Goal: Transaction & Acquisition: Purchase product/service

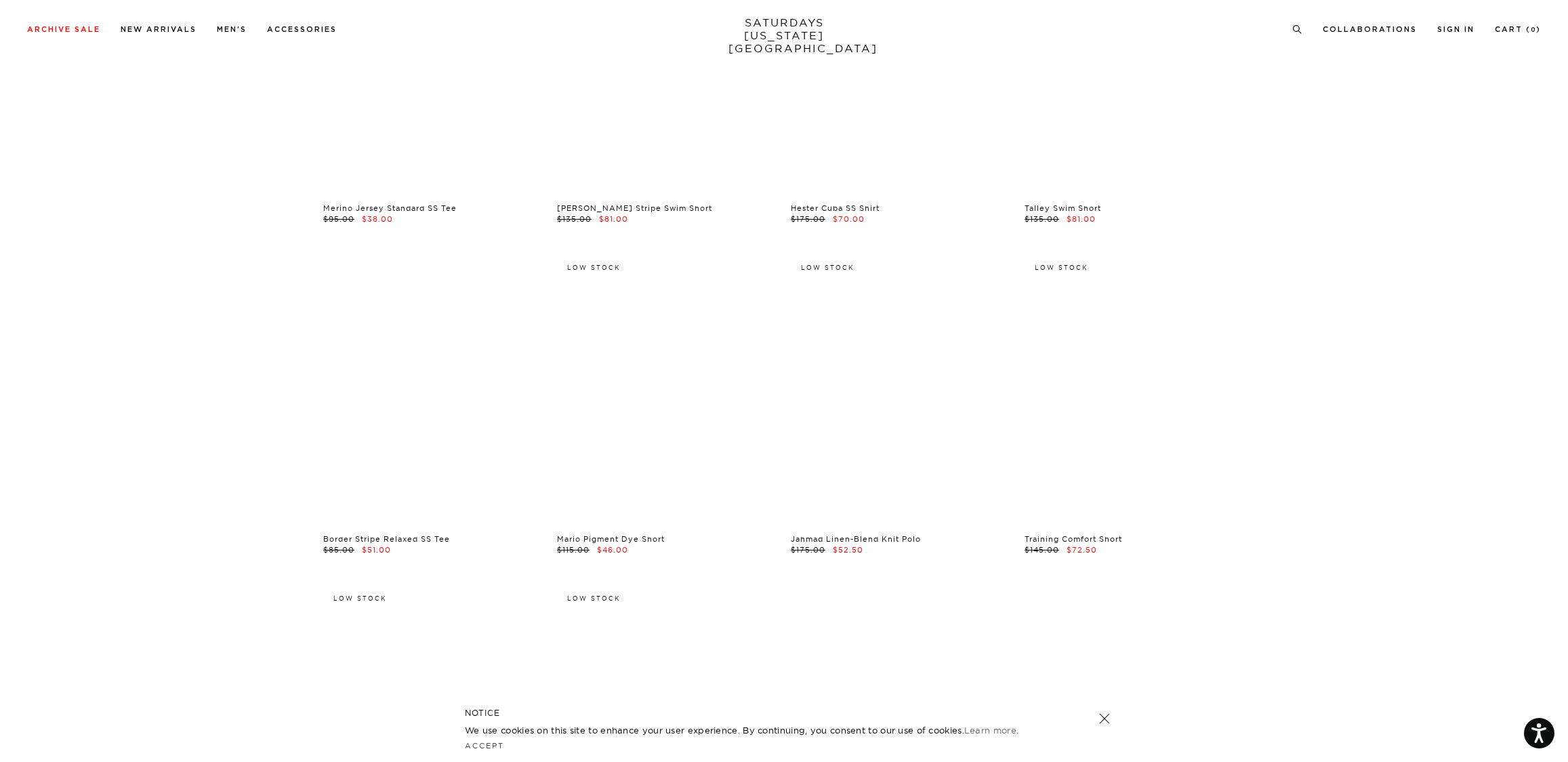
scroll to position [1874, 0]
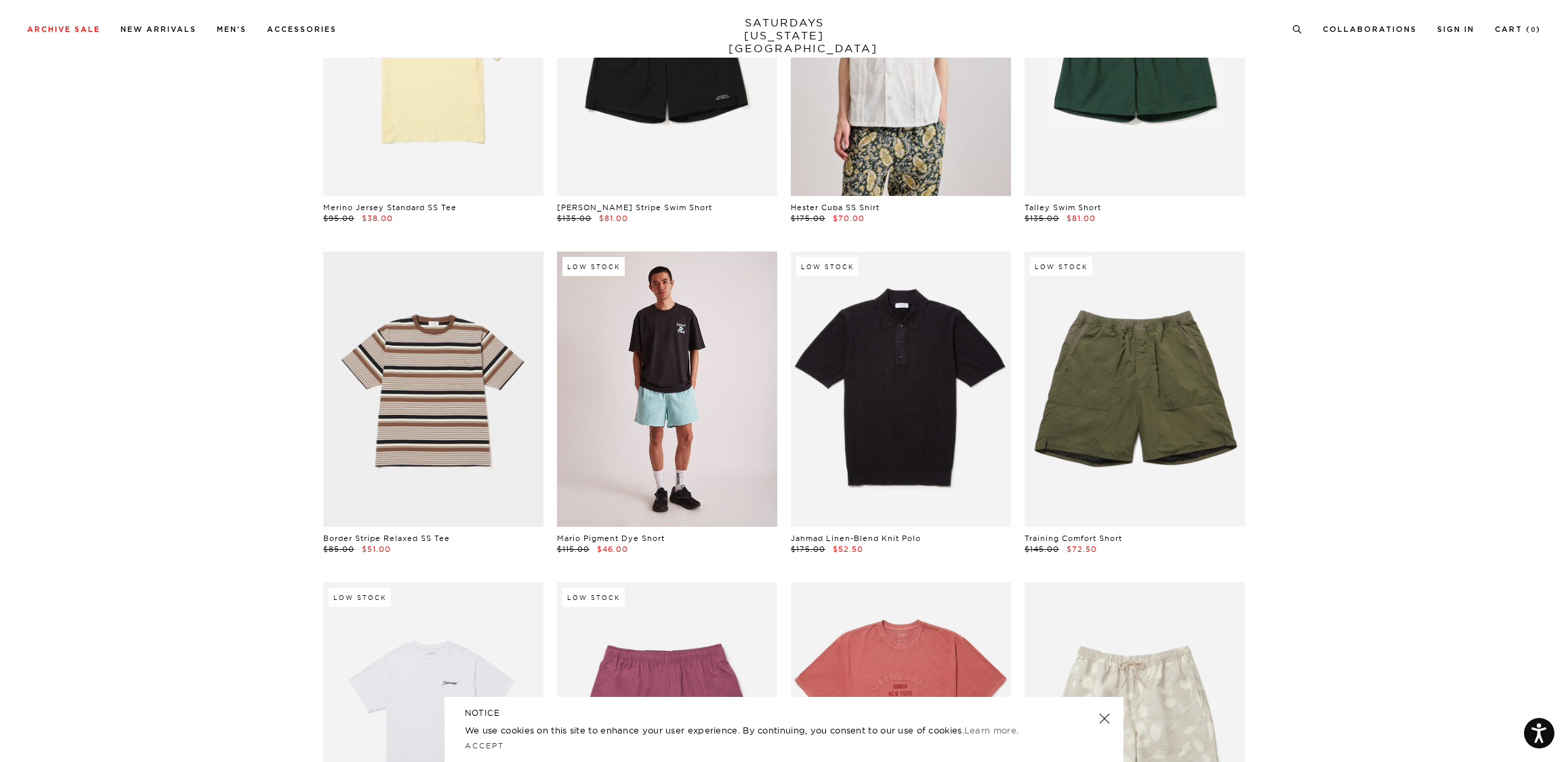
click at [690, 393] on link at bounding box center [666, 389] width 220 height 275
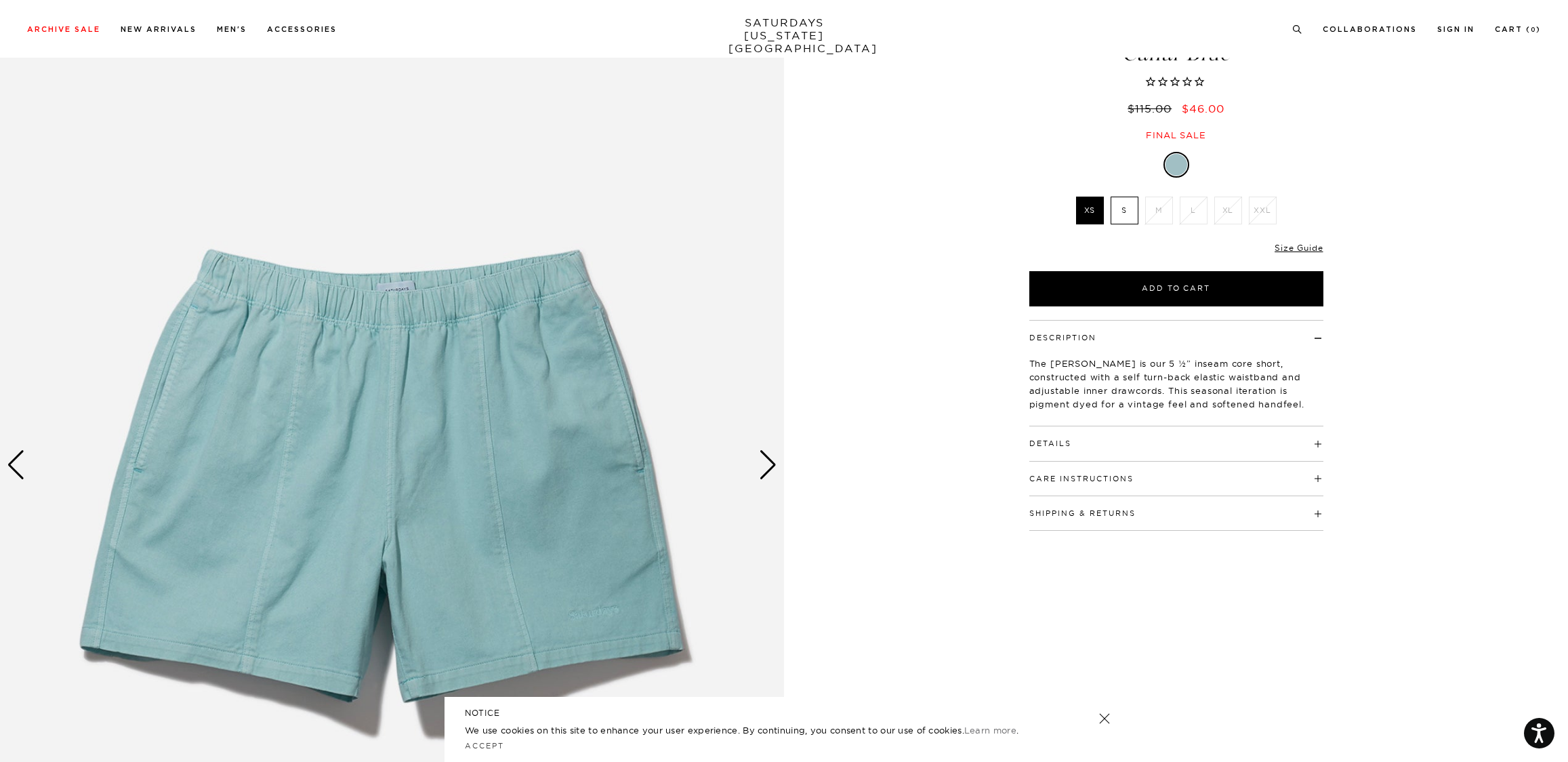
scroll to position [97, 0]
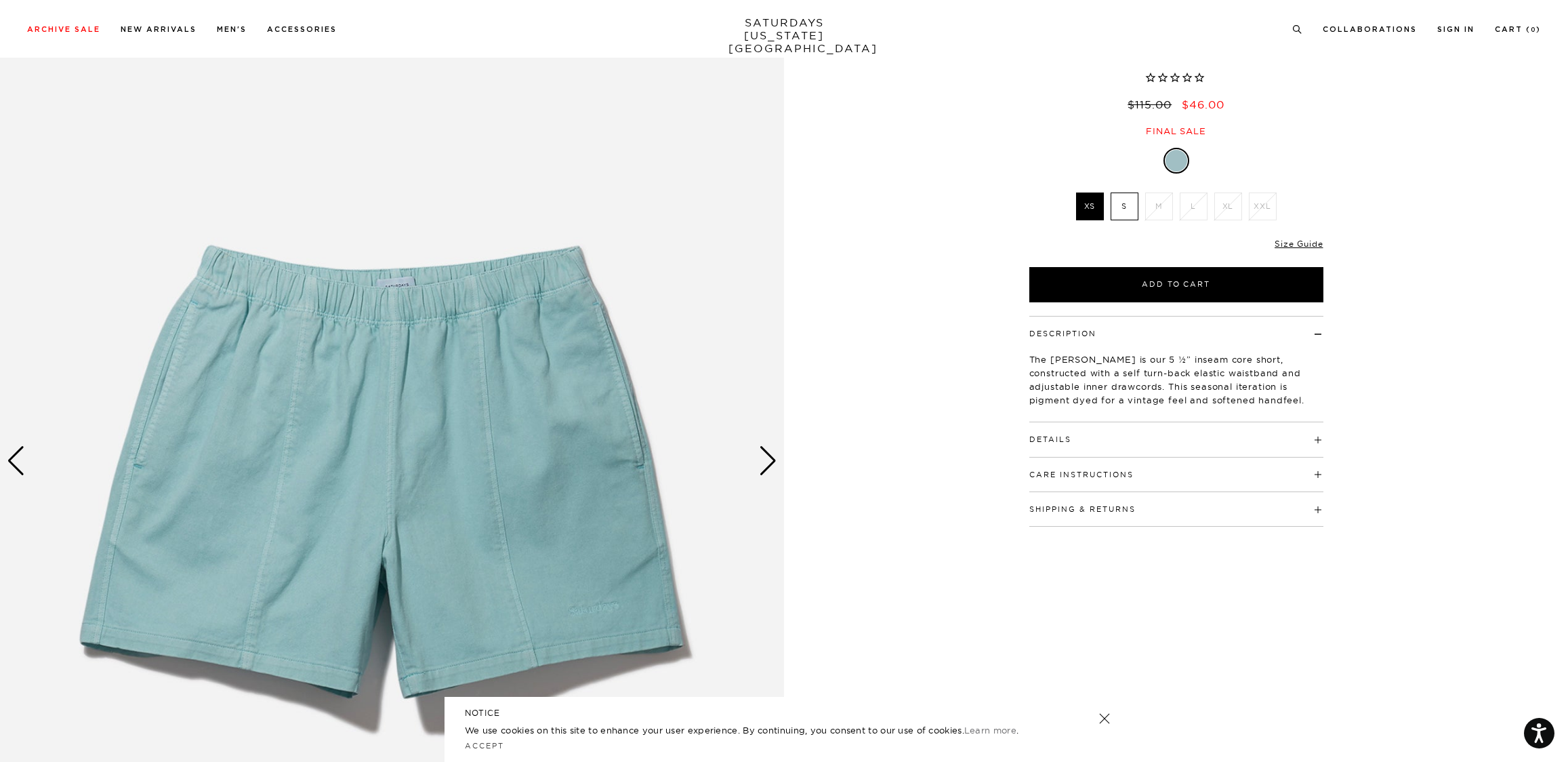
click at [1126, 203] on label "S" at bounding box center [1125, 206] width 28 height 28
click at [0, 0] on input "S" at bounding box center [0, 0] width 0 height 0
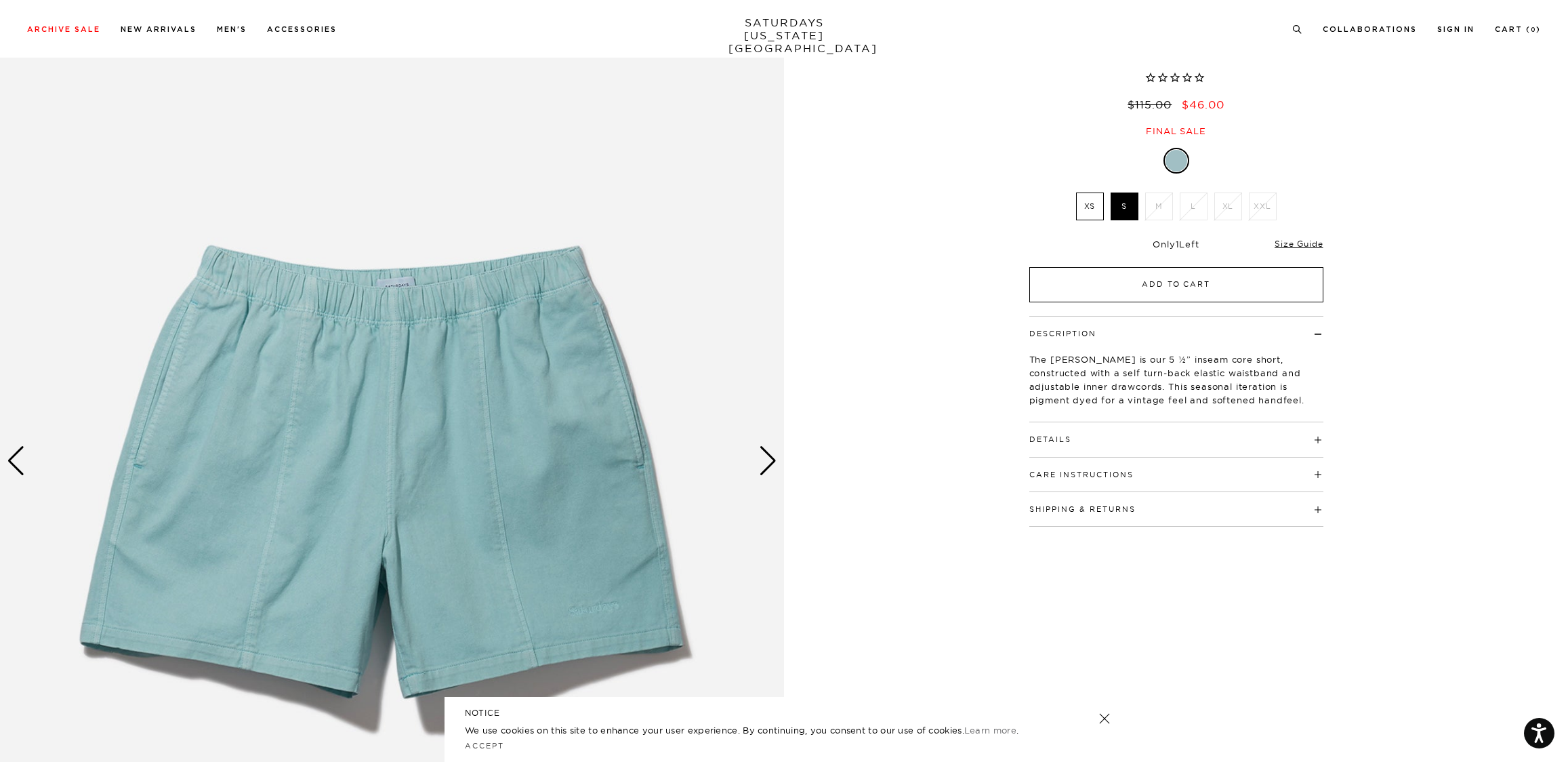
click at [1092, 288] on button "Add to Cart" at bounding box center [1176, 285] width 294 height 35
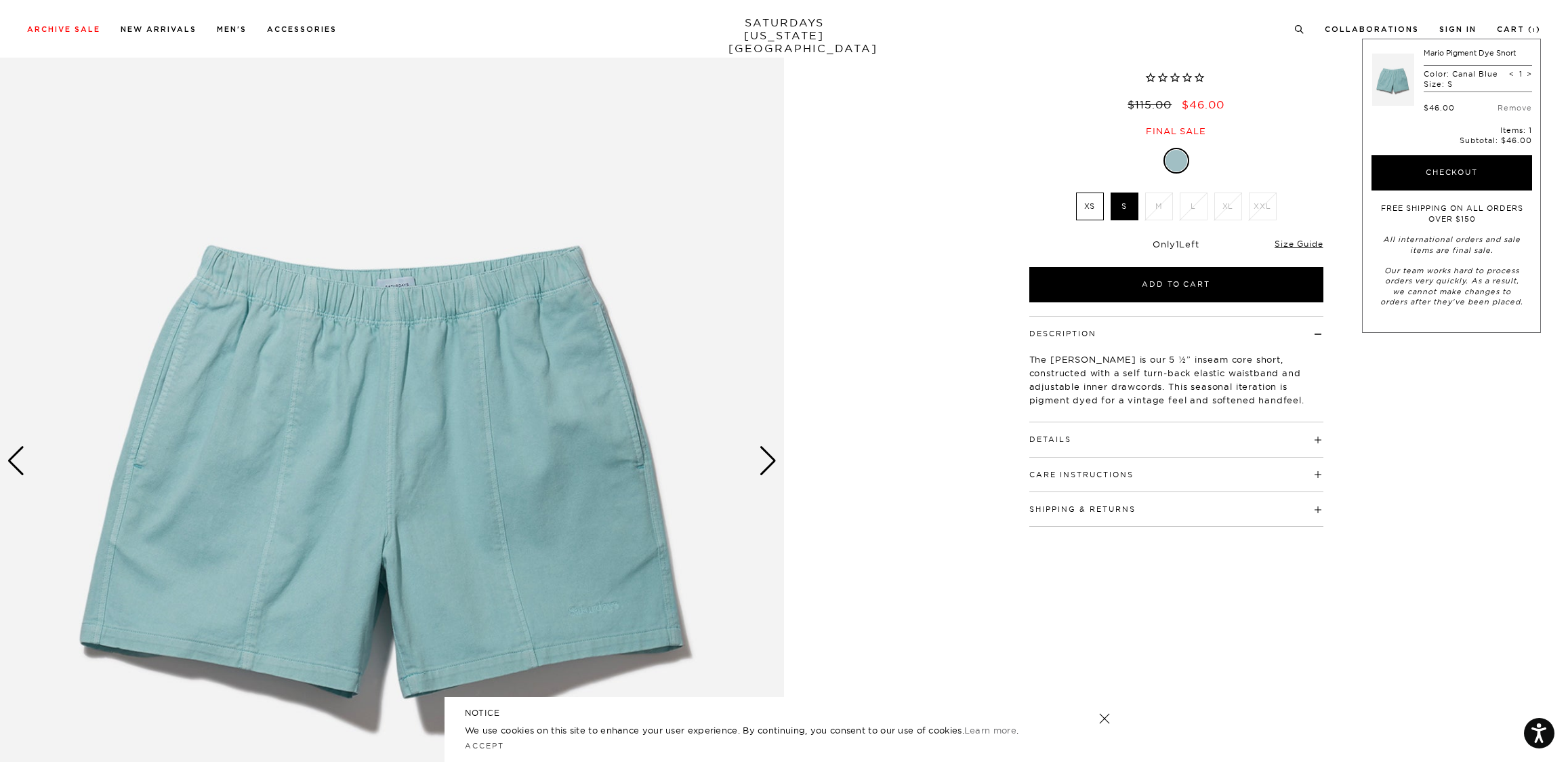
scroll to position [0, 0]
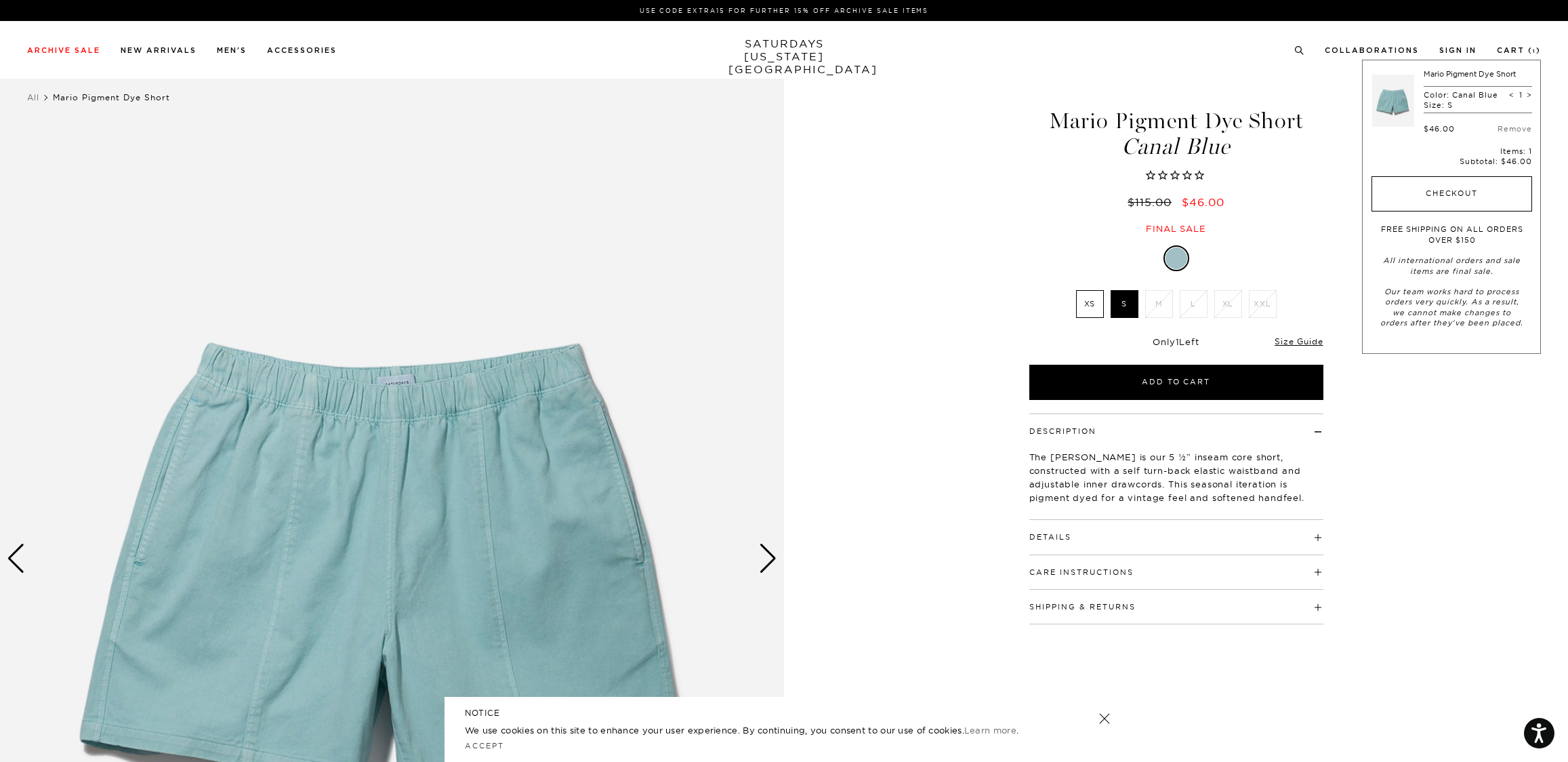
click at [1436, 191] on button "Checkout" at bounding box center [1451, 194] width 160 height 35
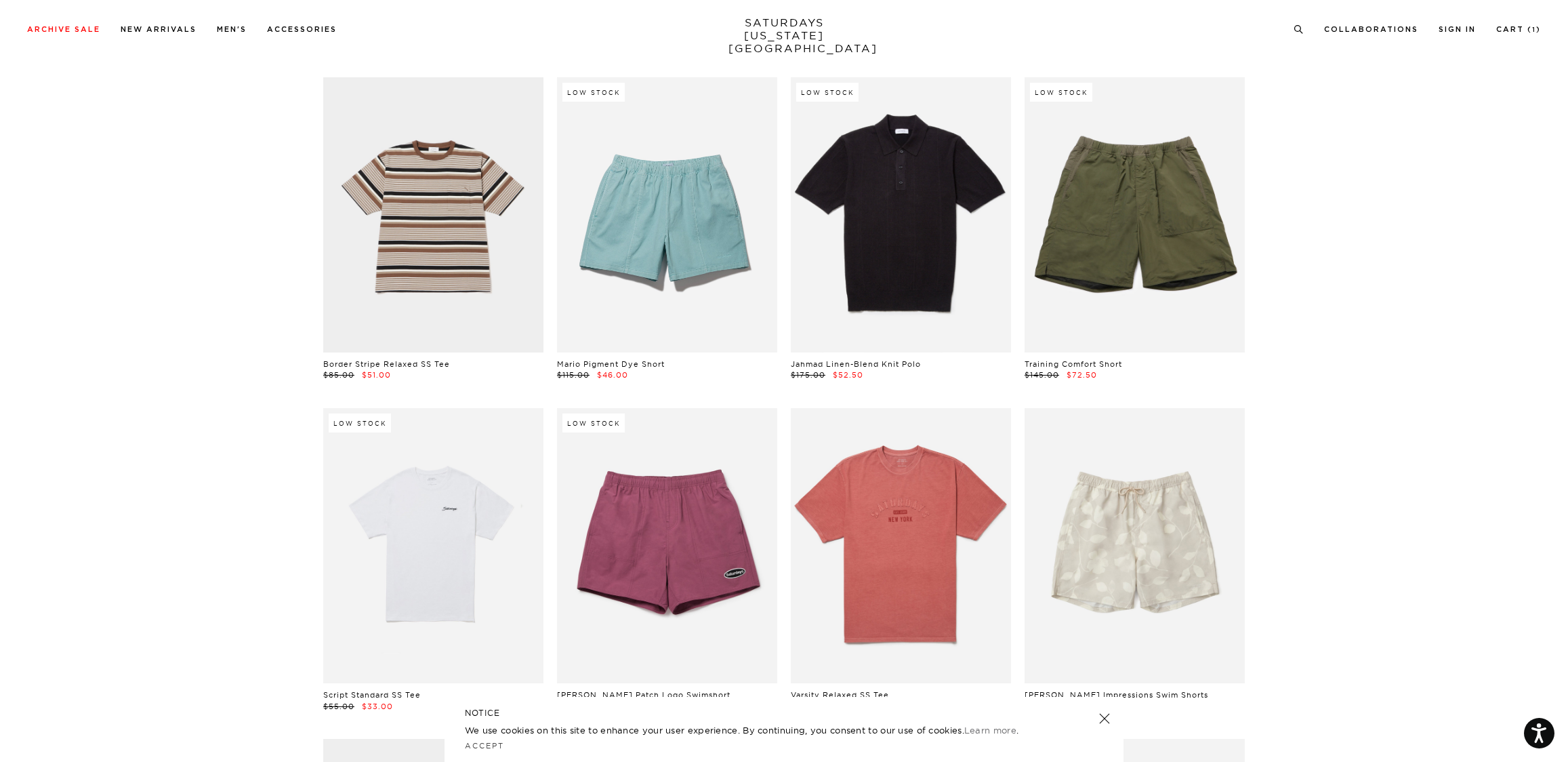
scroll to position [2004, 0]
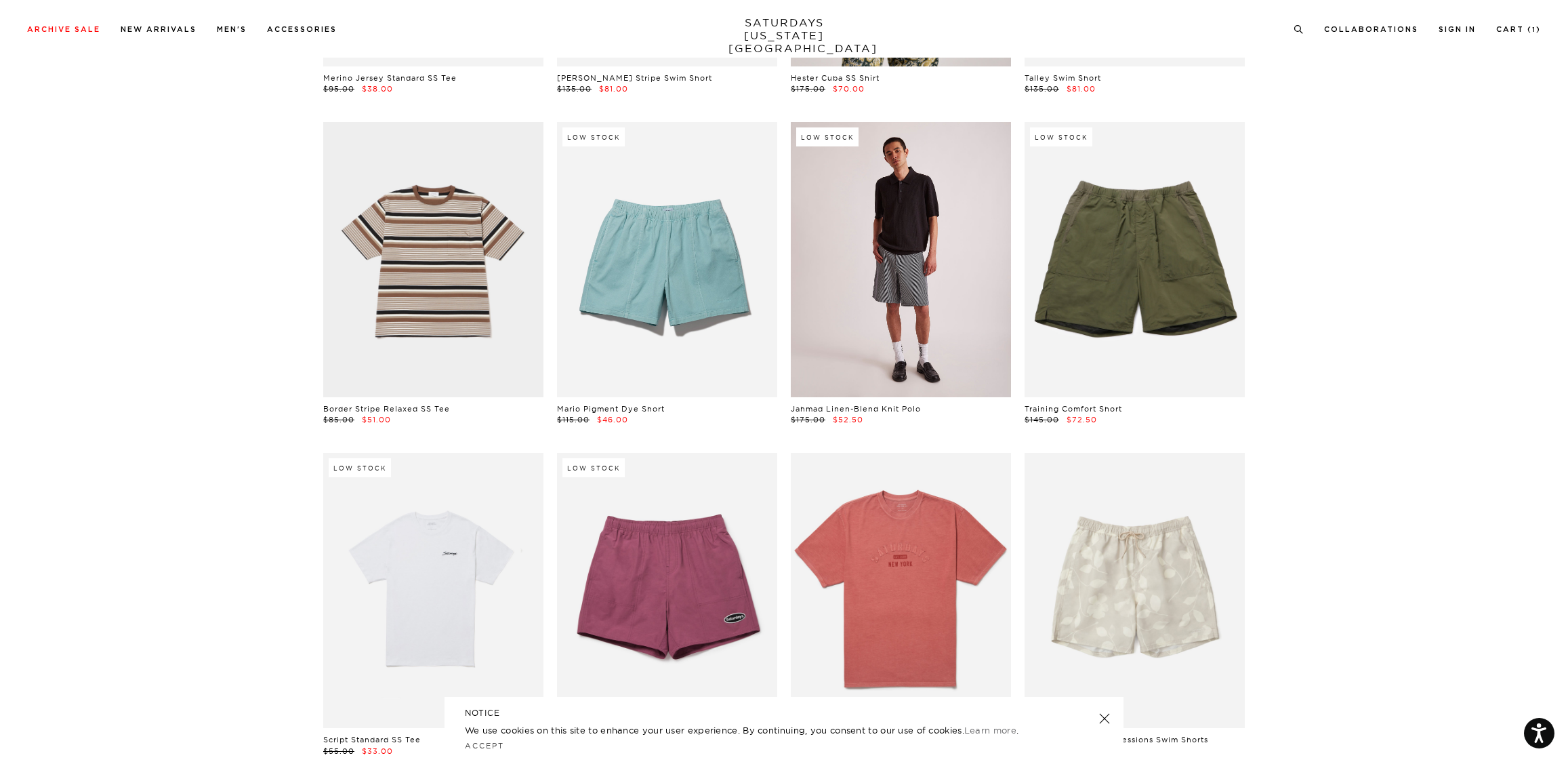
click at [899, 258] on link at bounding box center [901, 260] width 220 height 275
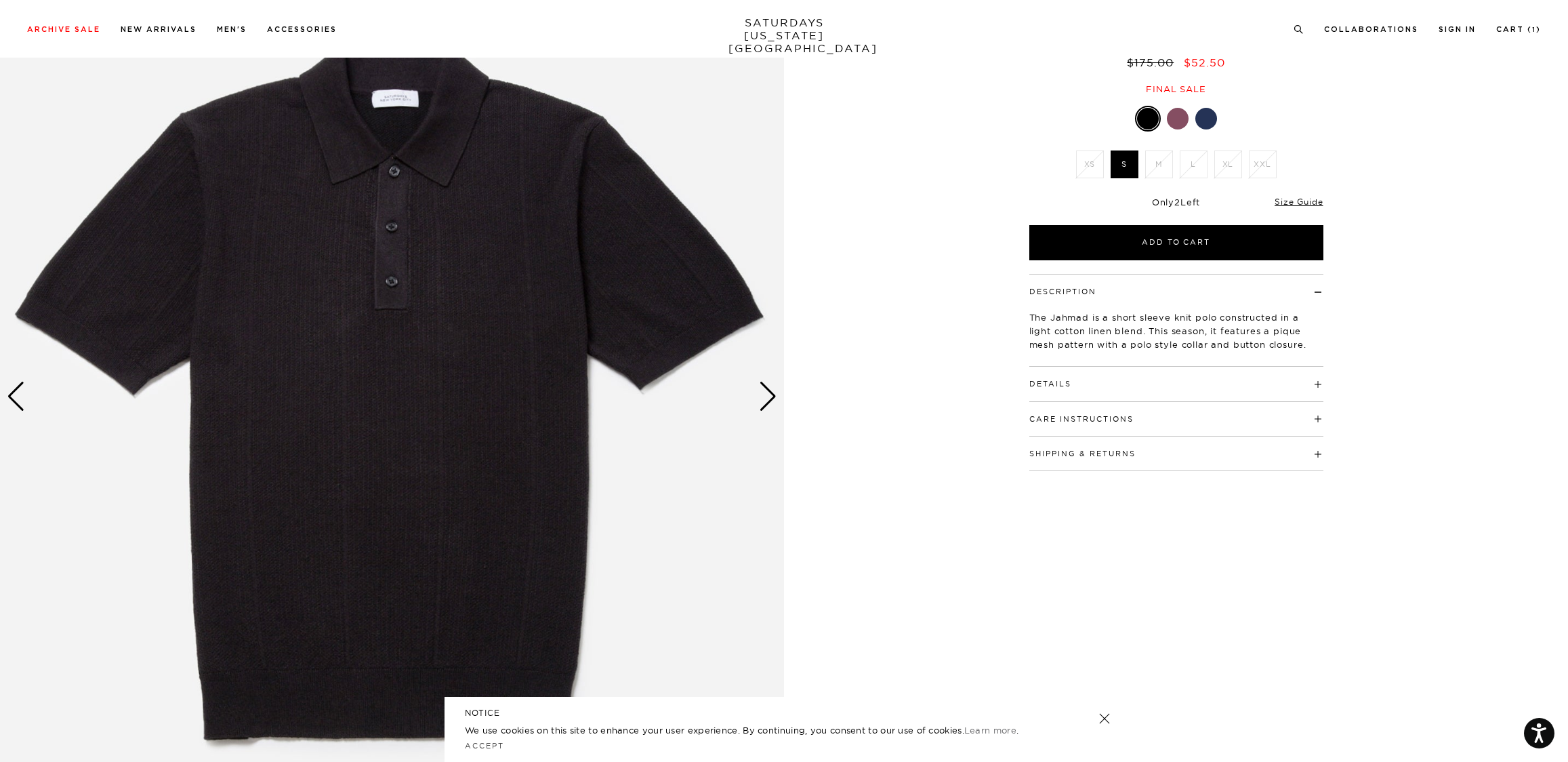
scroll to position [114, 0]
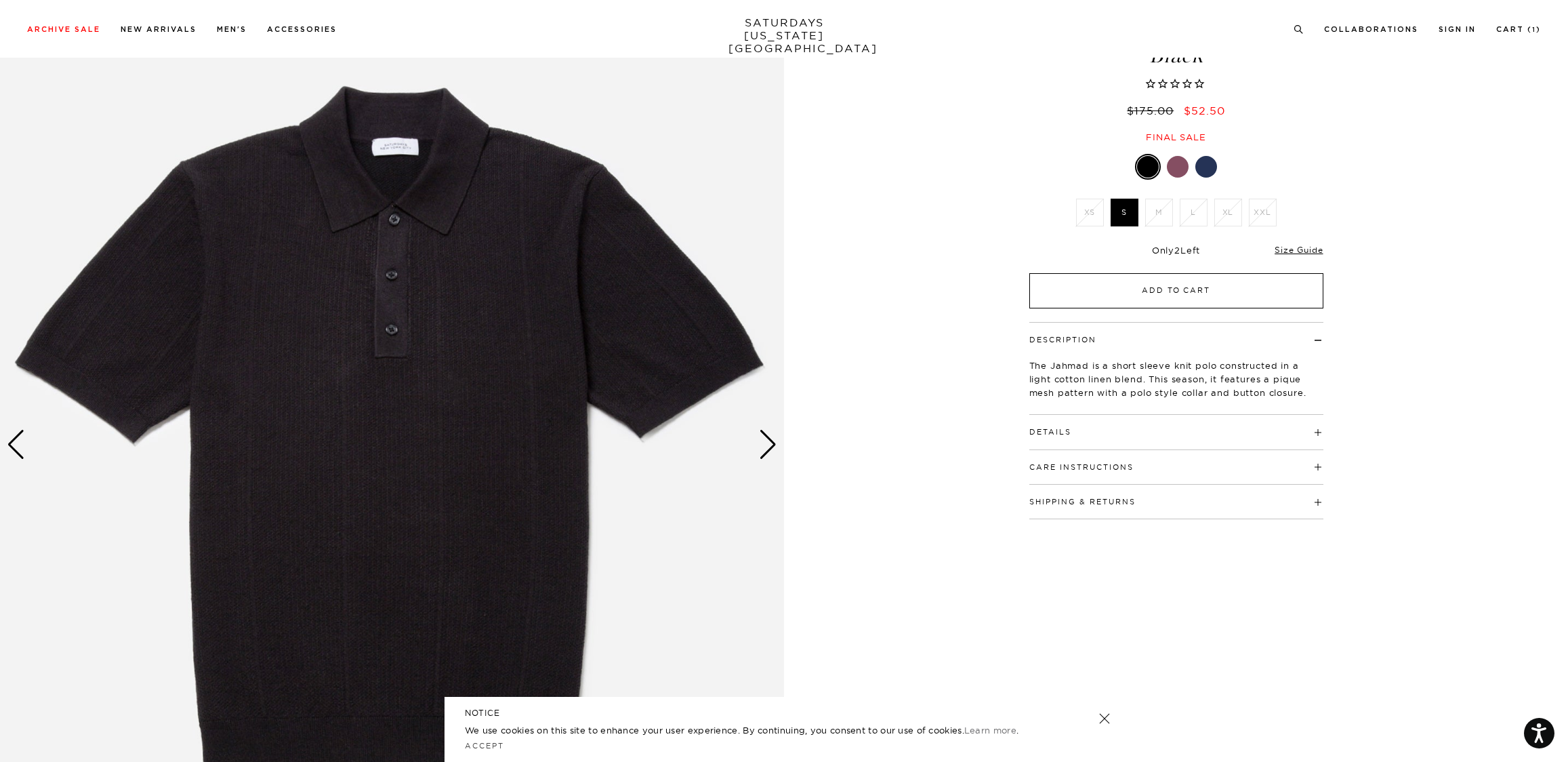
click at [1156, 288] on button "Add to Cart" at bounding box center [1176, 290] width 294 height 35
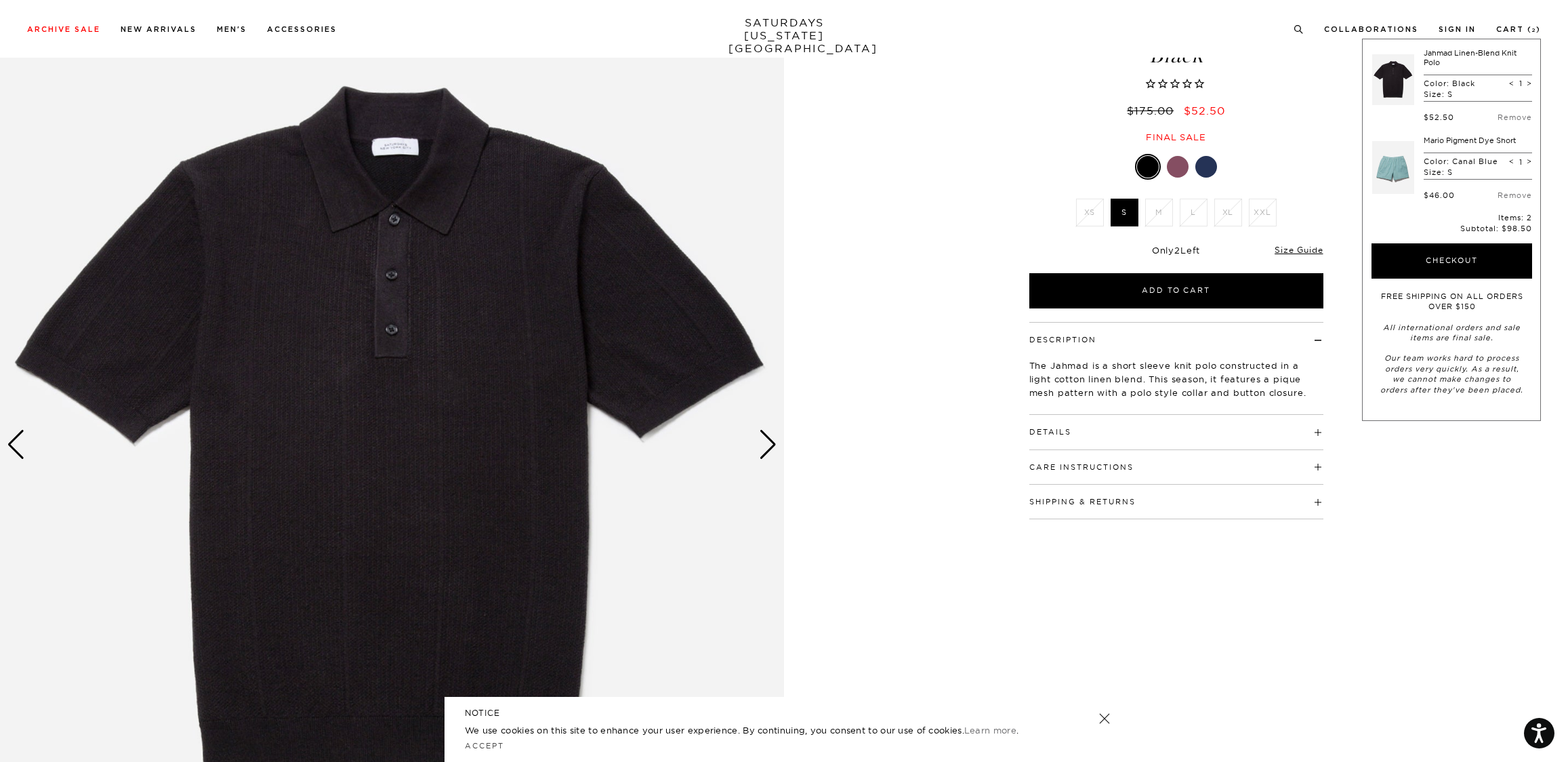
click at [1178, 172] on div at bounding box center [1178, 167] width 22 height 22
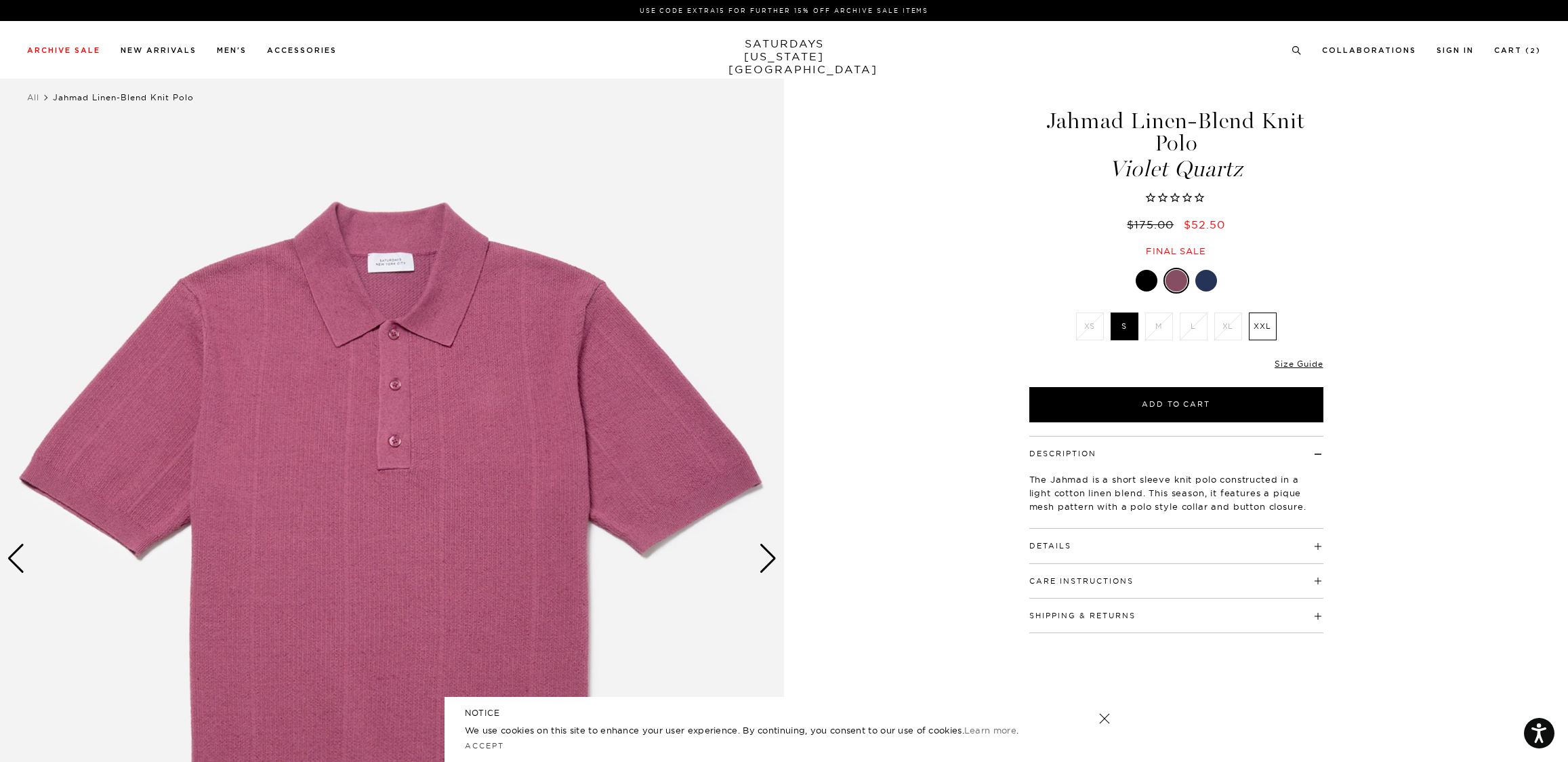
click at [1202, 284] on div at bounding box center [1206, 281] width 22 height 22
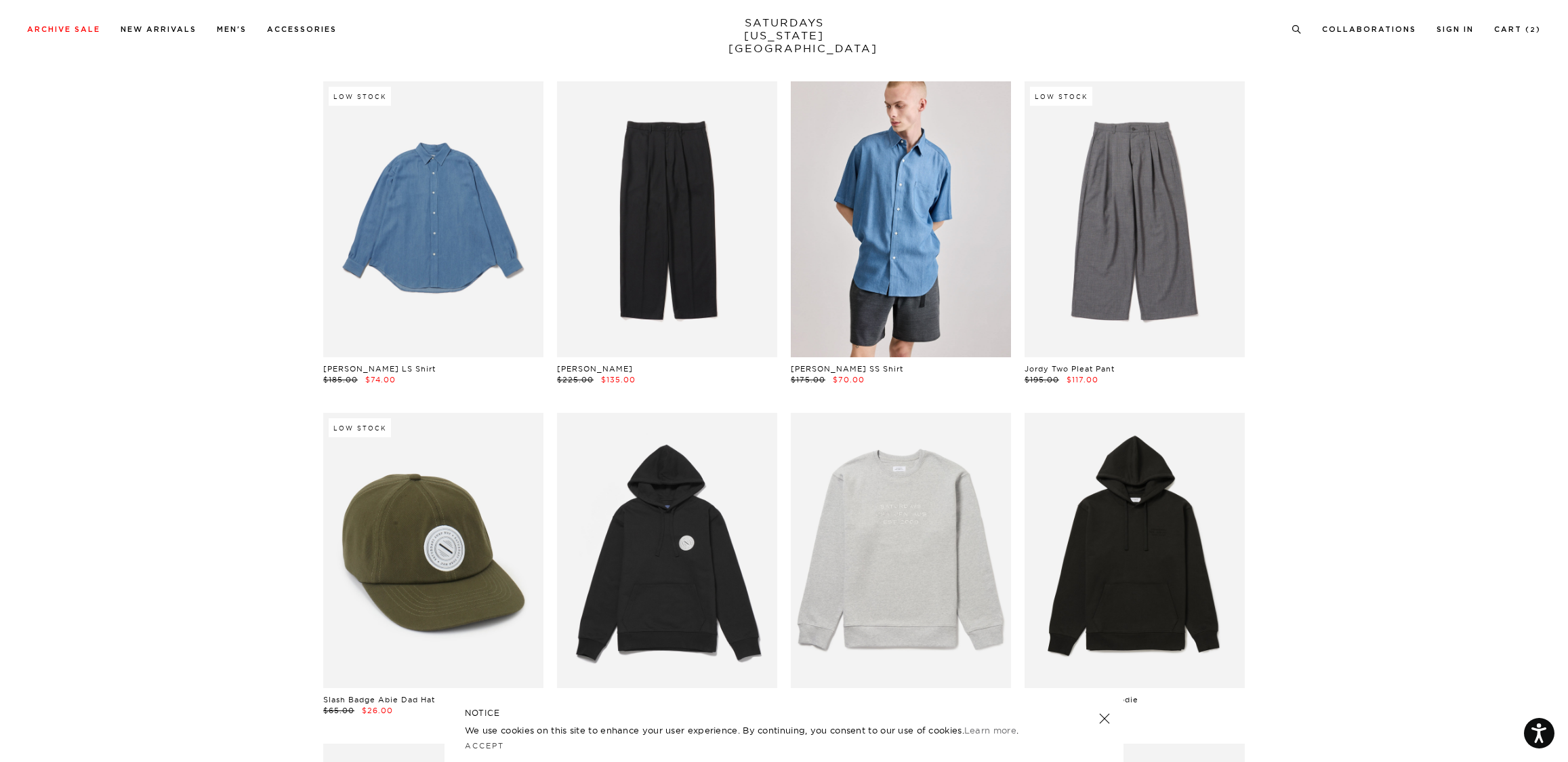
scroll to position [4369, 0]
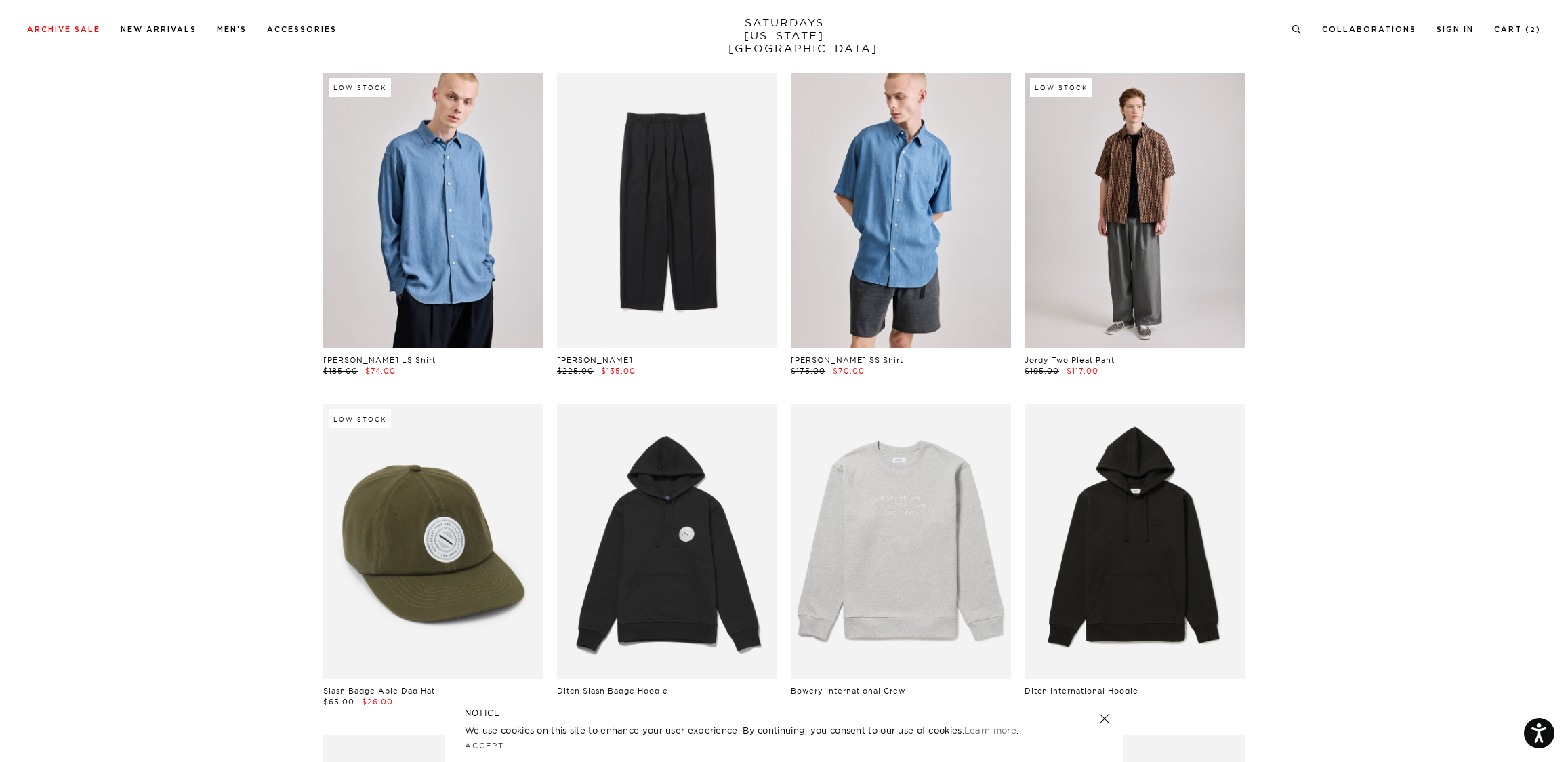
click at [1137, 231] on link at bounding box center [1135, 210] width 220 height 275
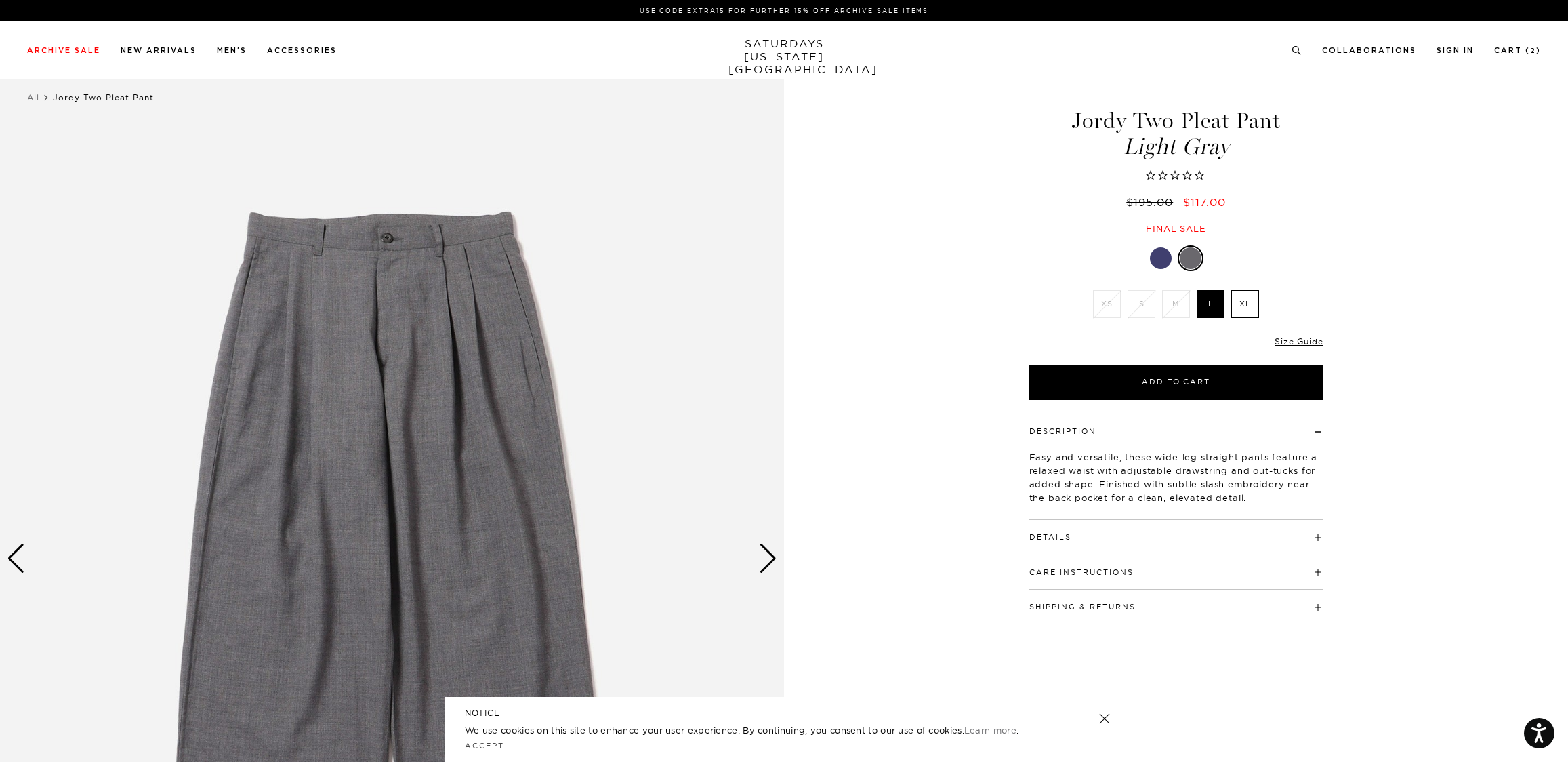
click at [1159, 256] on div at bounding box center [1161, 258] width 22 height 22
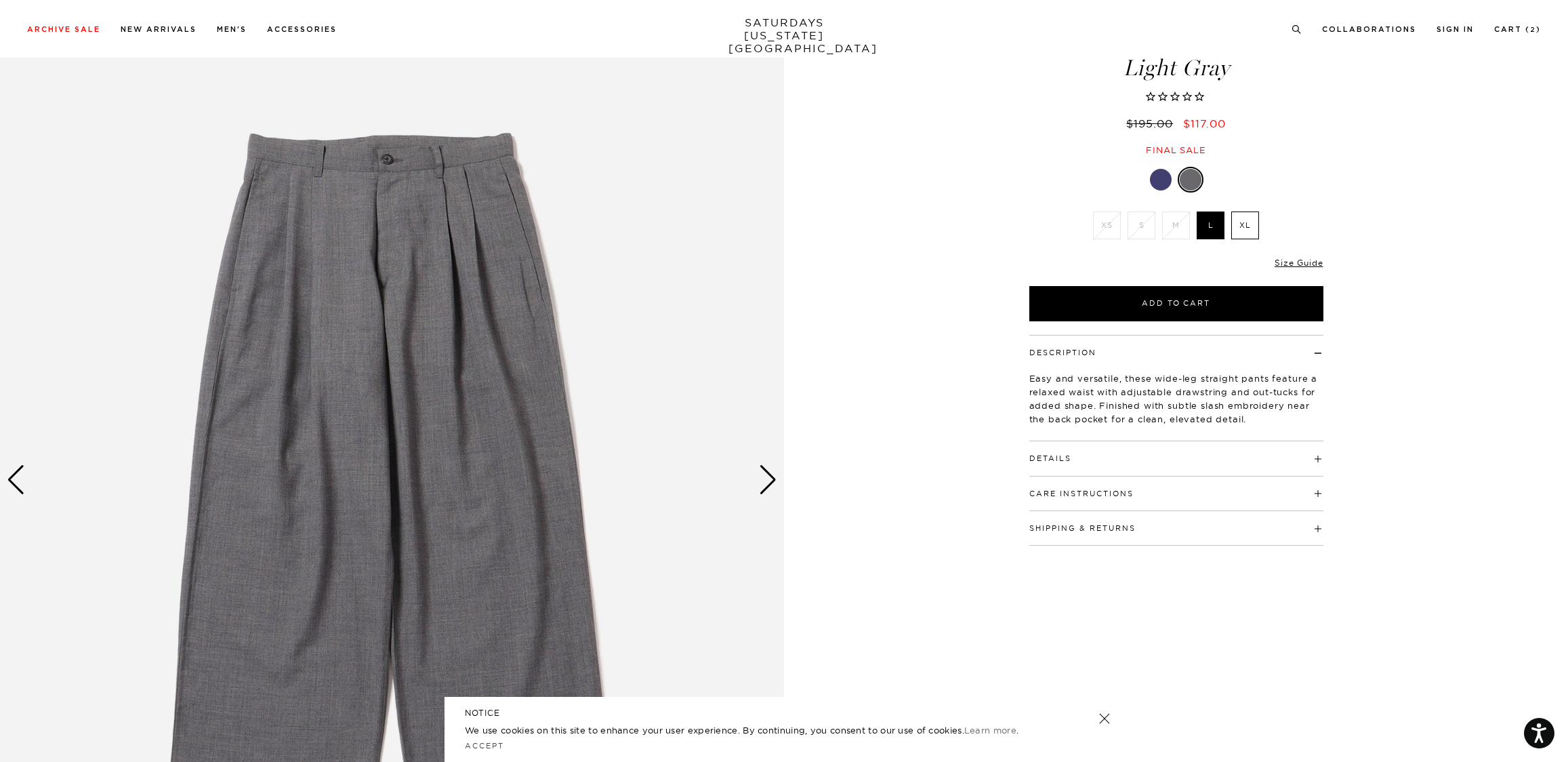
scroll to position [184, 0]
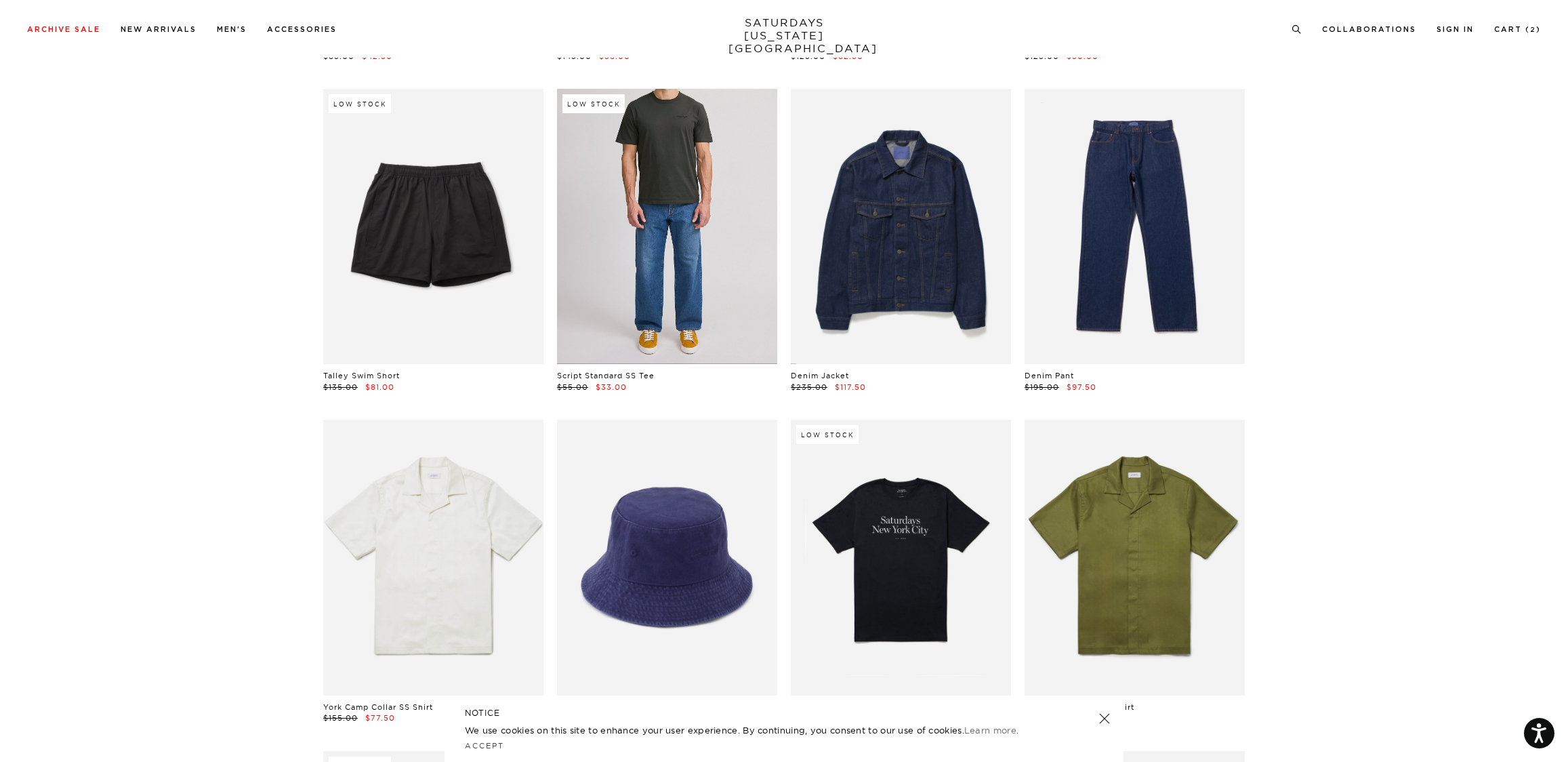
scroll to position [5351, 0]
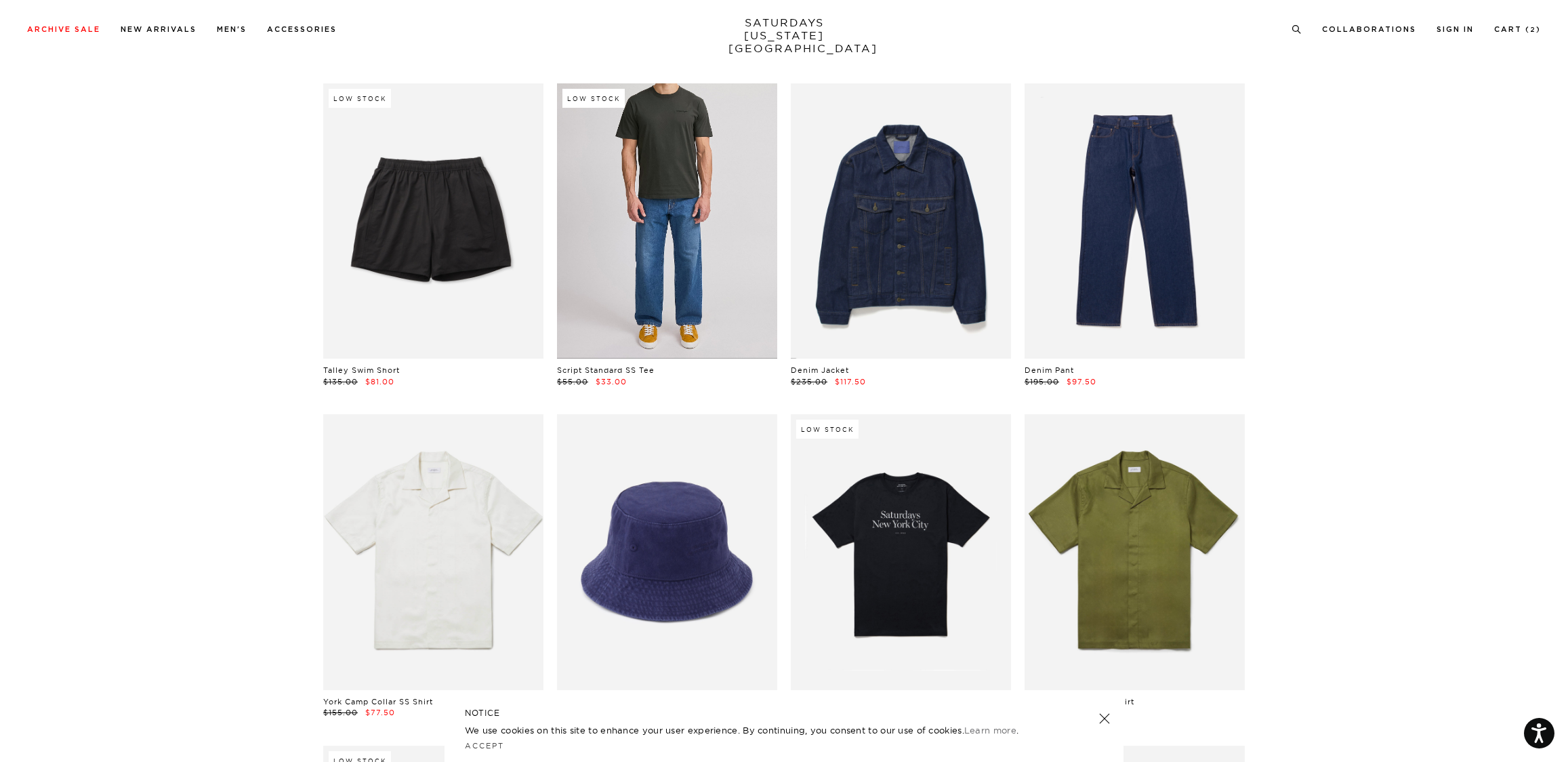
click at [669, 299] on link at bounding box center [666, 221] width 220 height 275
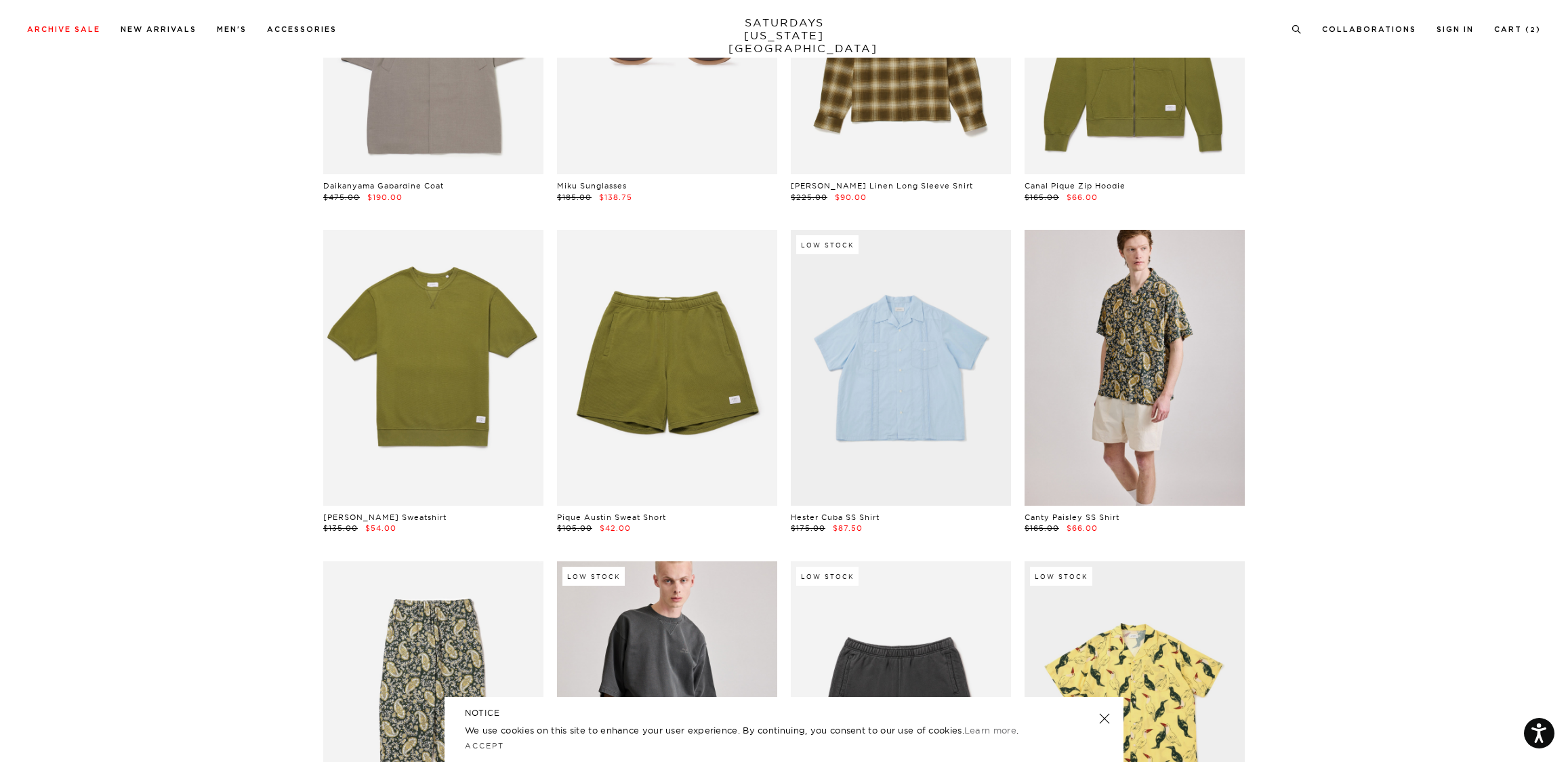
scroll to position [8183, 0]
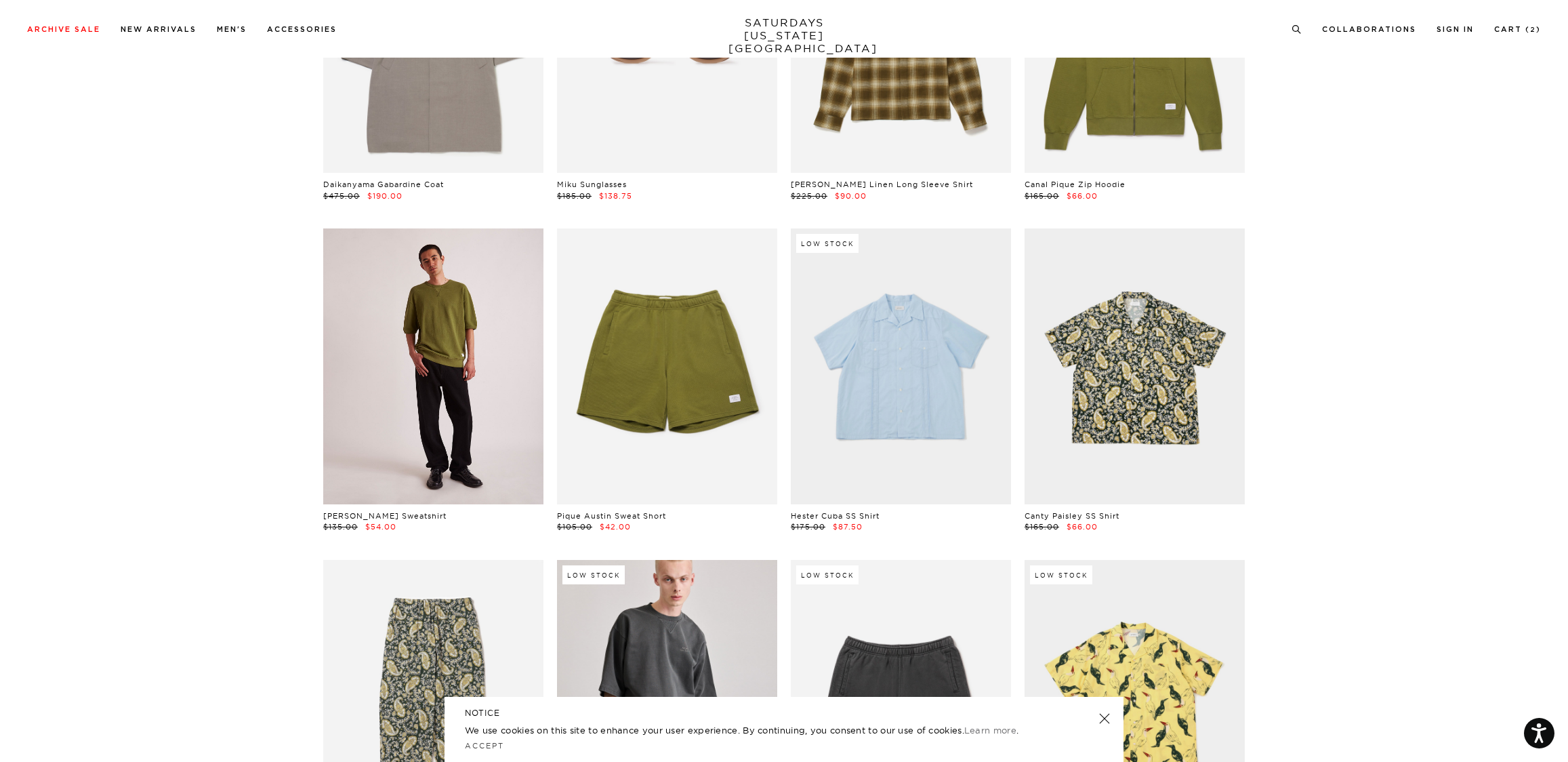
click at [494, 361] on link at bounding box center [433, 366] width 220 height 275
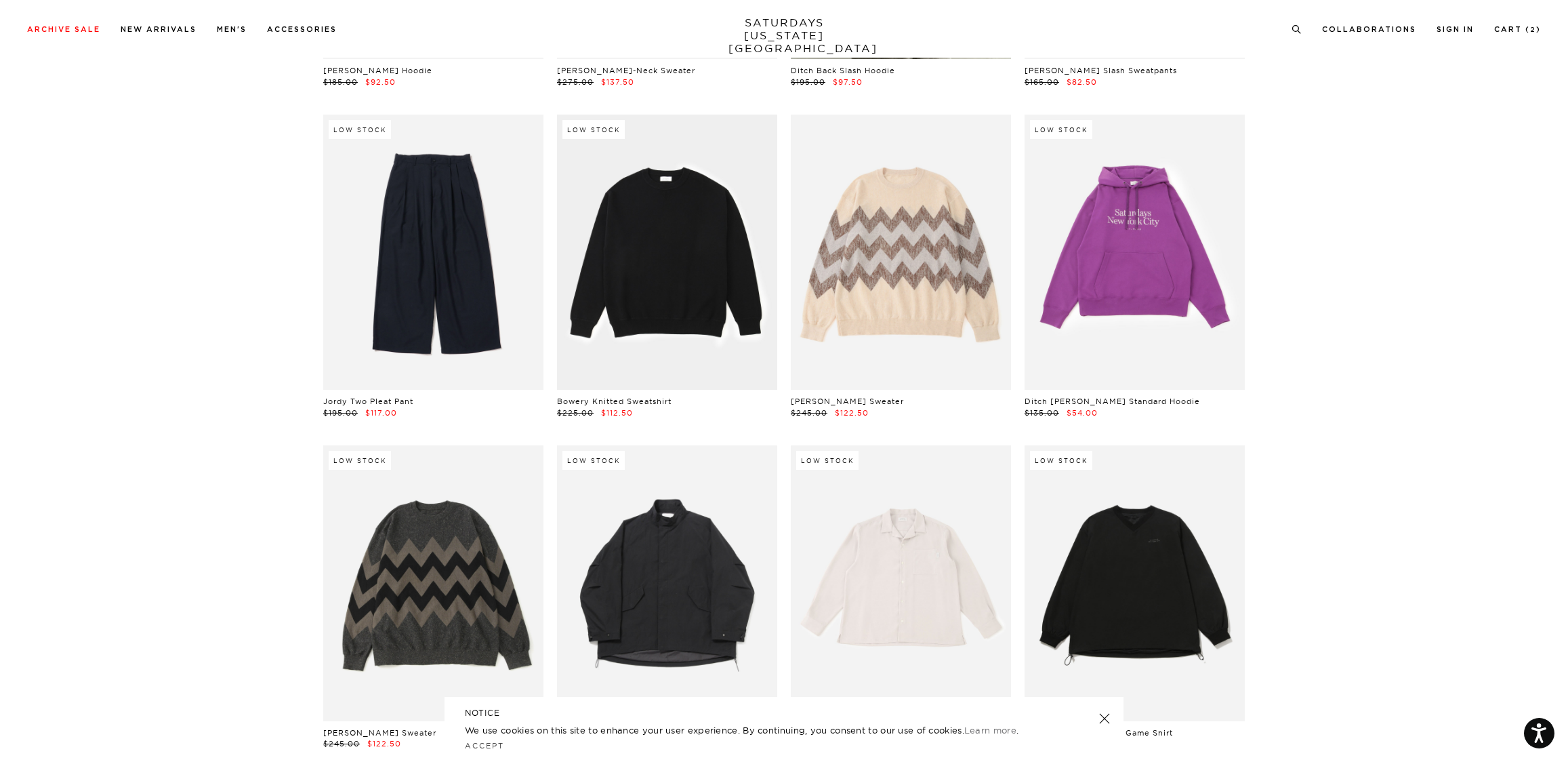
scroll to position [15963, 0]
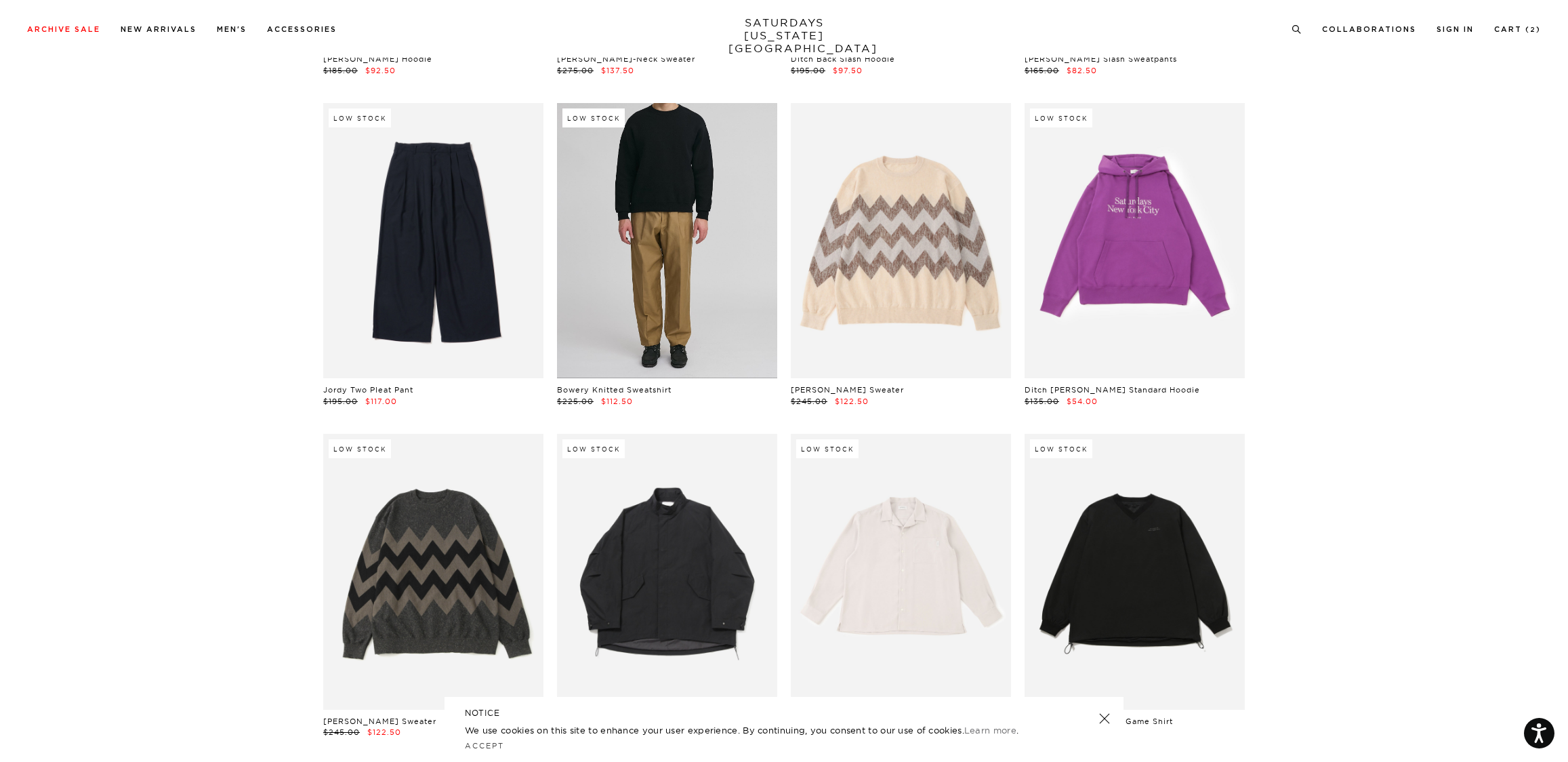
click at [709, 294] on link at bounding box center [666, 240] width 220 height 275
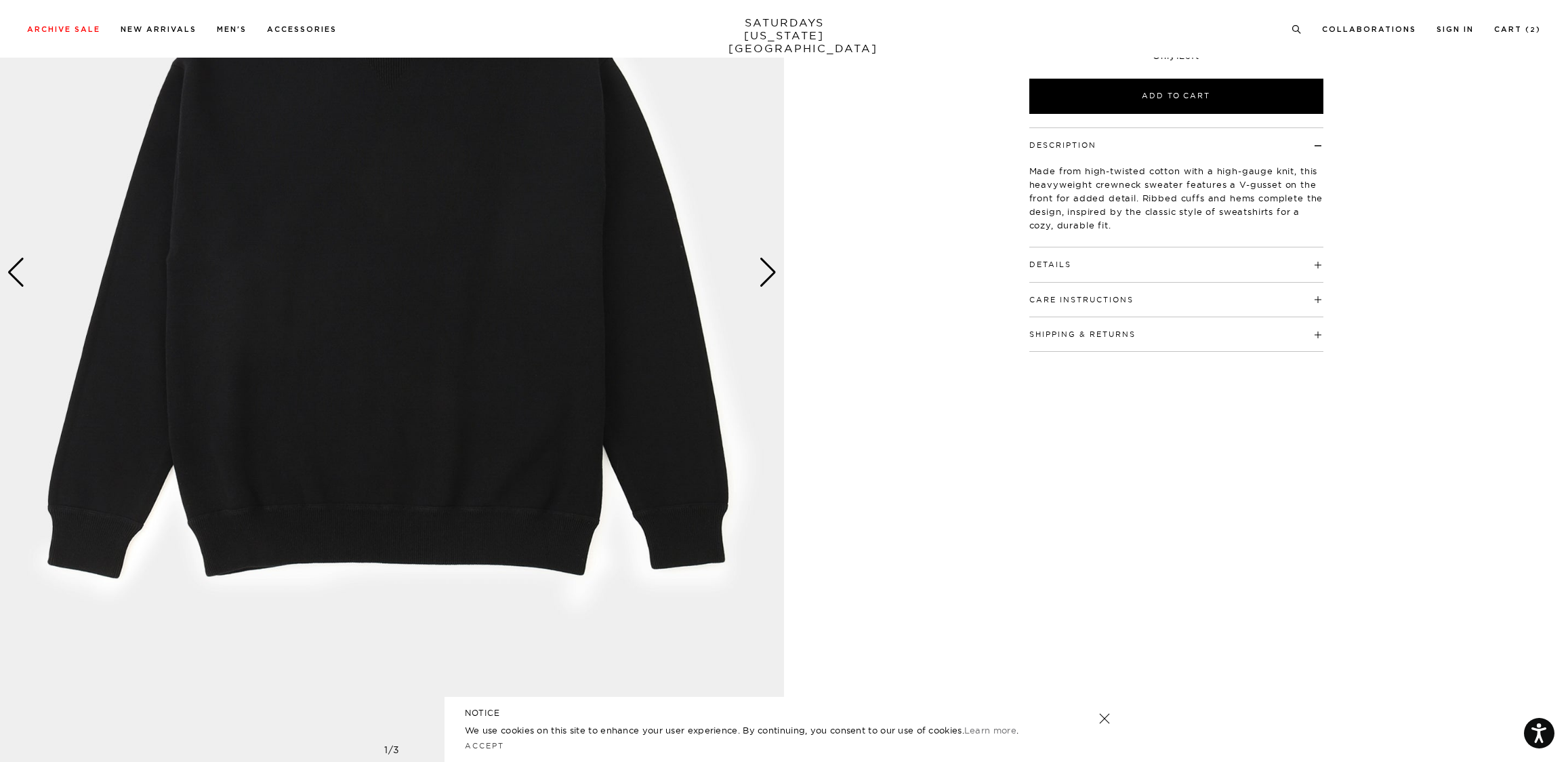
scroll to position [305, 0]
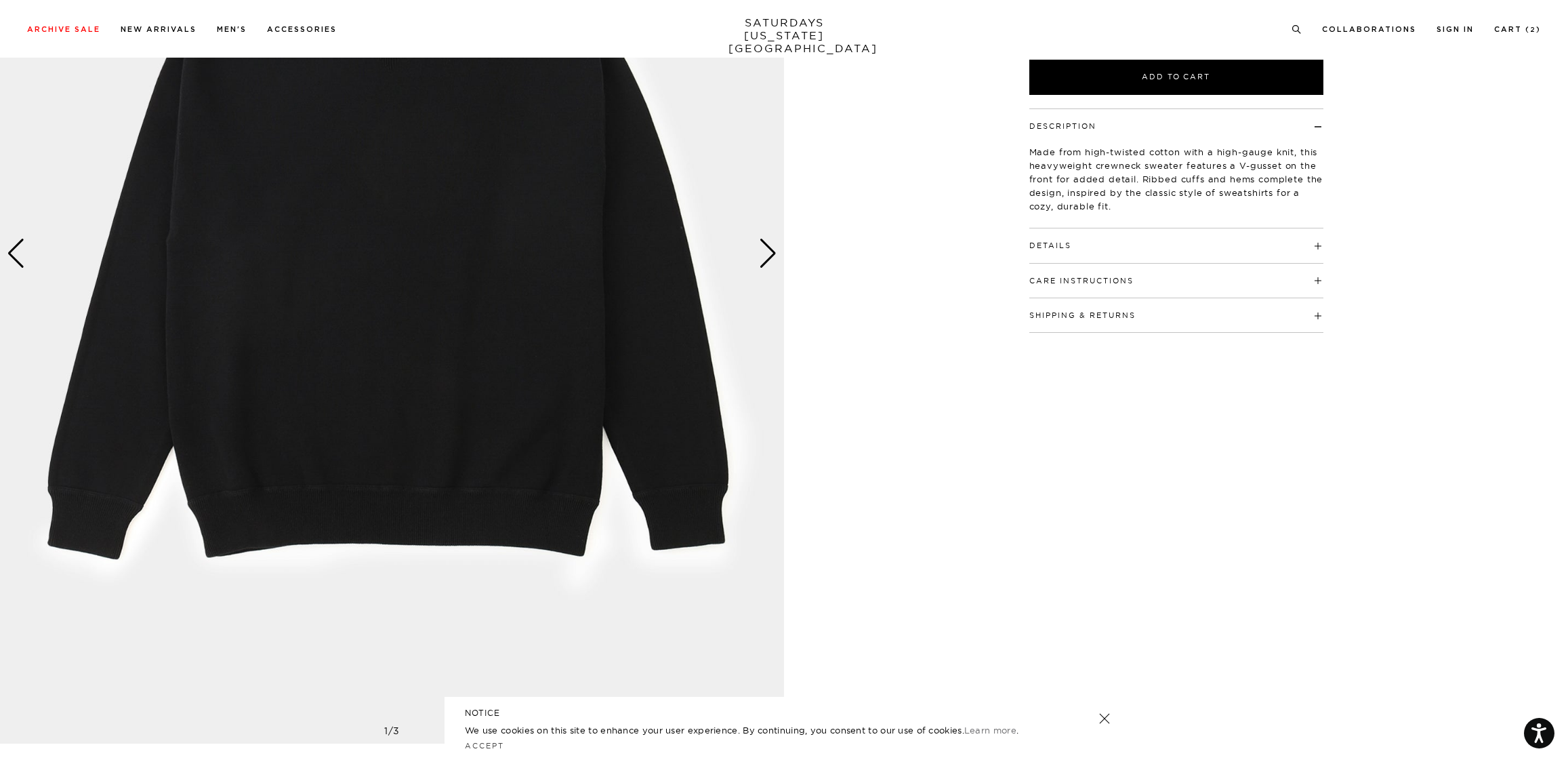
click at [760, 264] on div "Next slide" at bounding box center [768, 253] width 18 height 30
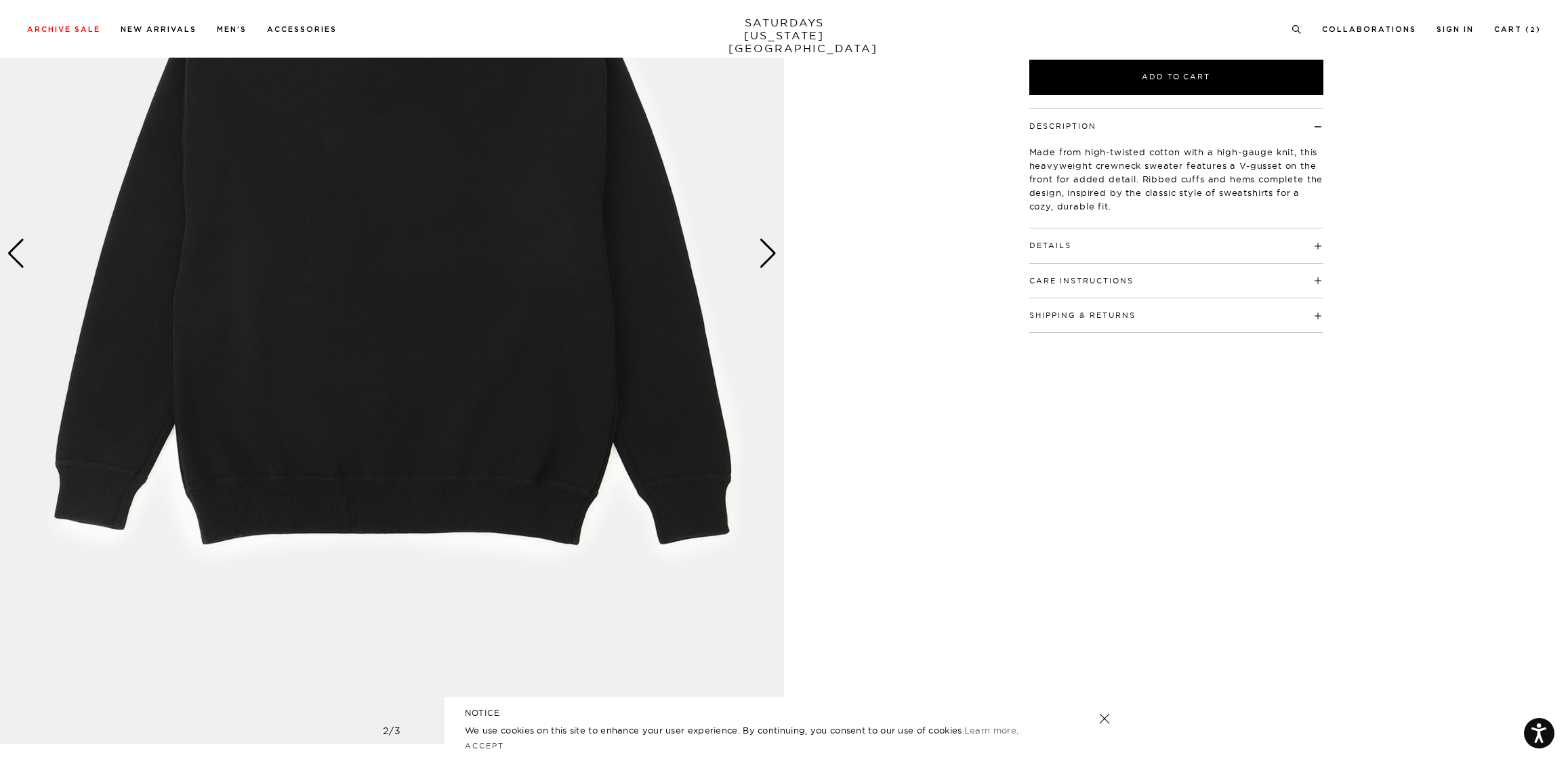
click at [763, 266] on div "Next slide" at bounding box center [768, 253] width 18 height 30
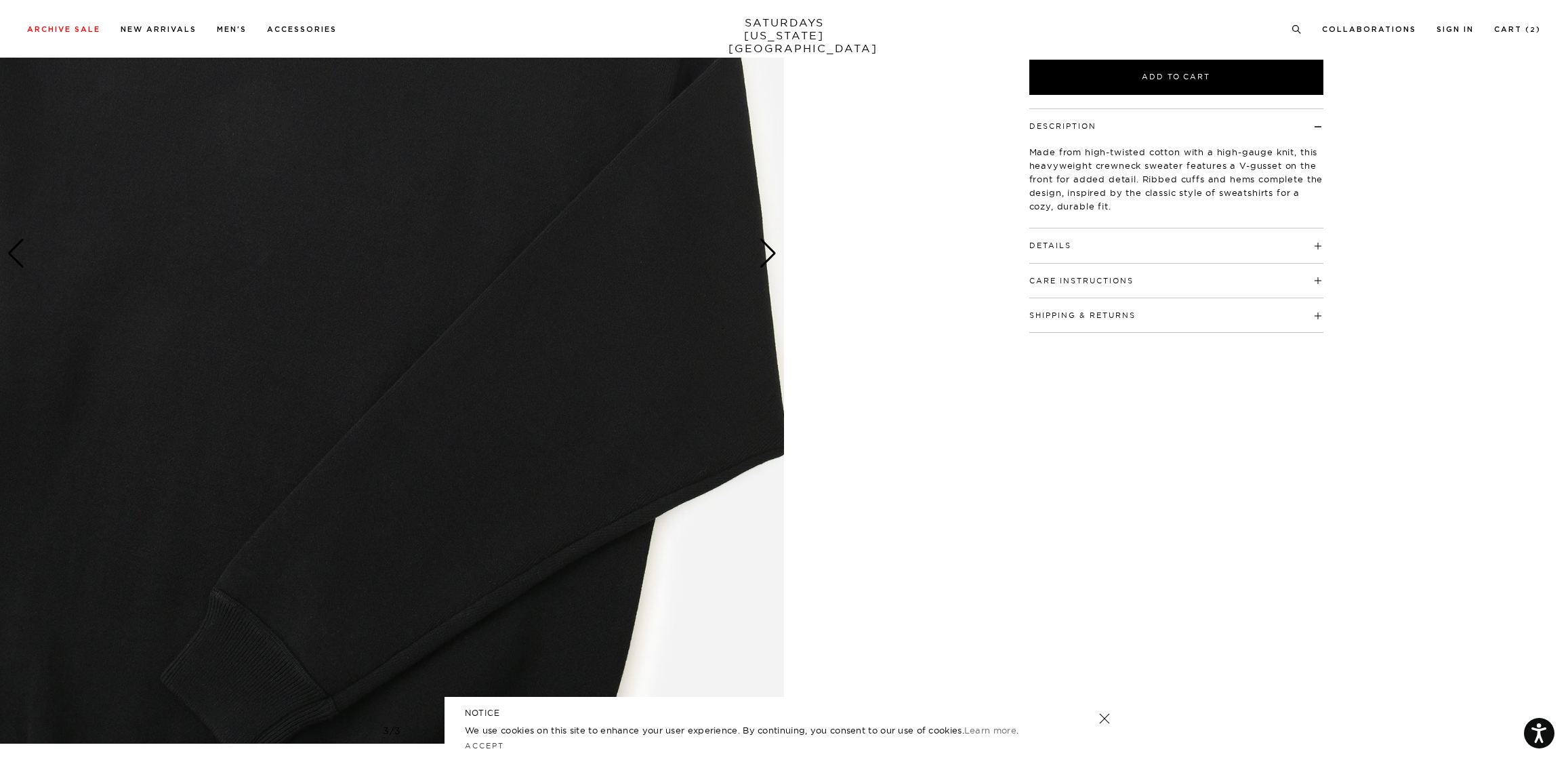
click at [763, 266] on div "Next slide" at bounding box center [768, 253] width 18 height 30
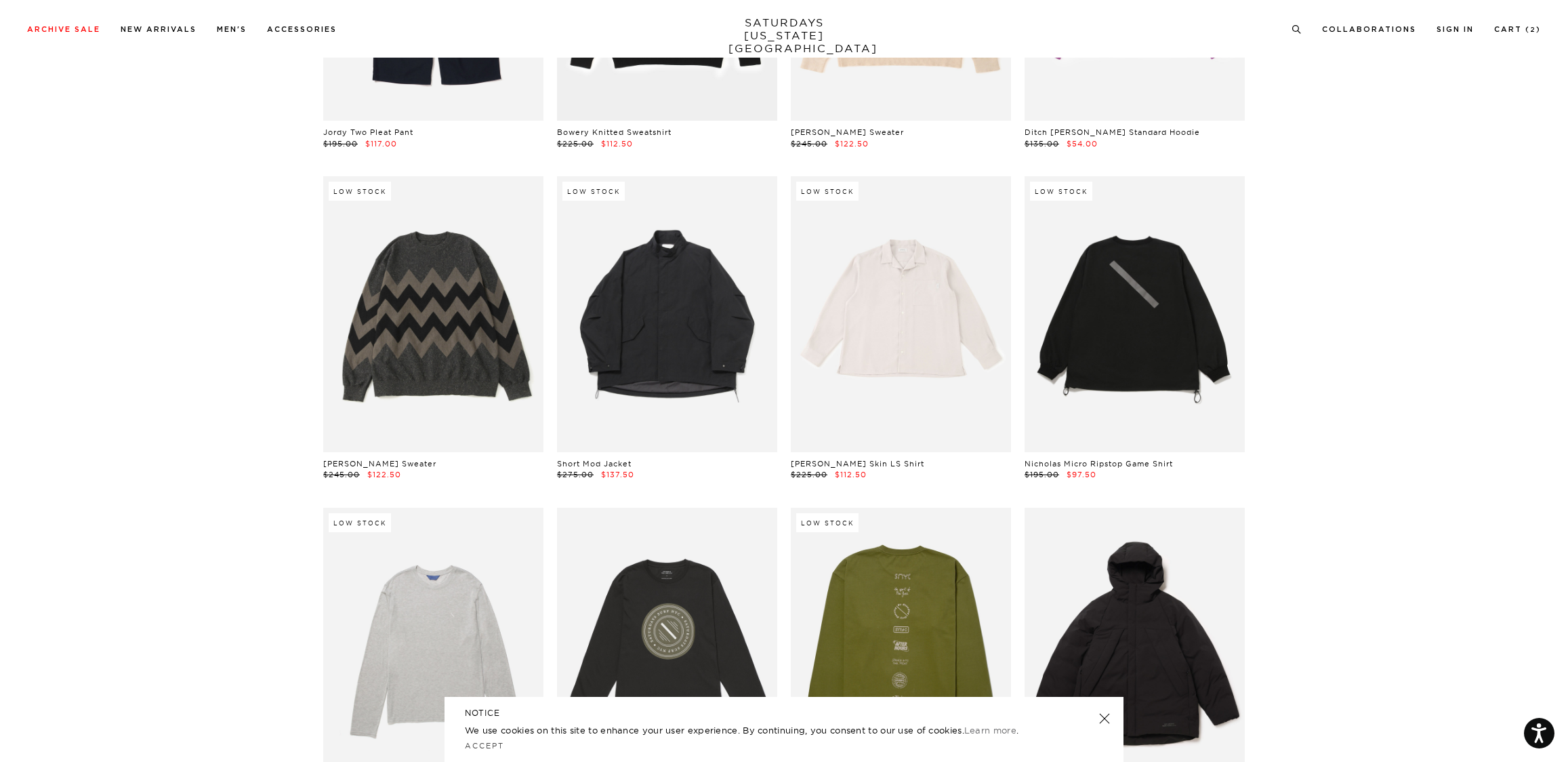
scroll to position [16350, 0]
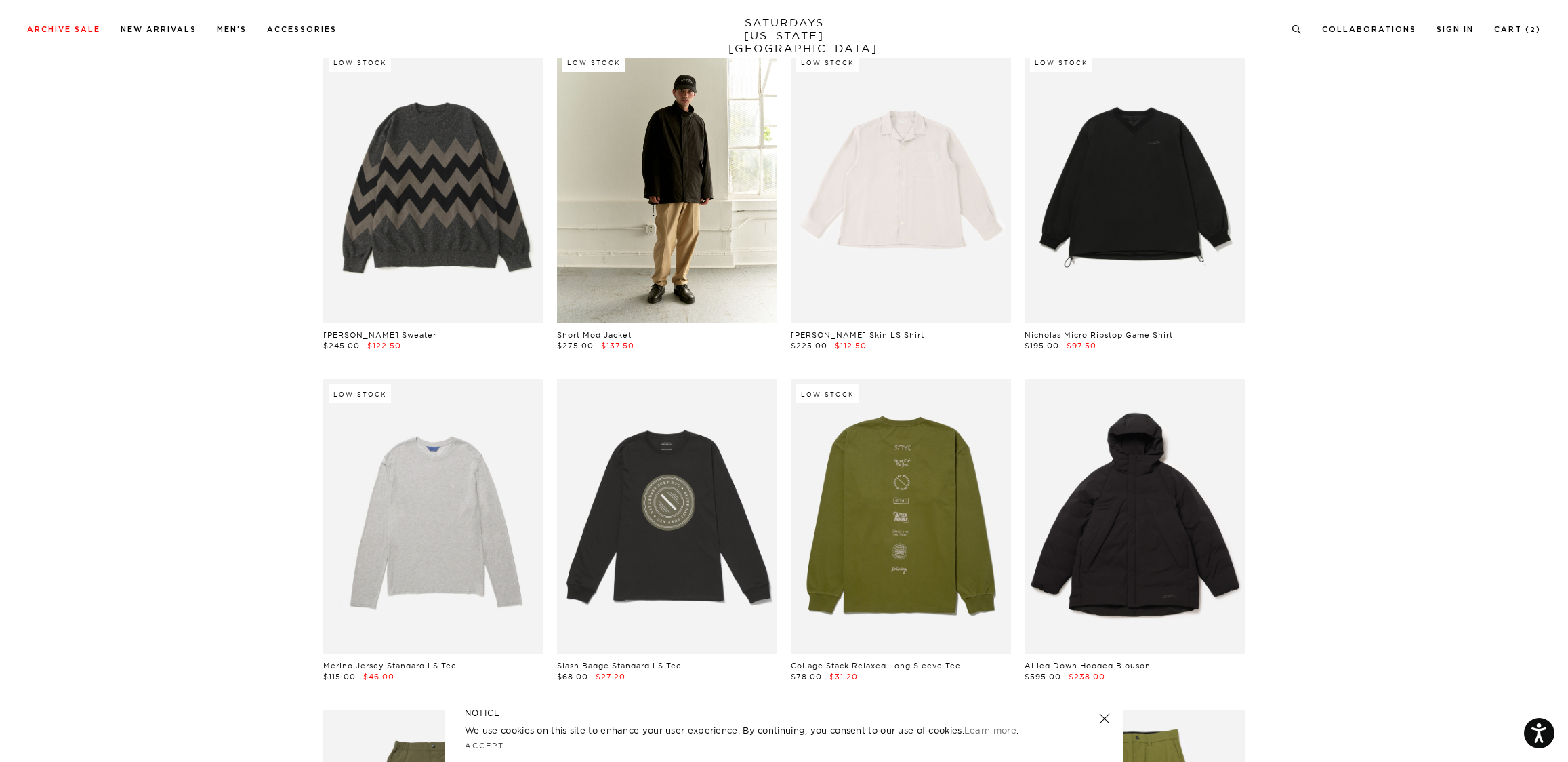
click at [684, 172] on link at bounding box center [666, 185] width 220 height 275
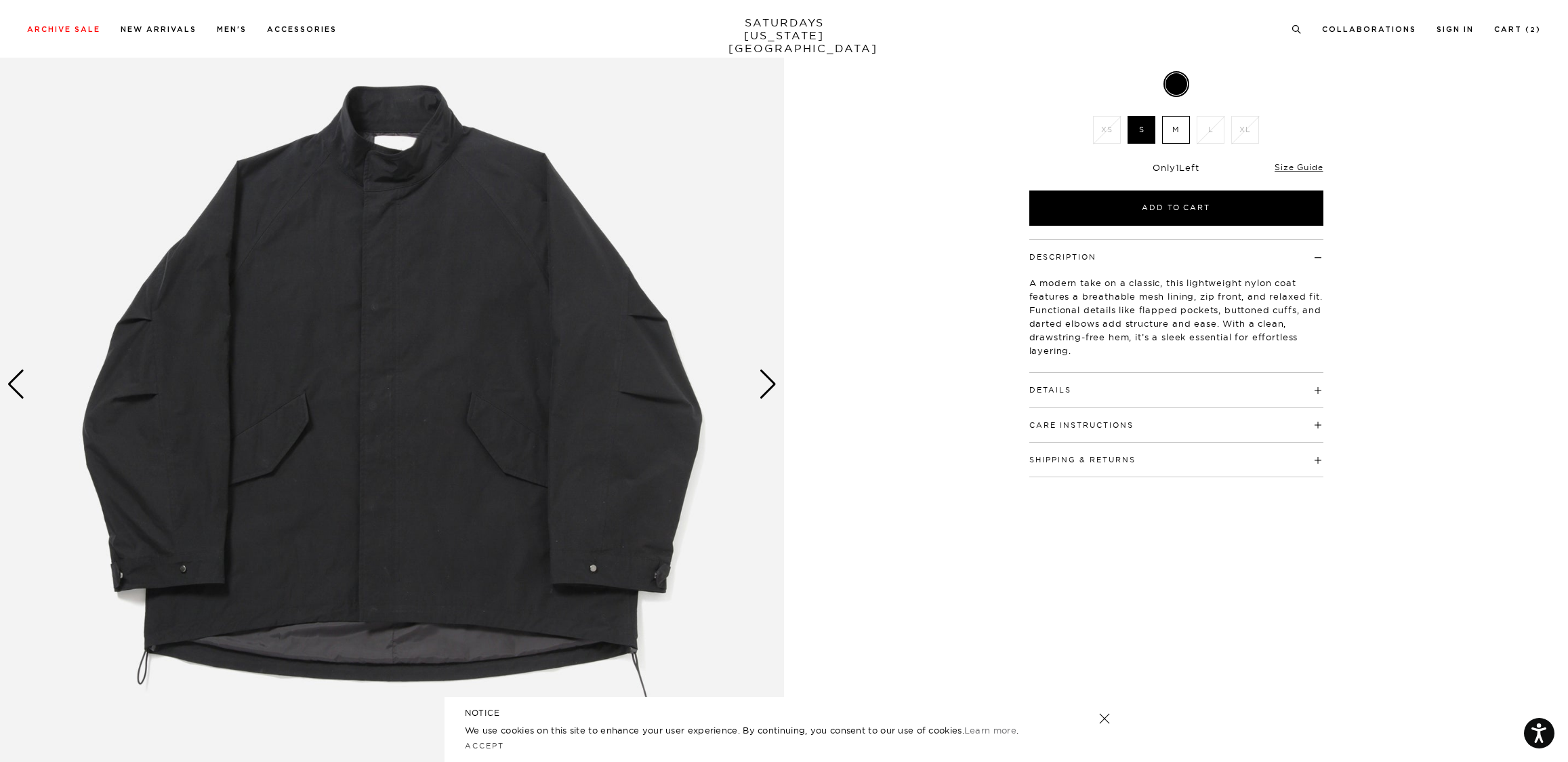
scroll to position [338, 0]
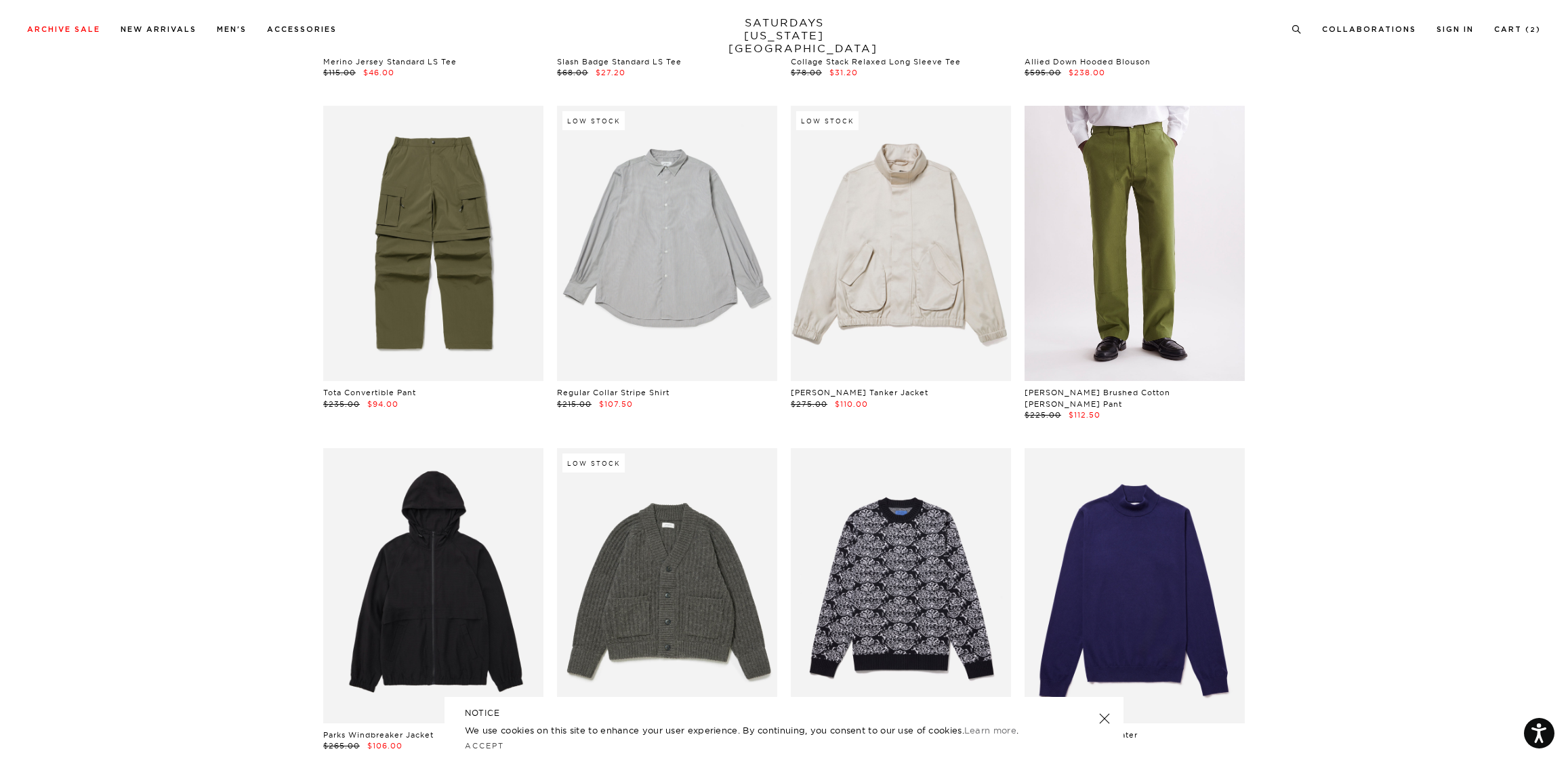
scroll to position [16931, 0]
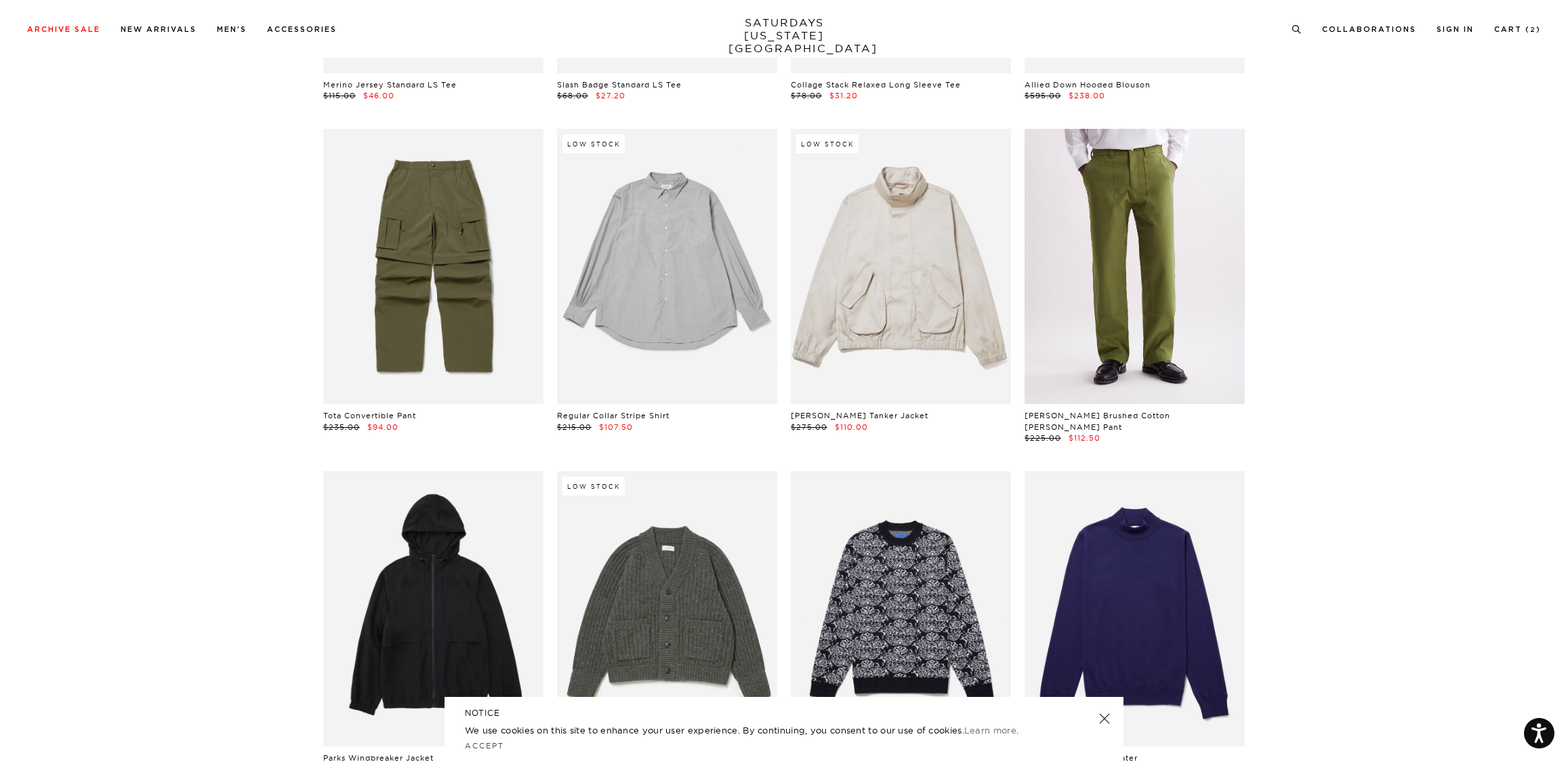
click at [1144, 198] on link at bounding box center [1135, 267] width 220 height 275
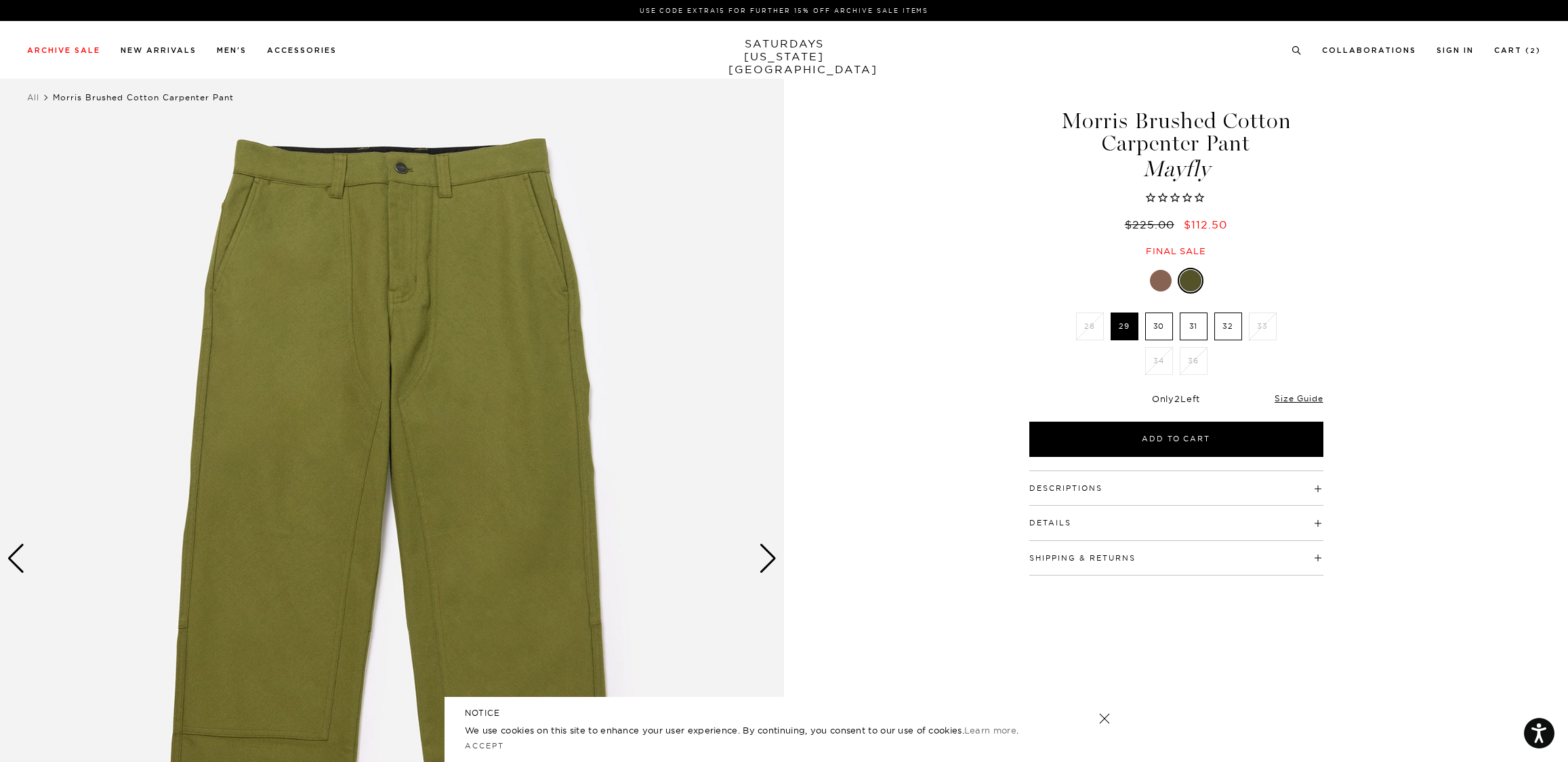
click at [1197, 325] on label "31" at bounding box center [1194, 326] width 28 height 28
click at [0, 0] on input "31" at bounding box center [0, 0] width 0 height 0
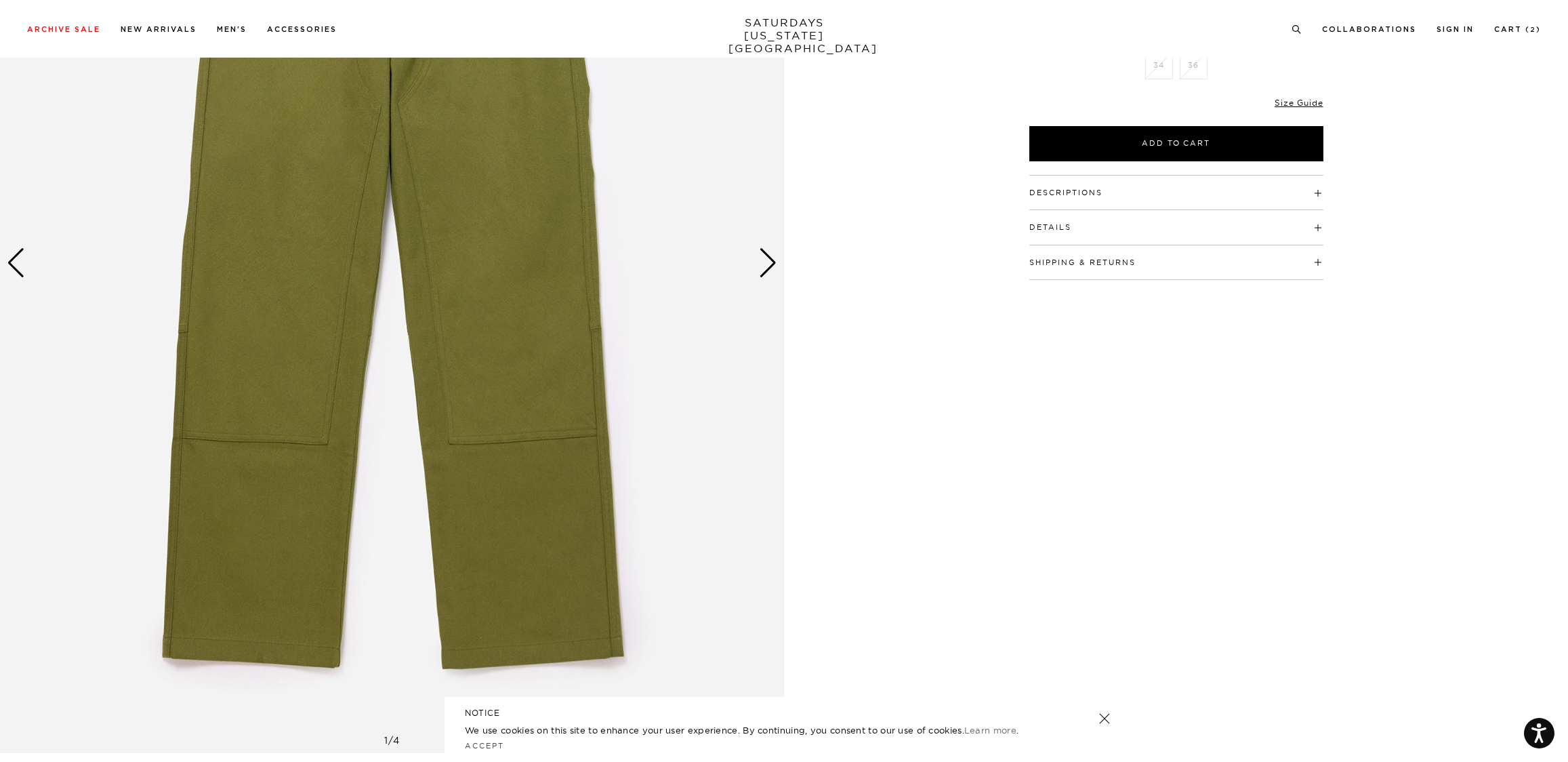
scroll to position [296, 0]
click at [772, 261] on div "Next slide" at bounding box center [768, 262] width 18 height 30
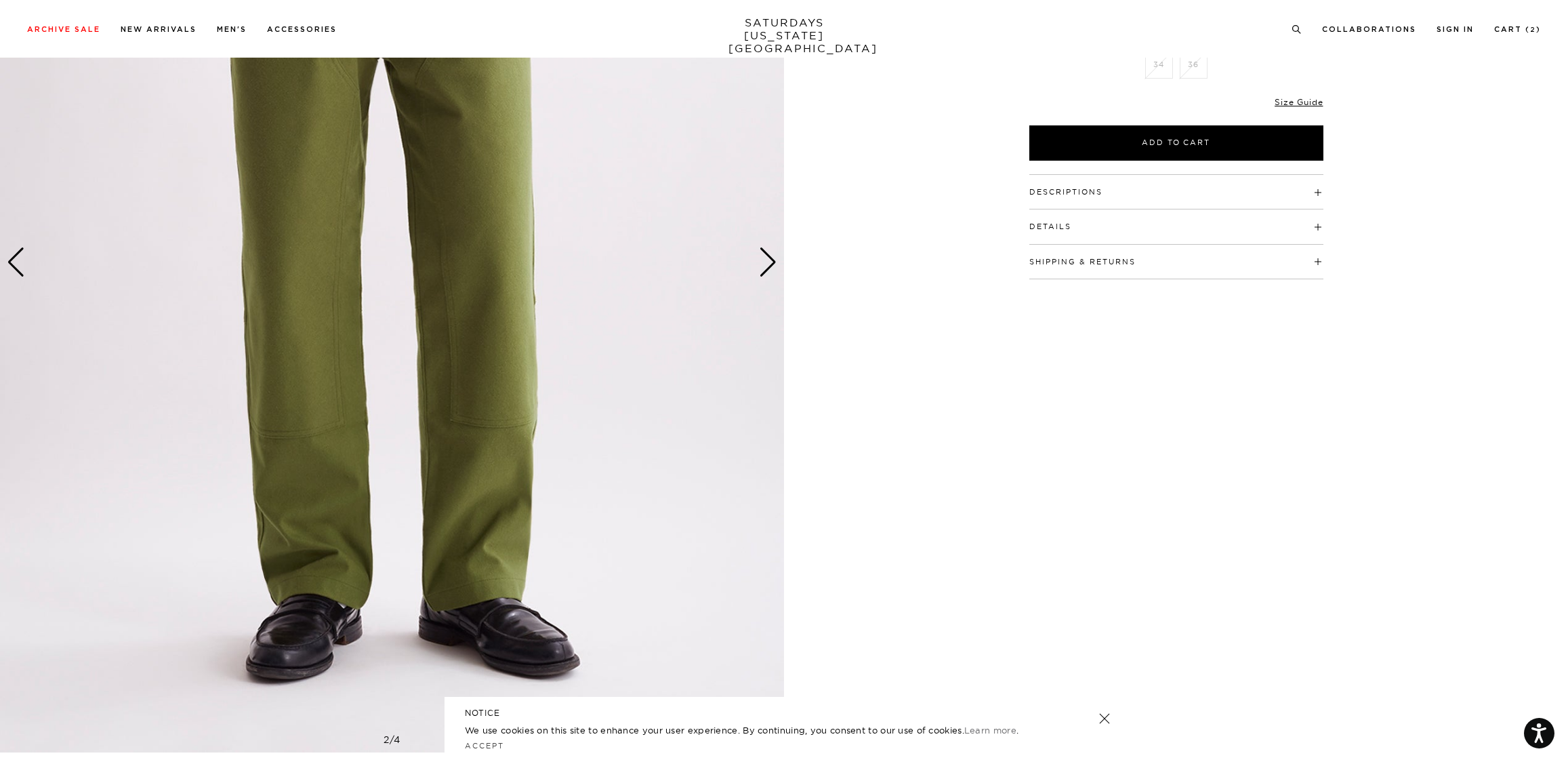
click at [772, 261] on div "Next slide" at bounding box center [768, 262] width 18 height 30
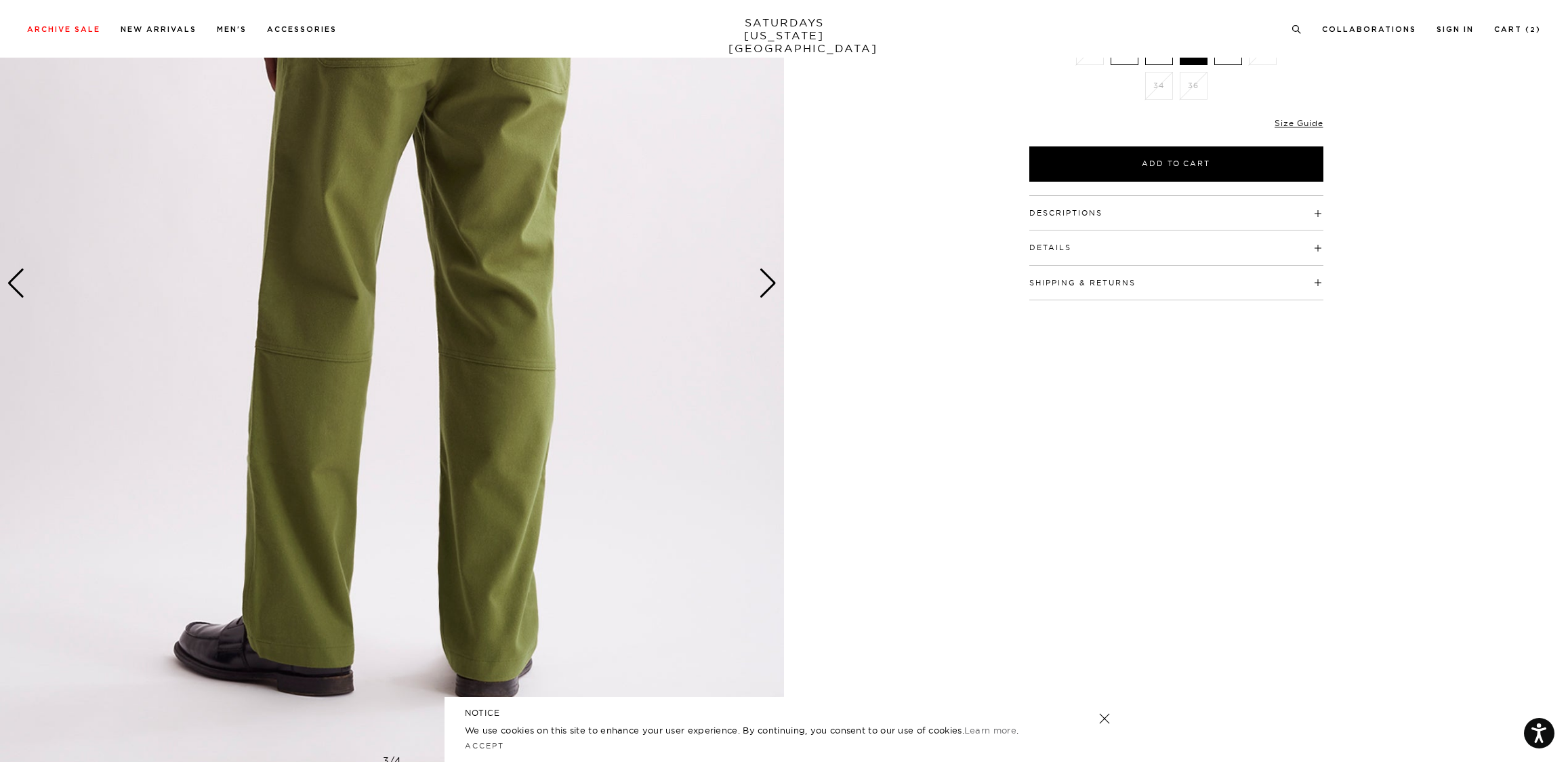
scroll to position [310, 0]
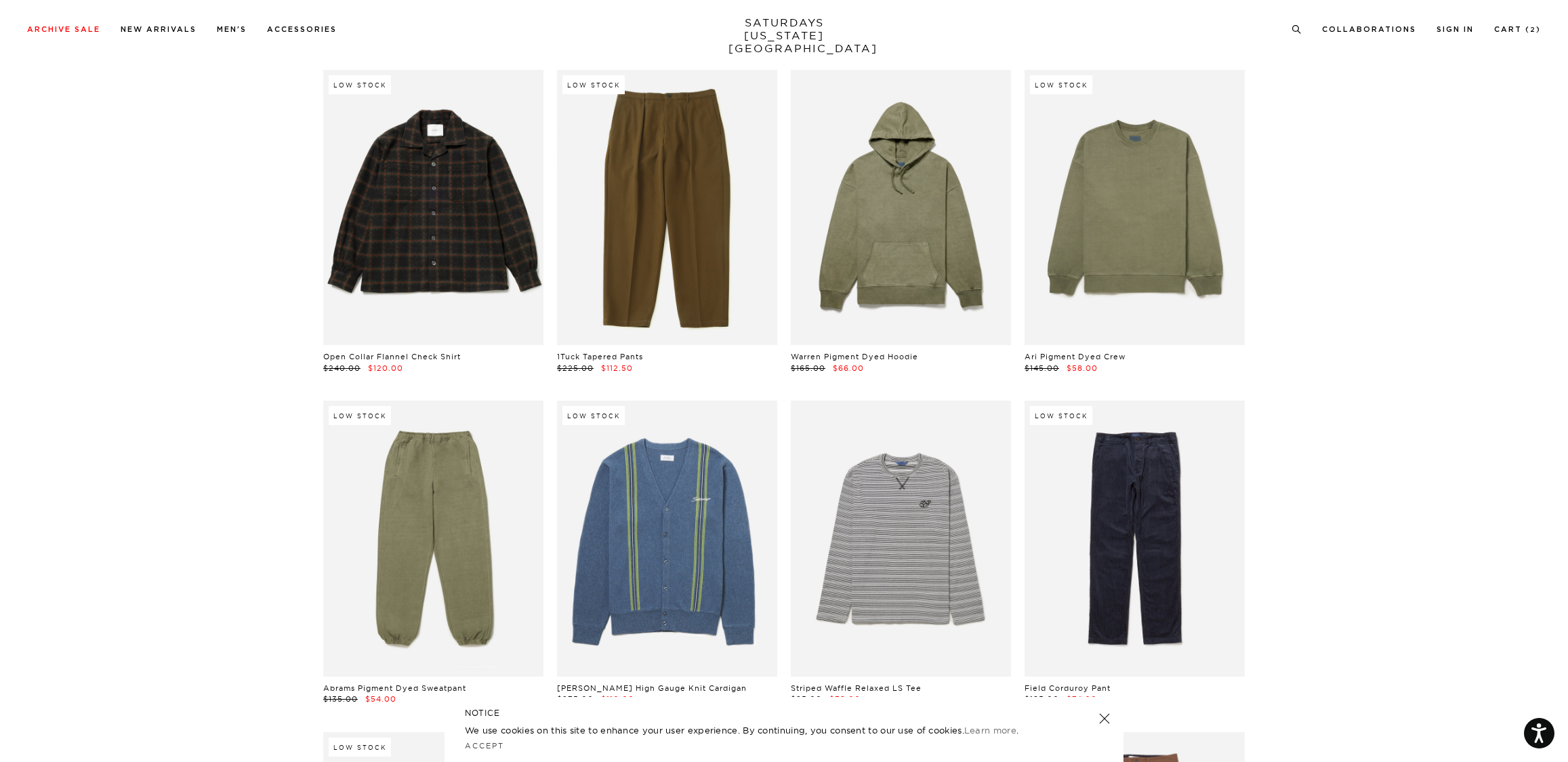
scroll to position [18626, 0]
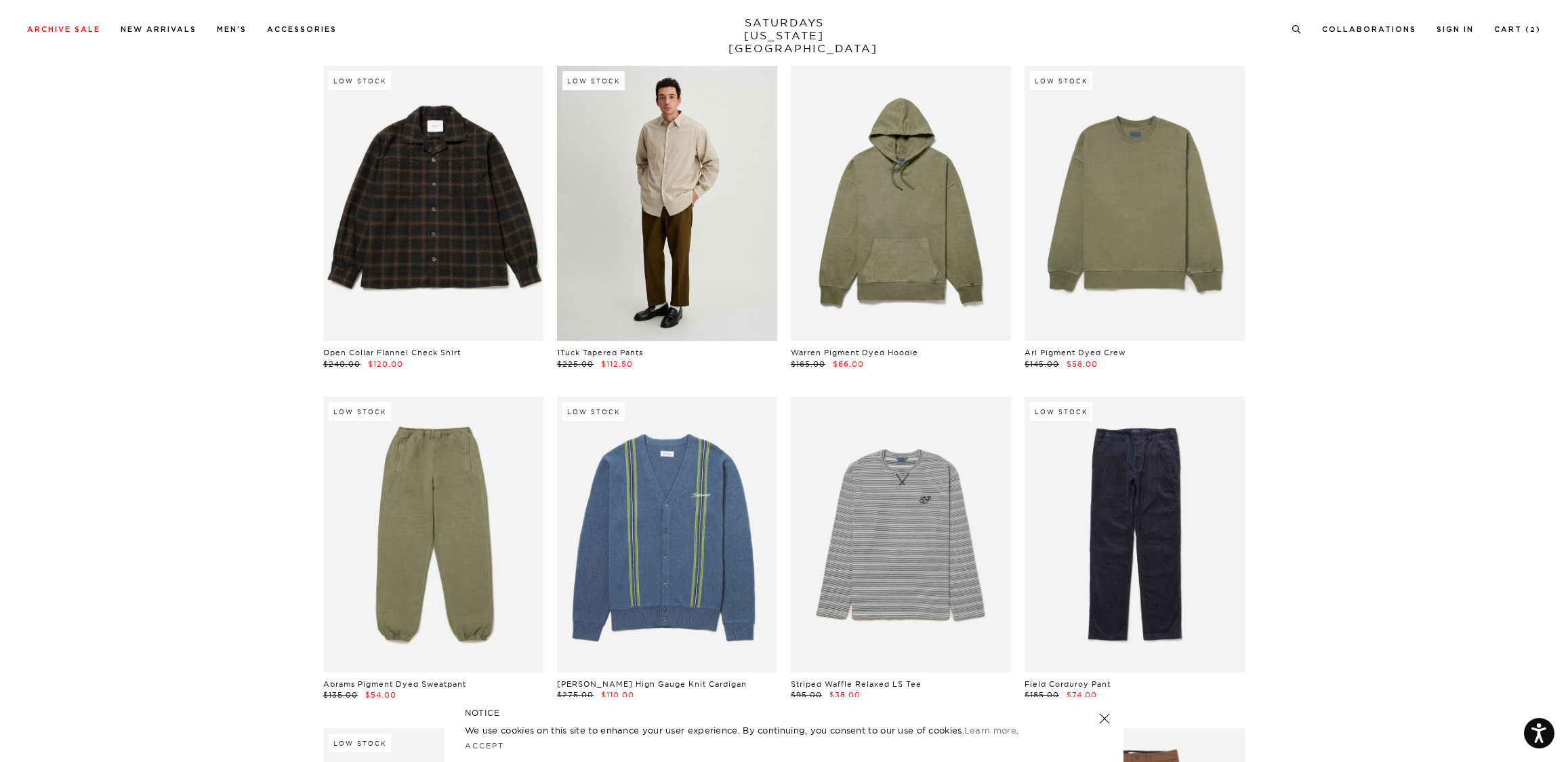
click at [705, 199] on link at bounding box center [666, 203] width 220 height 275
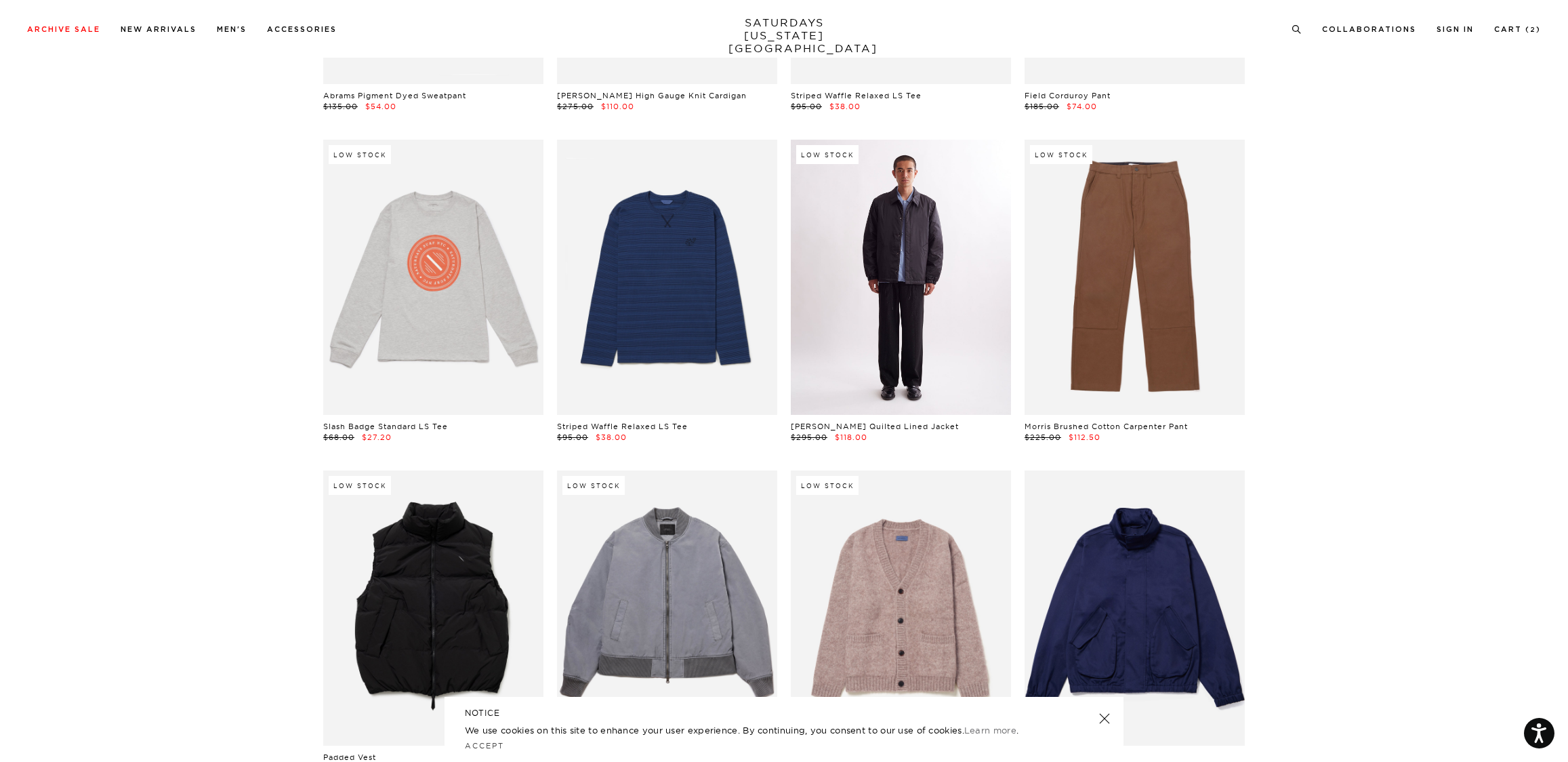
click at [932, 294] on link at bounding box center [901, 277] width 220 height 275
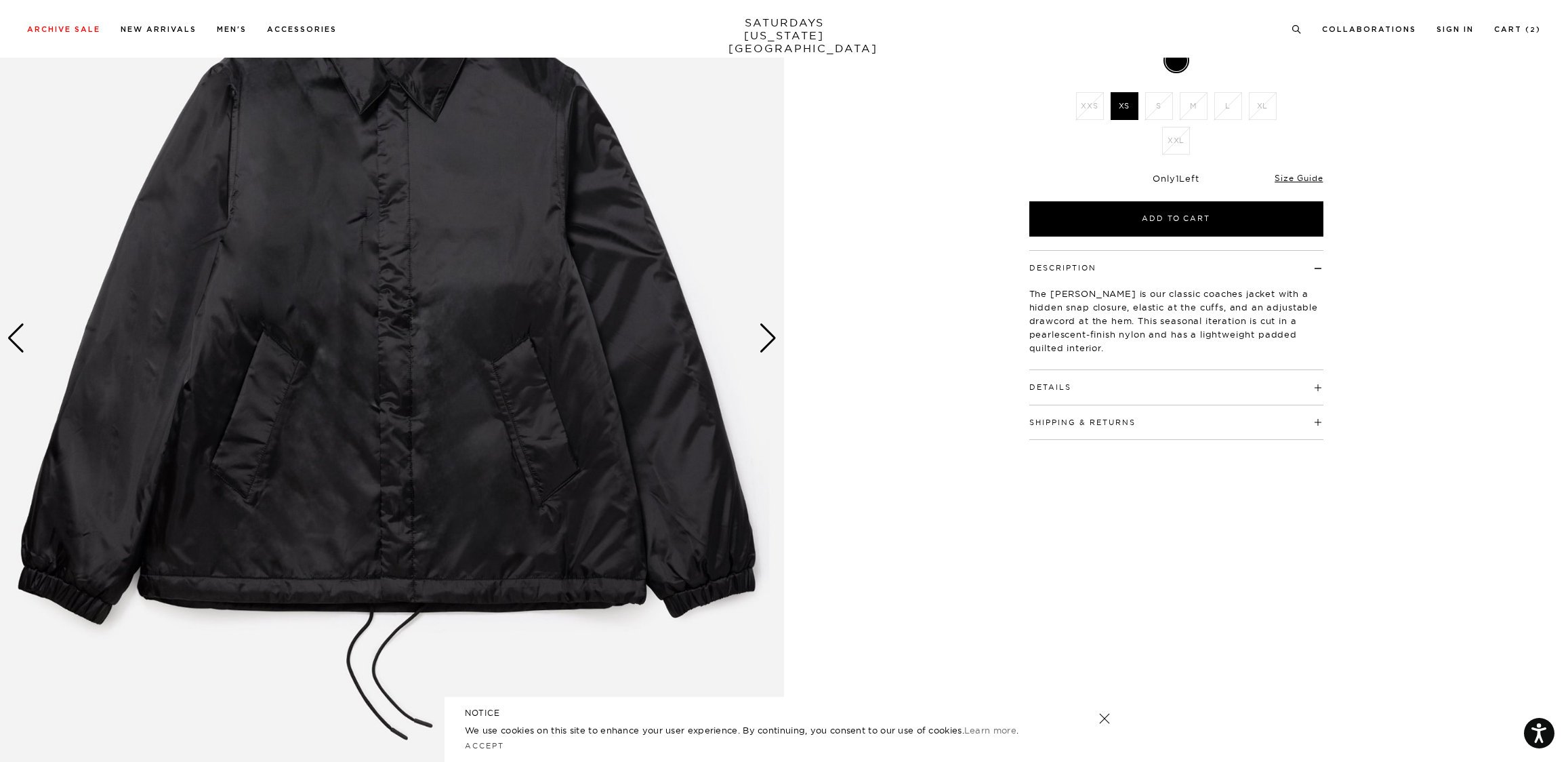
click at [762, 338] on div "Next slide" at bounding box center [768, 338] width 18 height 30
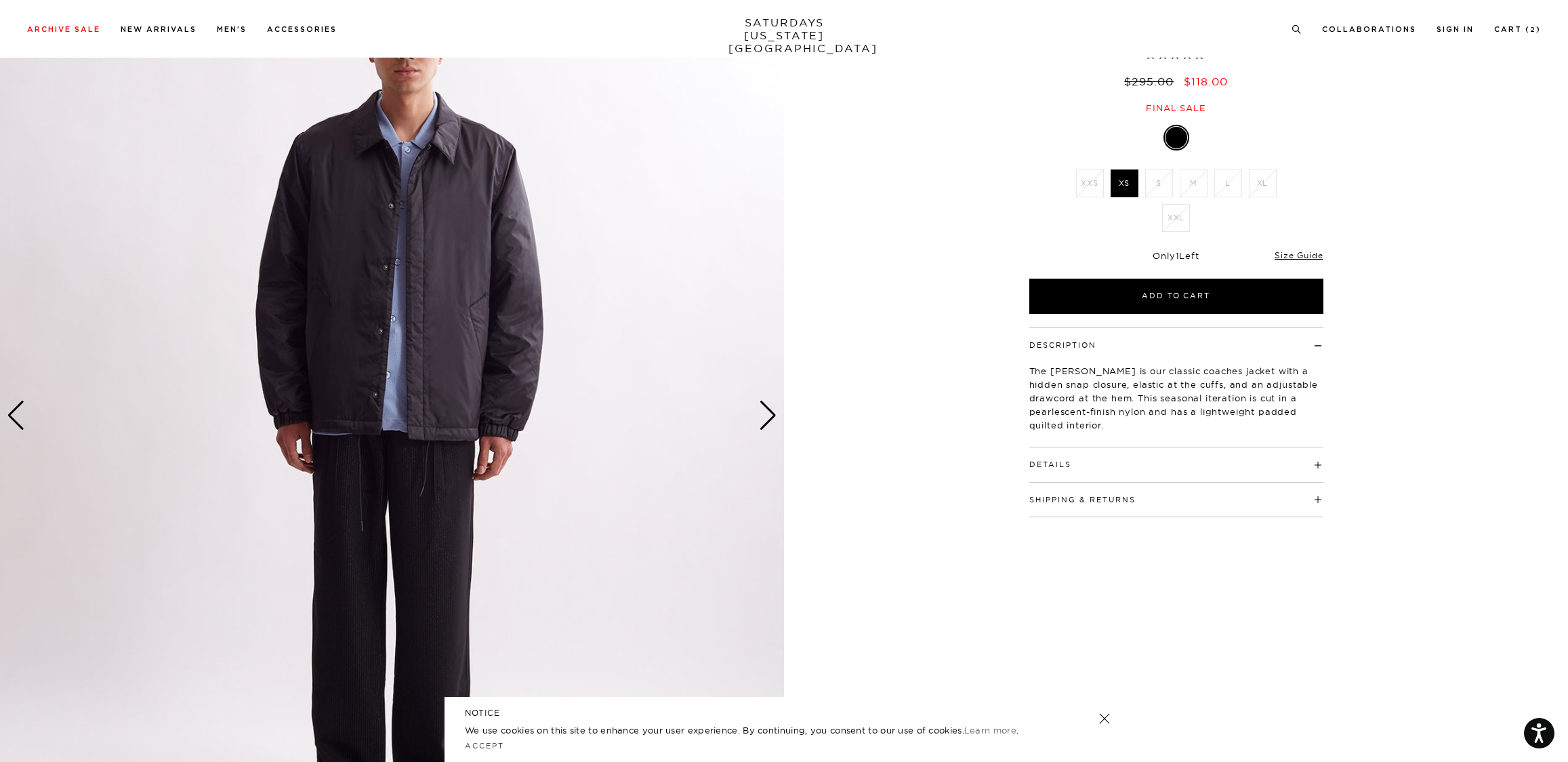
scroll to position [53, 0]
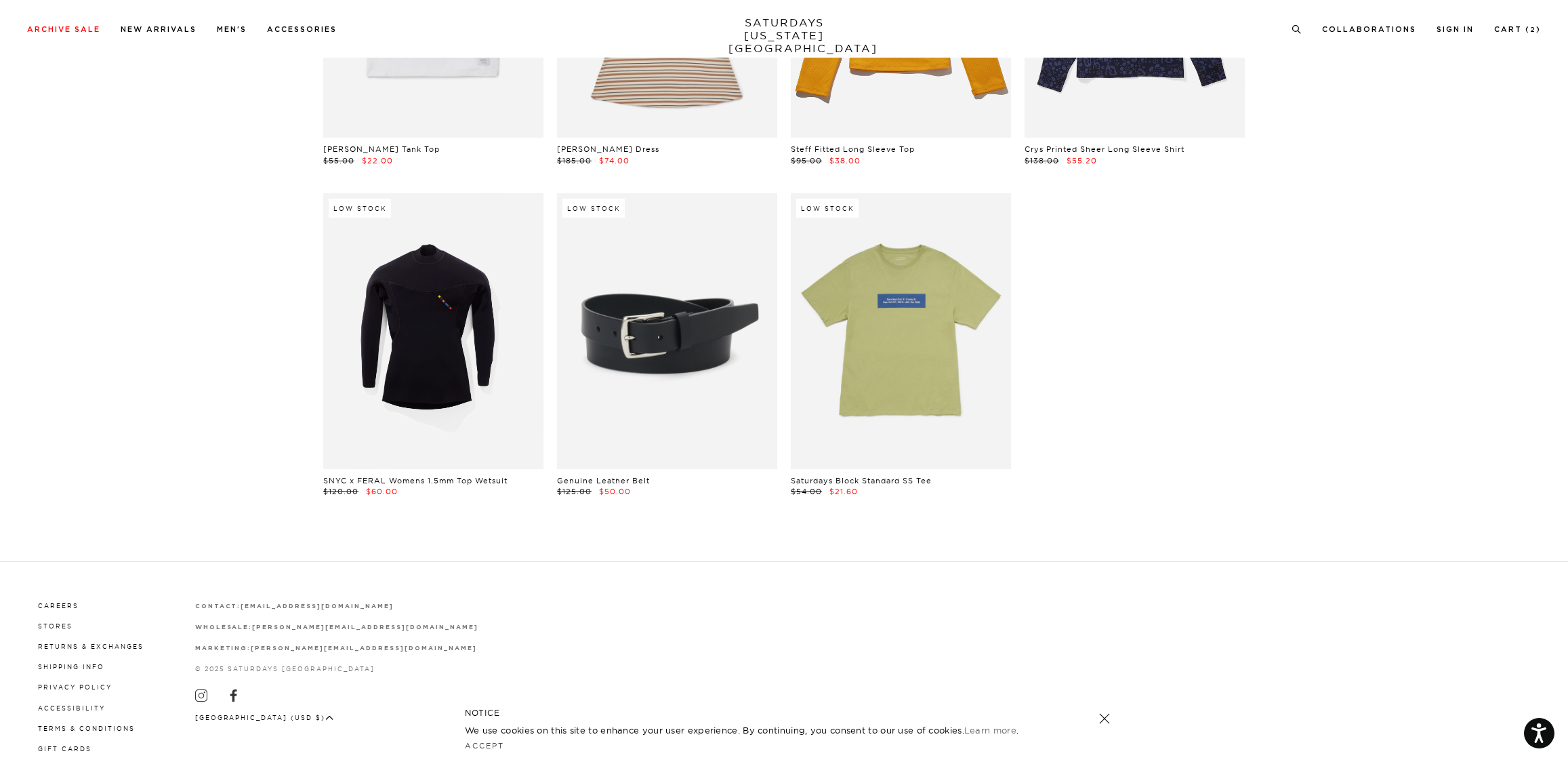
scroll to position [30769, 0]
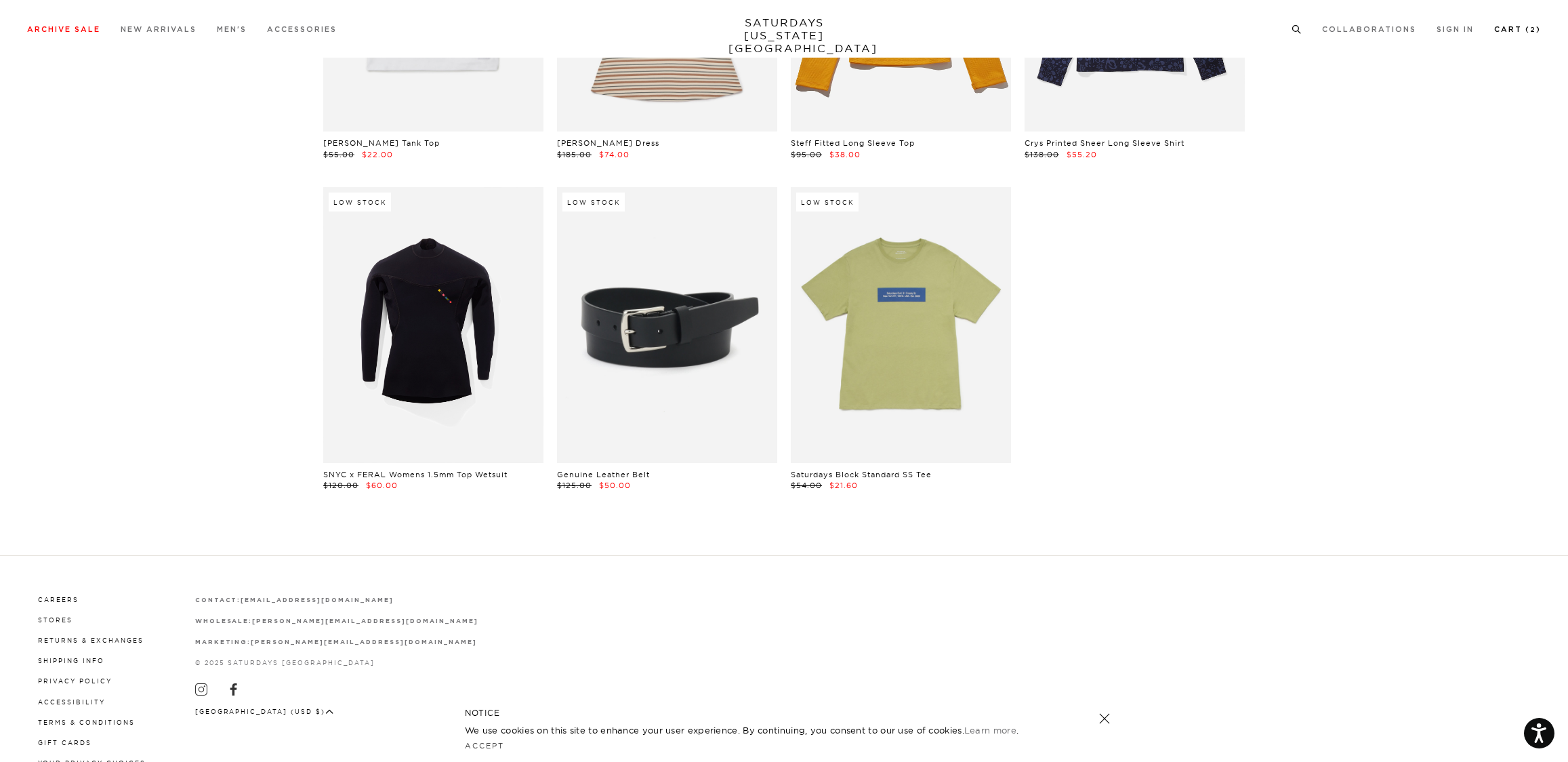
click at [1509, 28] on link "Cart ( 2 )" at bounding box center [1517, 29] width 46 height 8
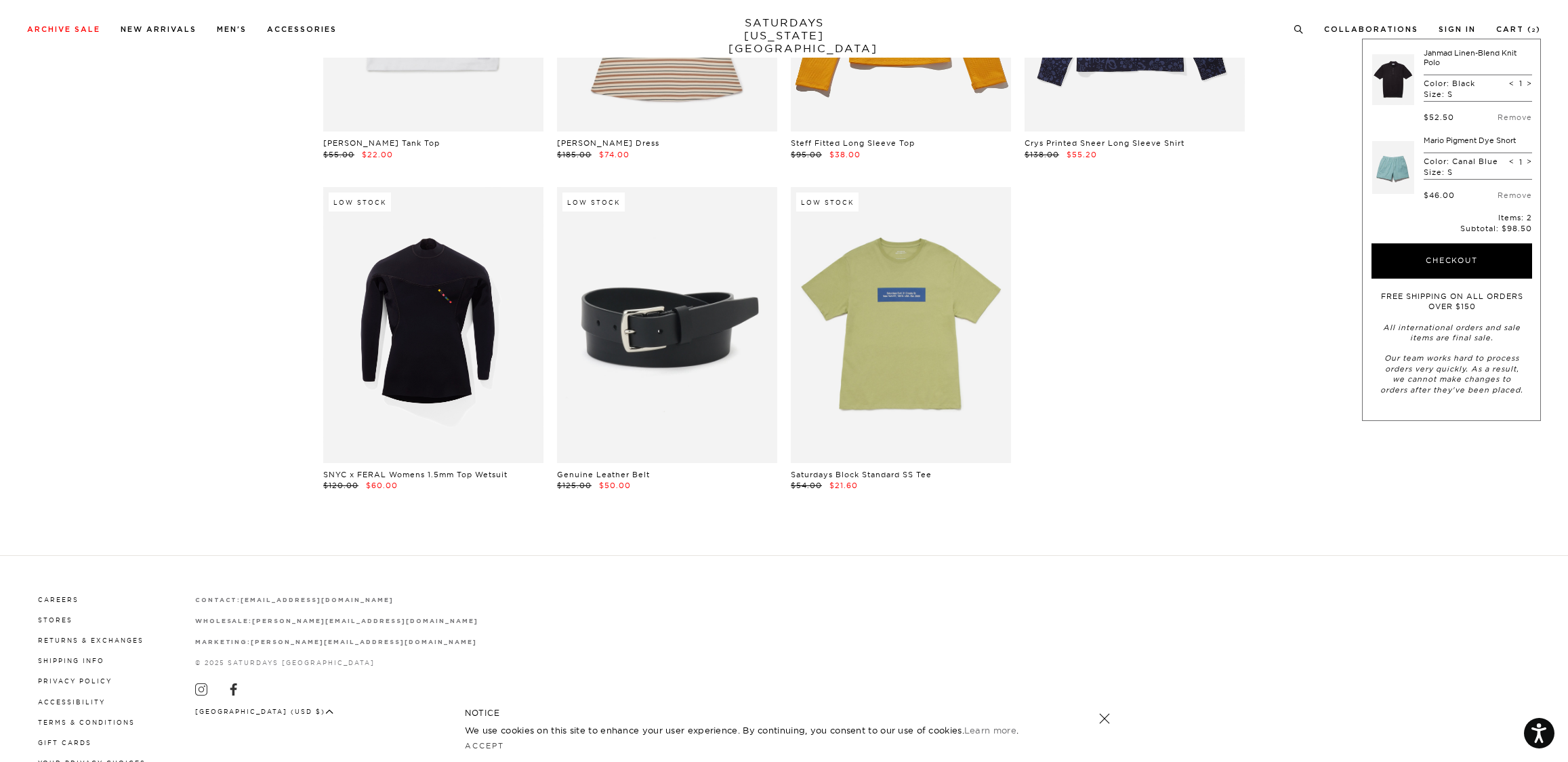
scroll to position [30769, 6]
click at [1397, 88] on link at bounding box center [1393, 80] width 42 height 64
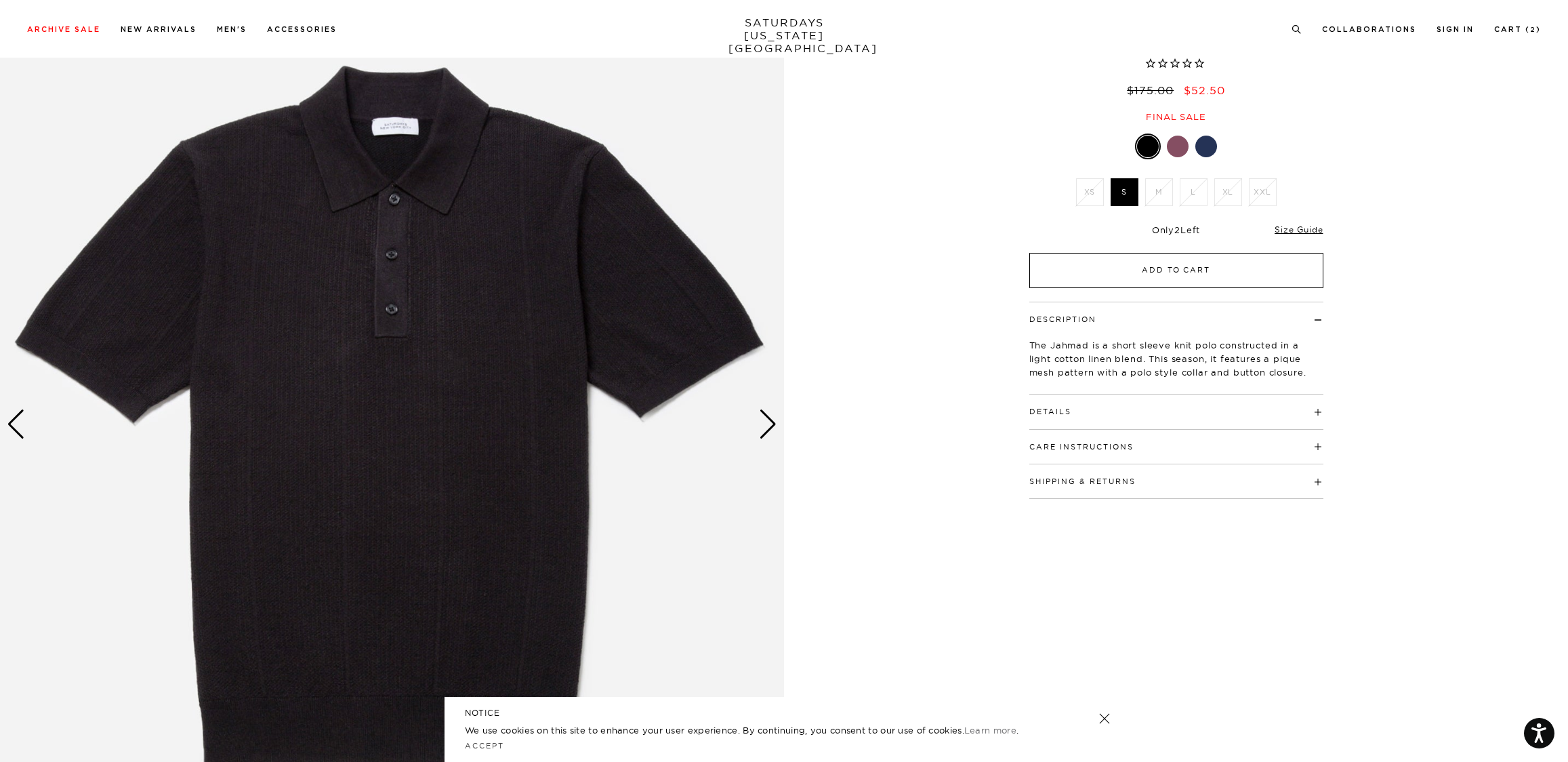
scroll to position [132, 0]
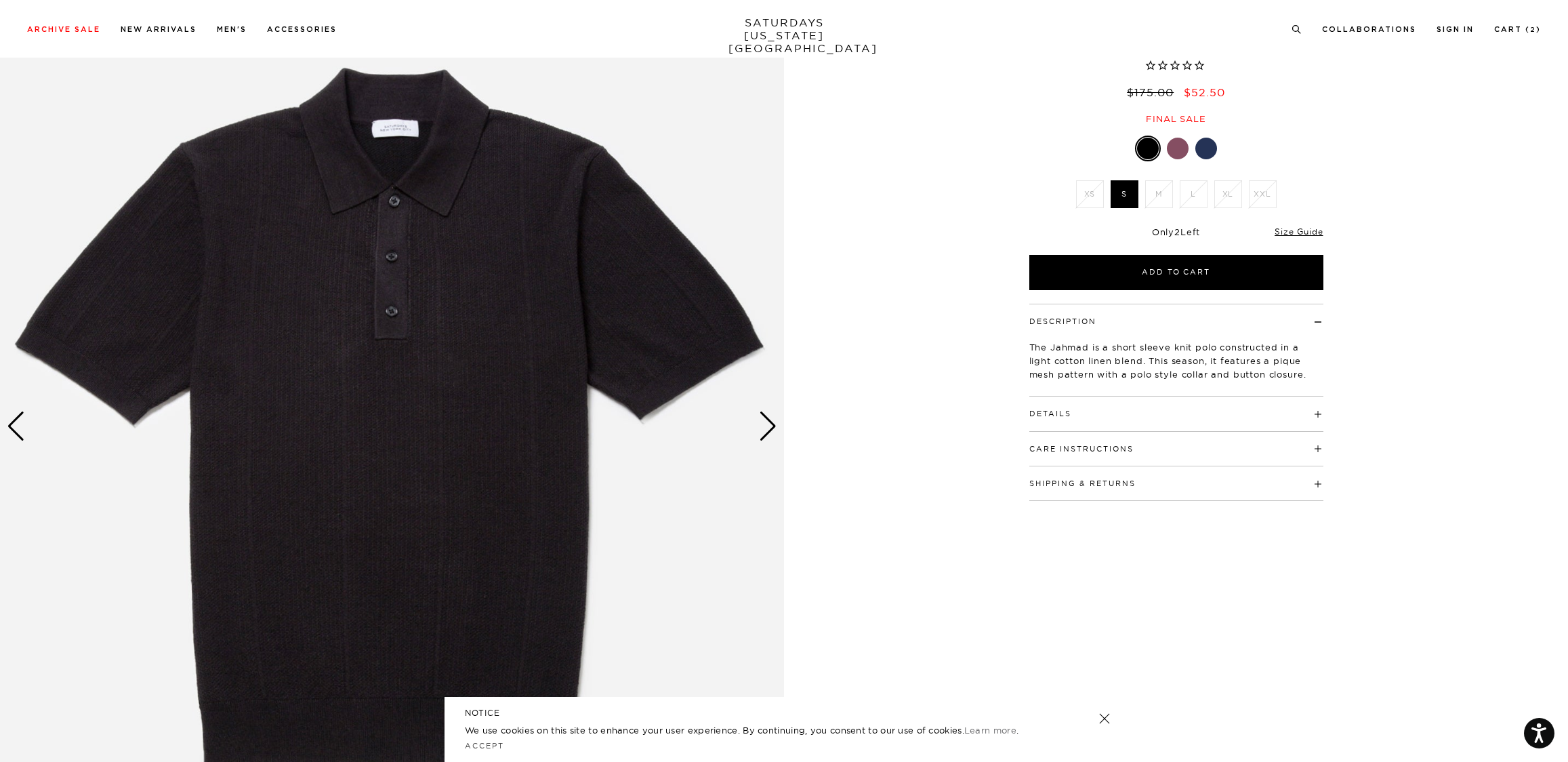
click at [771, 425] on div "Next slide" at bounding box center [768, 426] width 18 height 30
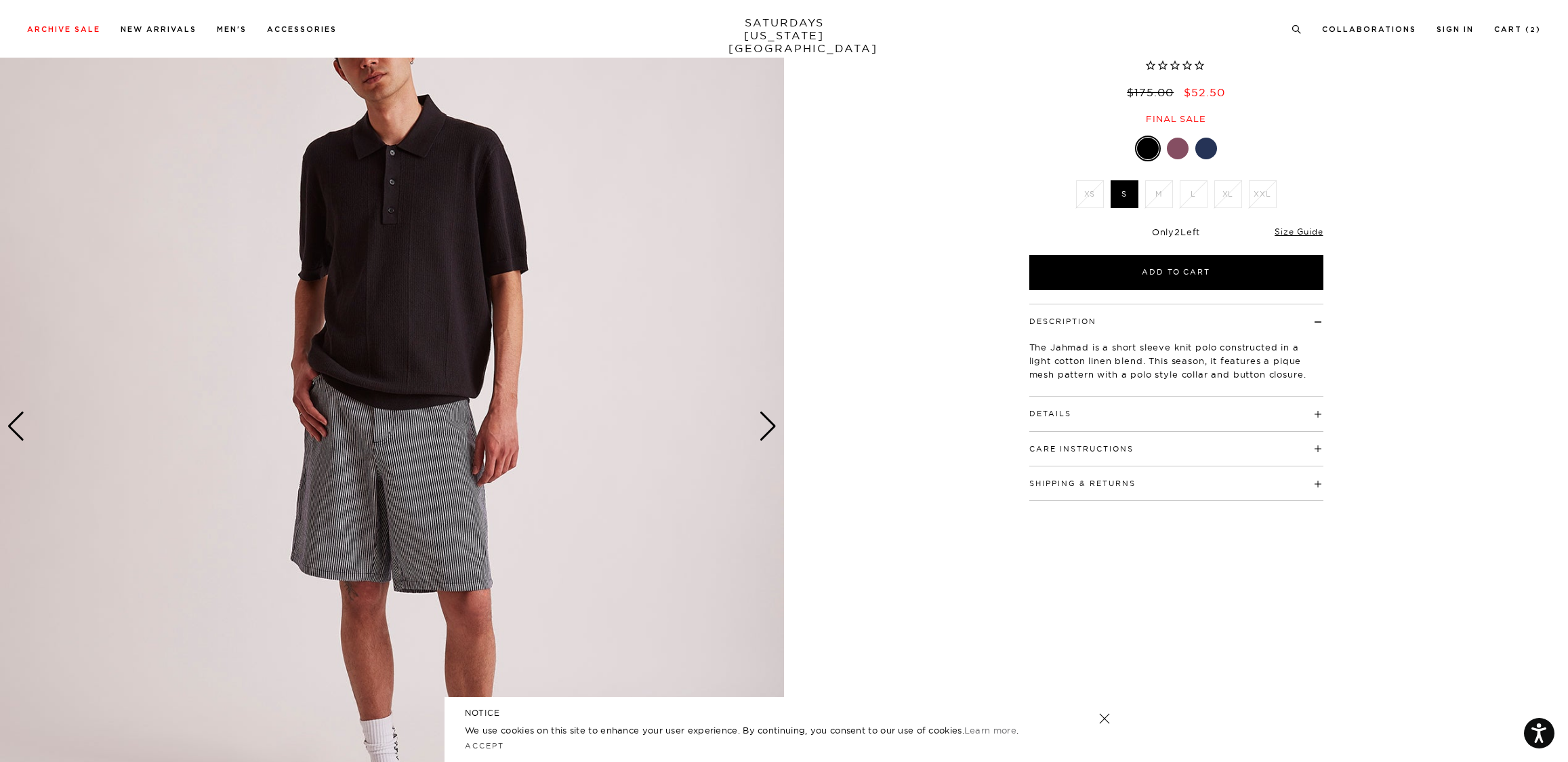
click at [771, 425] on div "Next slide" at bounding box center [768, 426] width 18 height 30
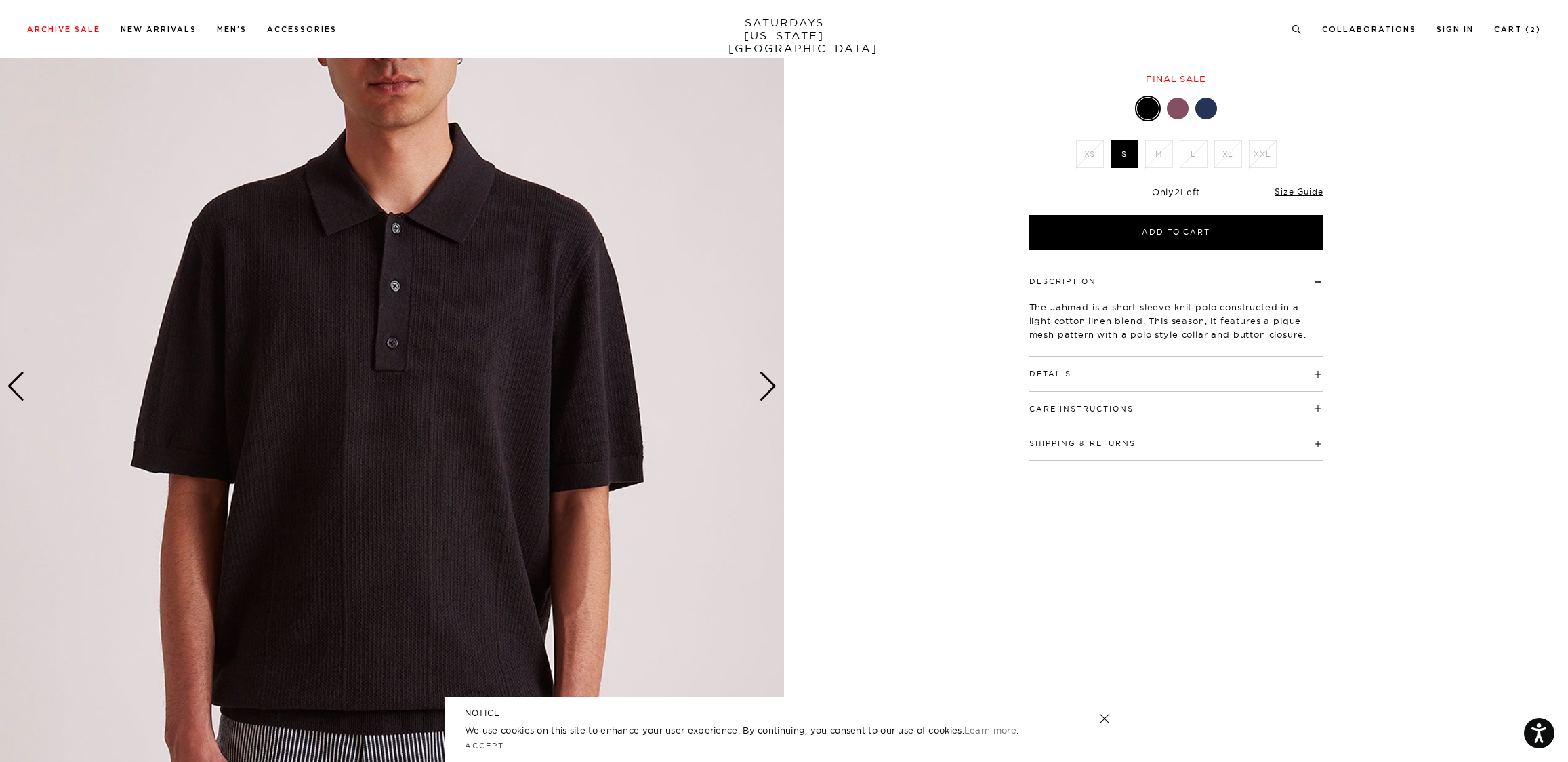
scroll to position [170, 0]
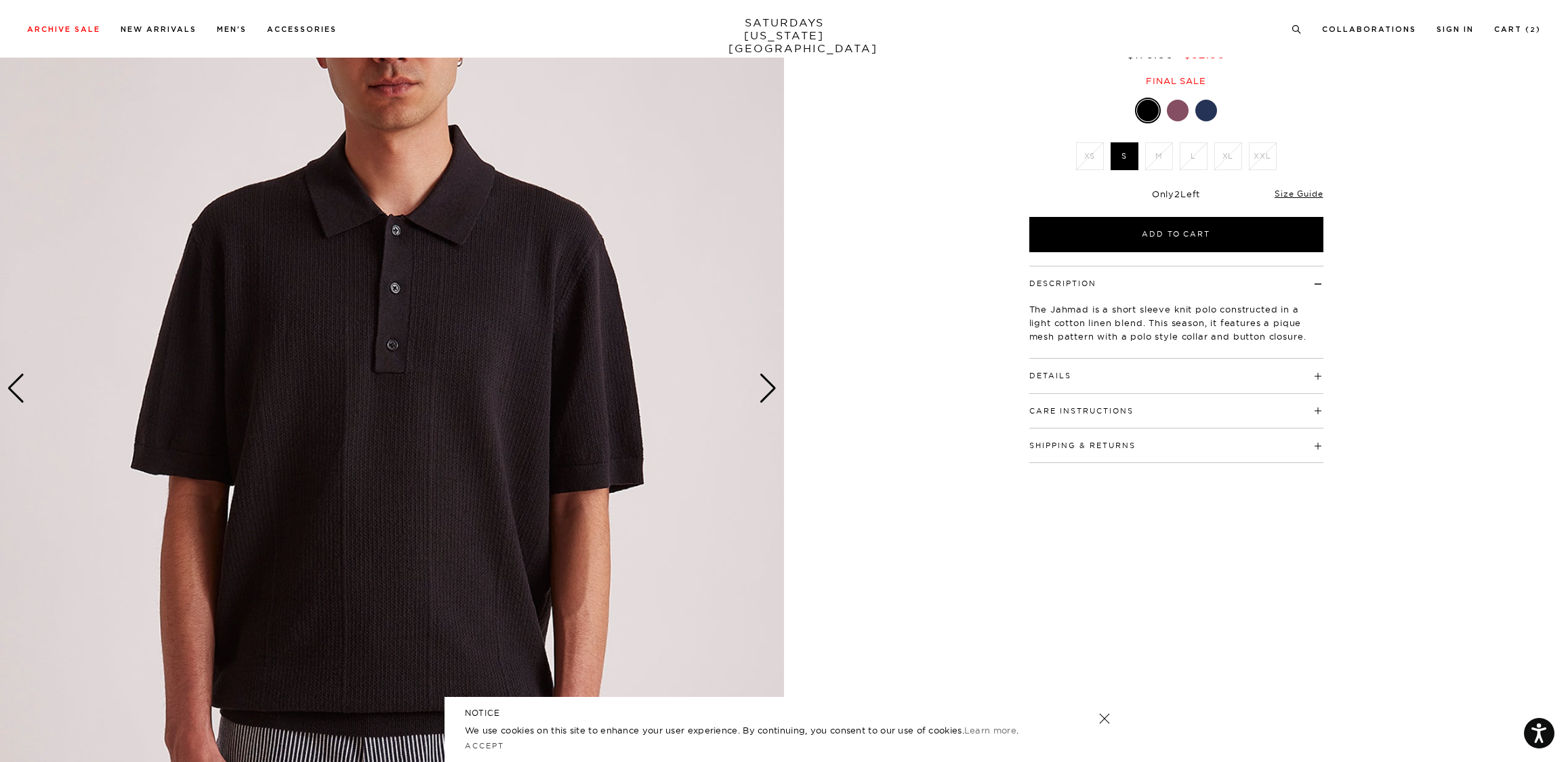
click at [1077, 387] on div "Details 52% Cotton / 47% Linen / 1% LPL Convertible collar 3 button closure on …" at bounding box center [1176, 375] width 294 height 34
click at [1066, 374] on button "Details" at bounding box center [1051, 375] width 42 height 8
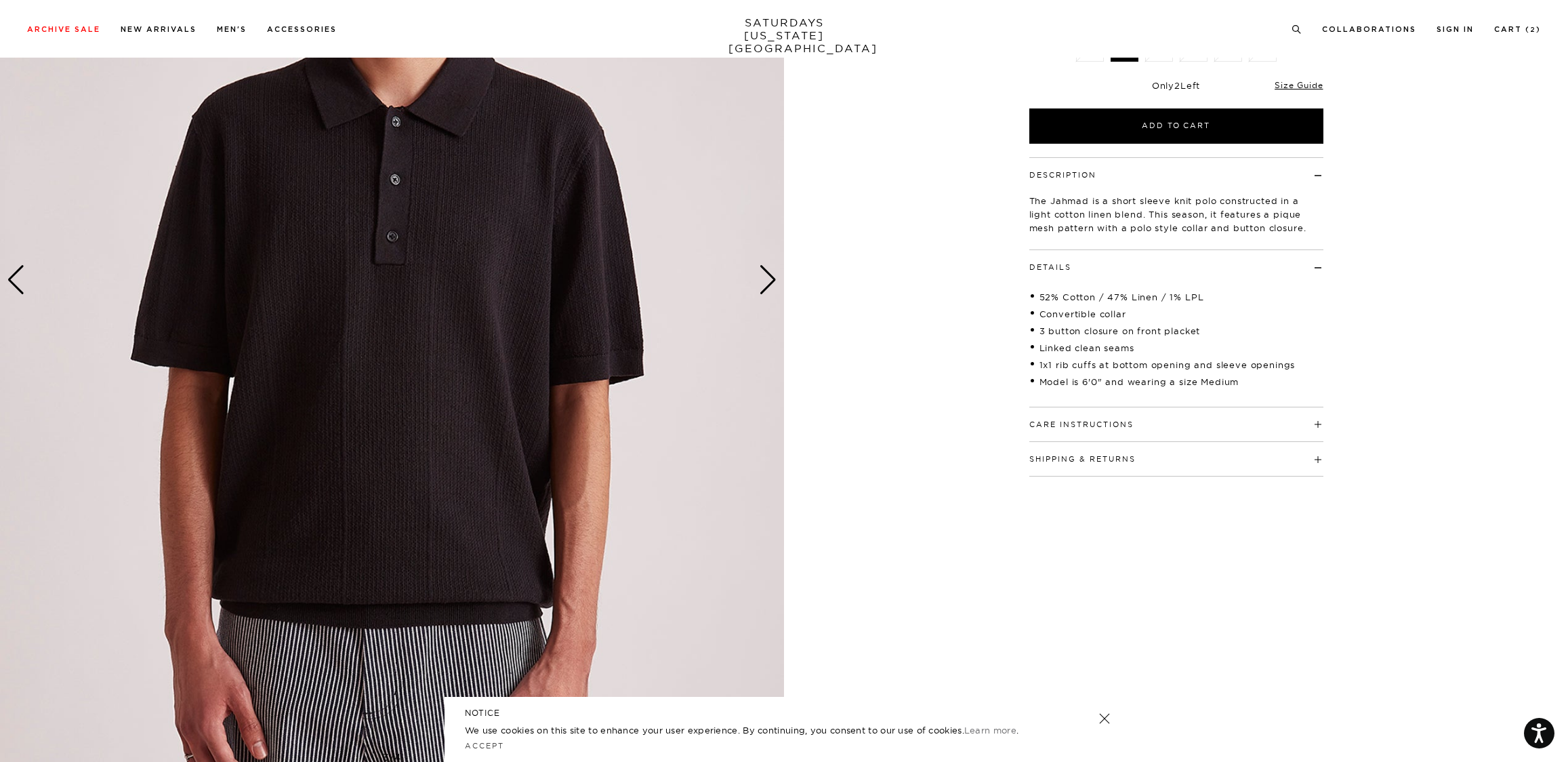
scroll to position [291, 0]
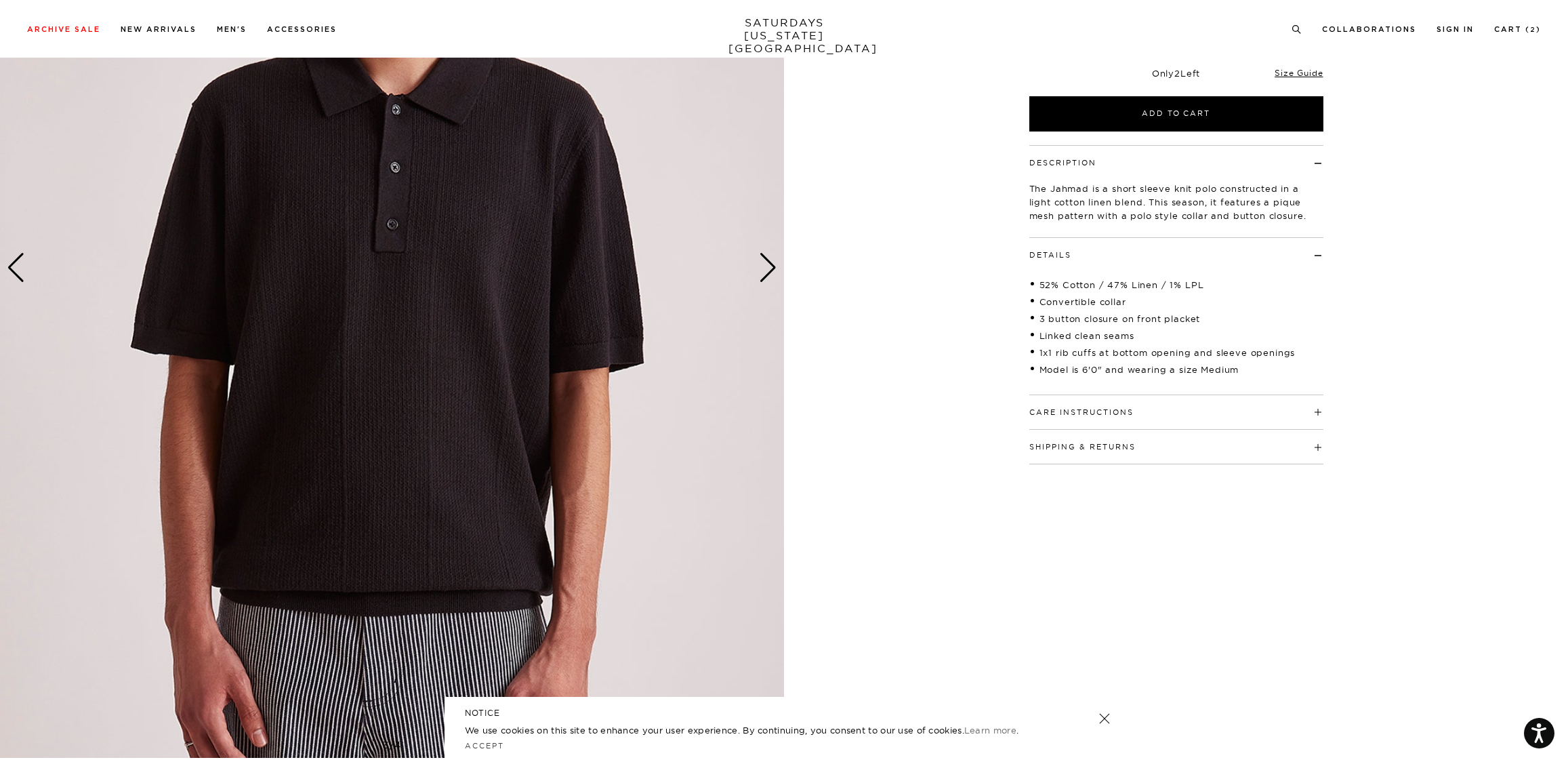
click at [1061, 445] on button "Shipping & Returns" at bounding box center [1082, 446] width 106 height 8
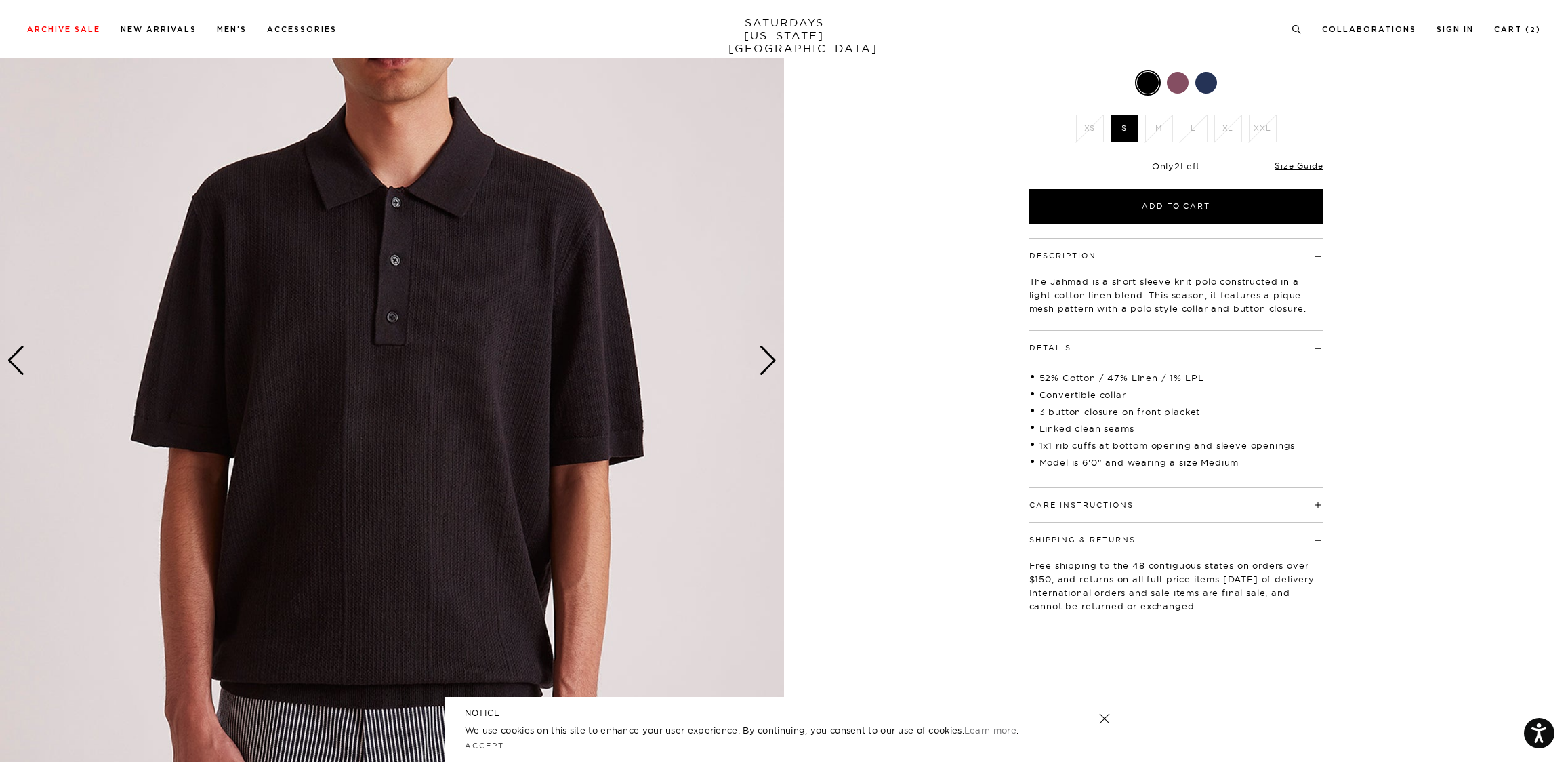
scroll to position [0, 0]
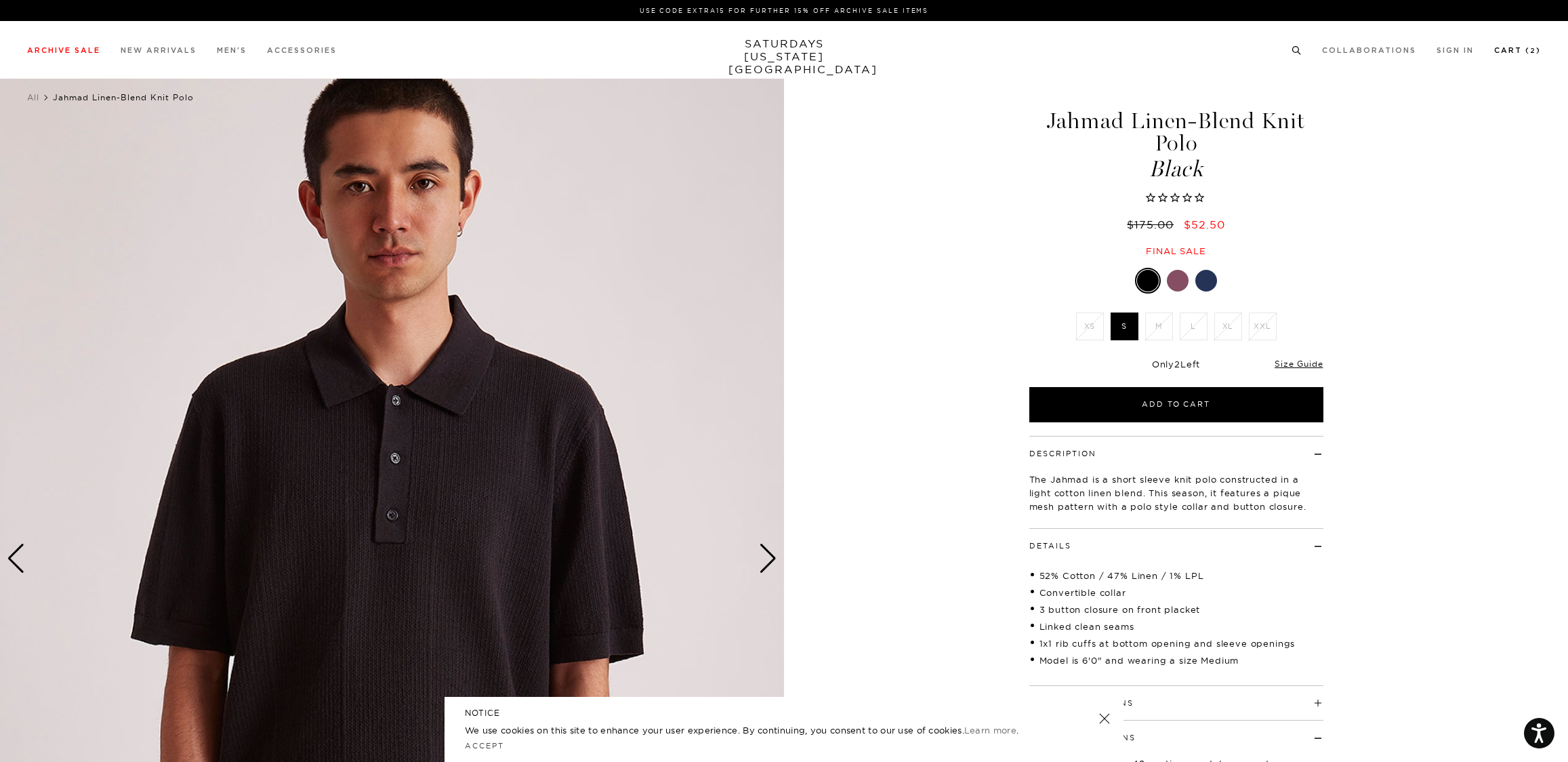
click at [1505, 48] on link "Cart ( 2 )" at bounding box center [1517, 50] width 46 height 8
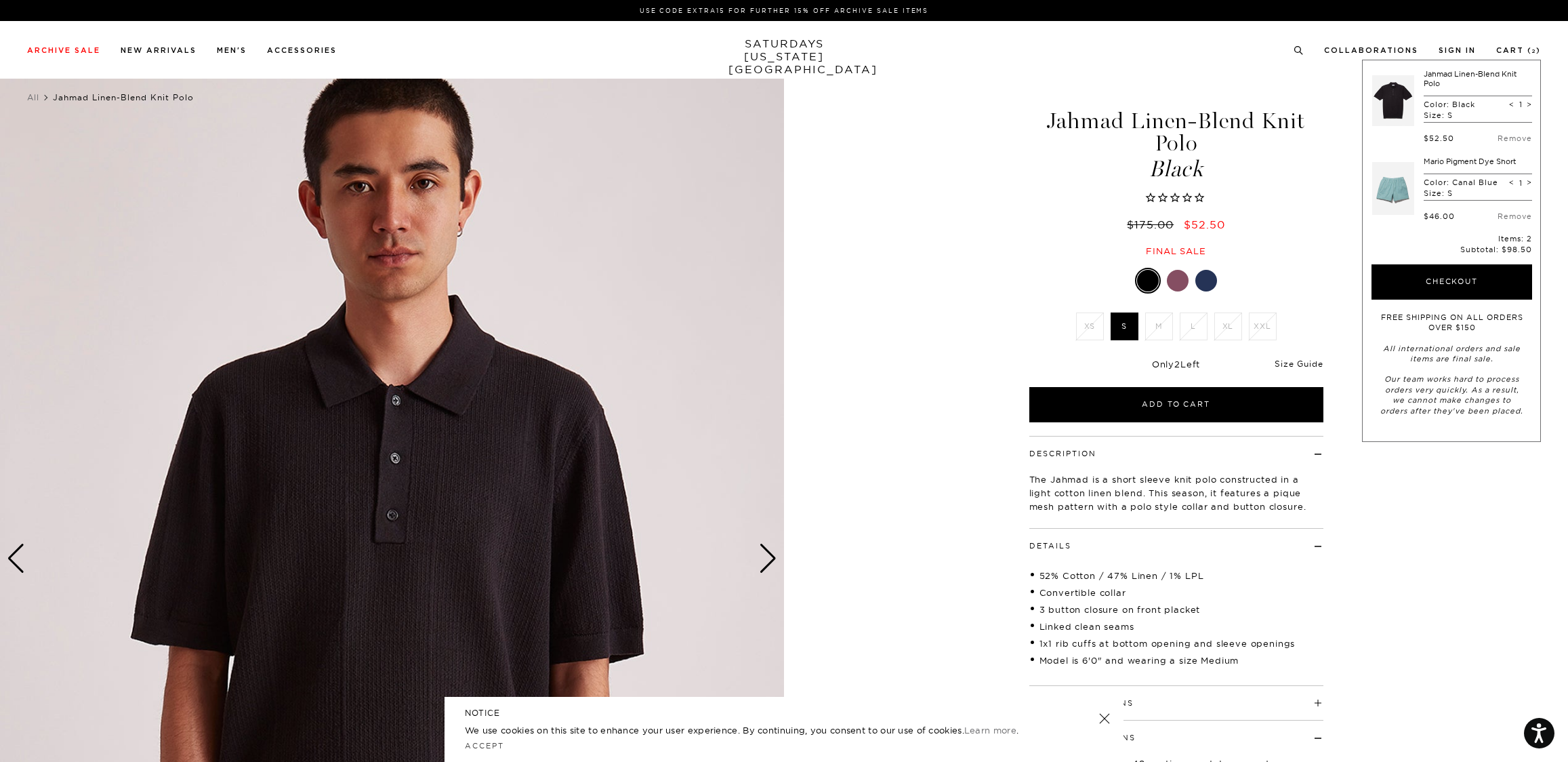
click at [1291, 362] on link "Size Guide" at bounding box center [1299, 364] width 48 height 11
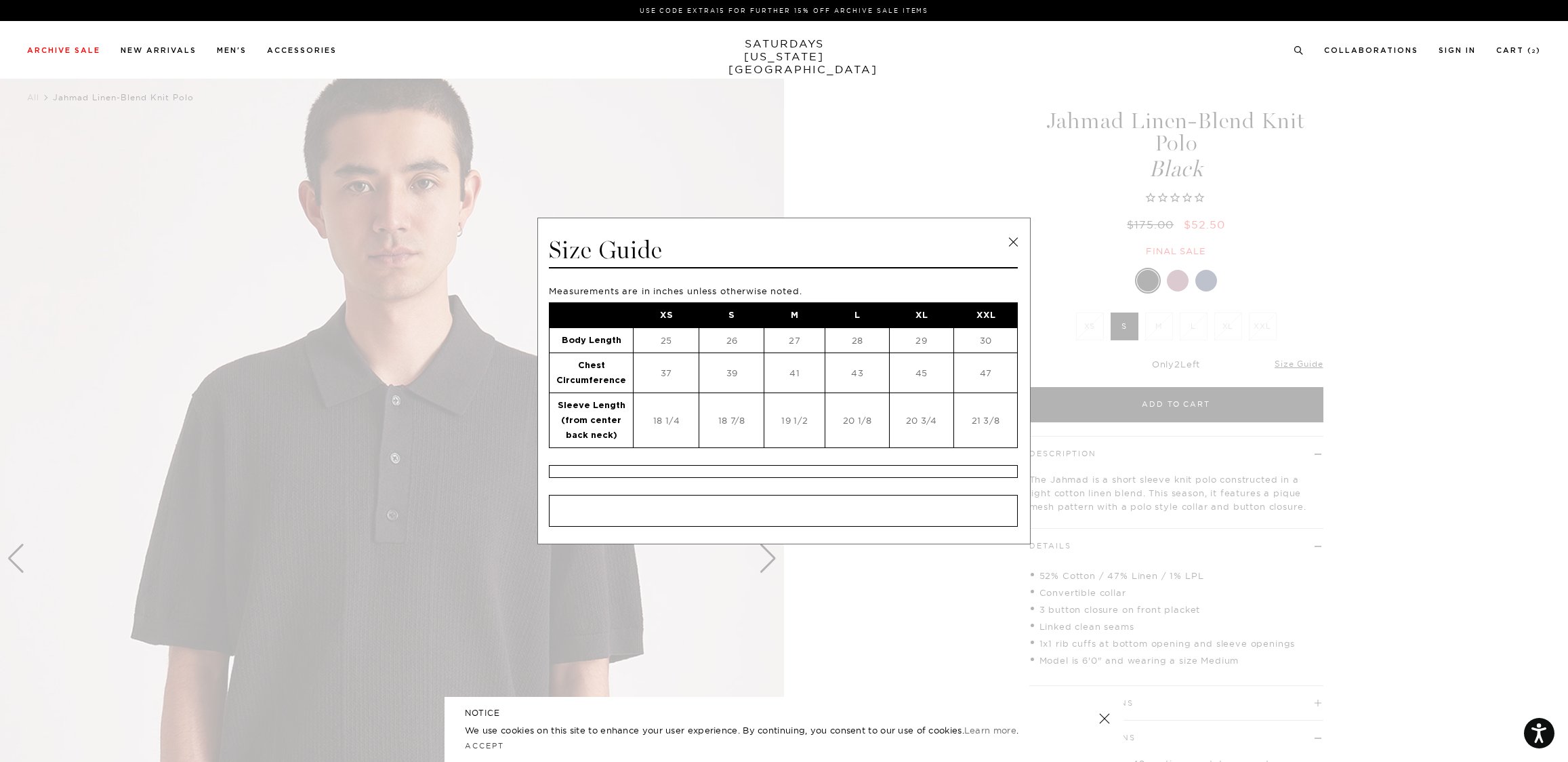
click at [1016, 246] on link at bounding box center [1013, 241] width 20 height 20
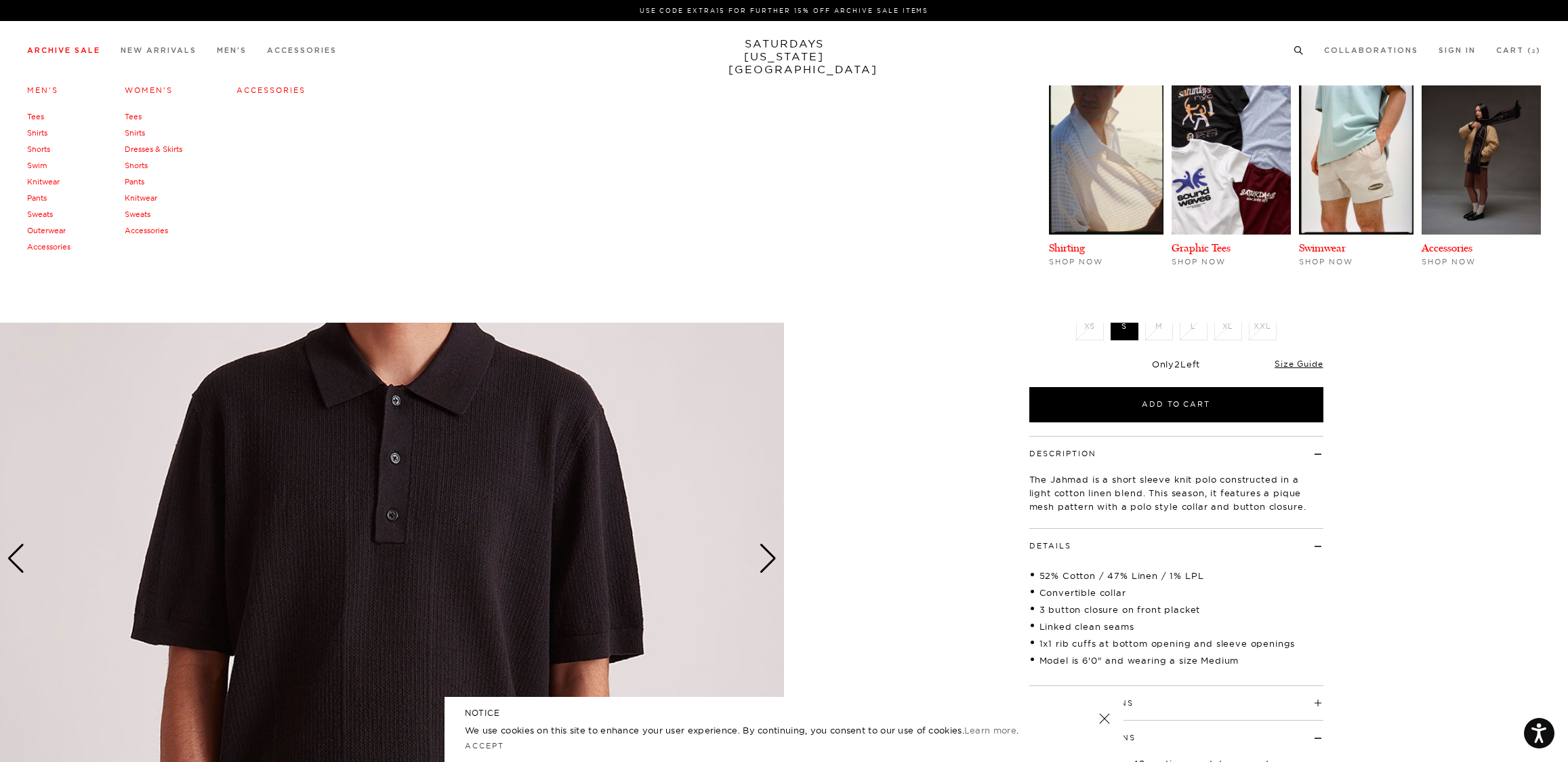
click at [86, 51] on link "Archive Sale" at bounding box center [63, 50] width 73 height 8
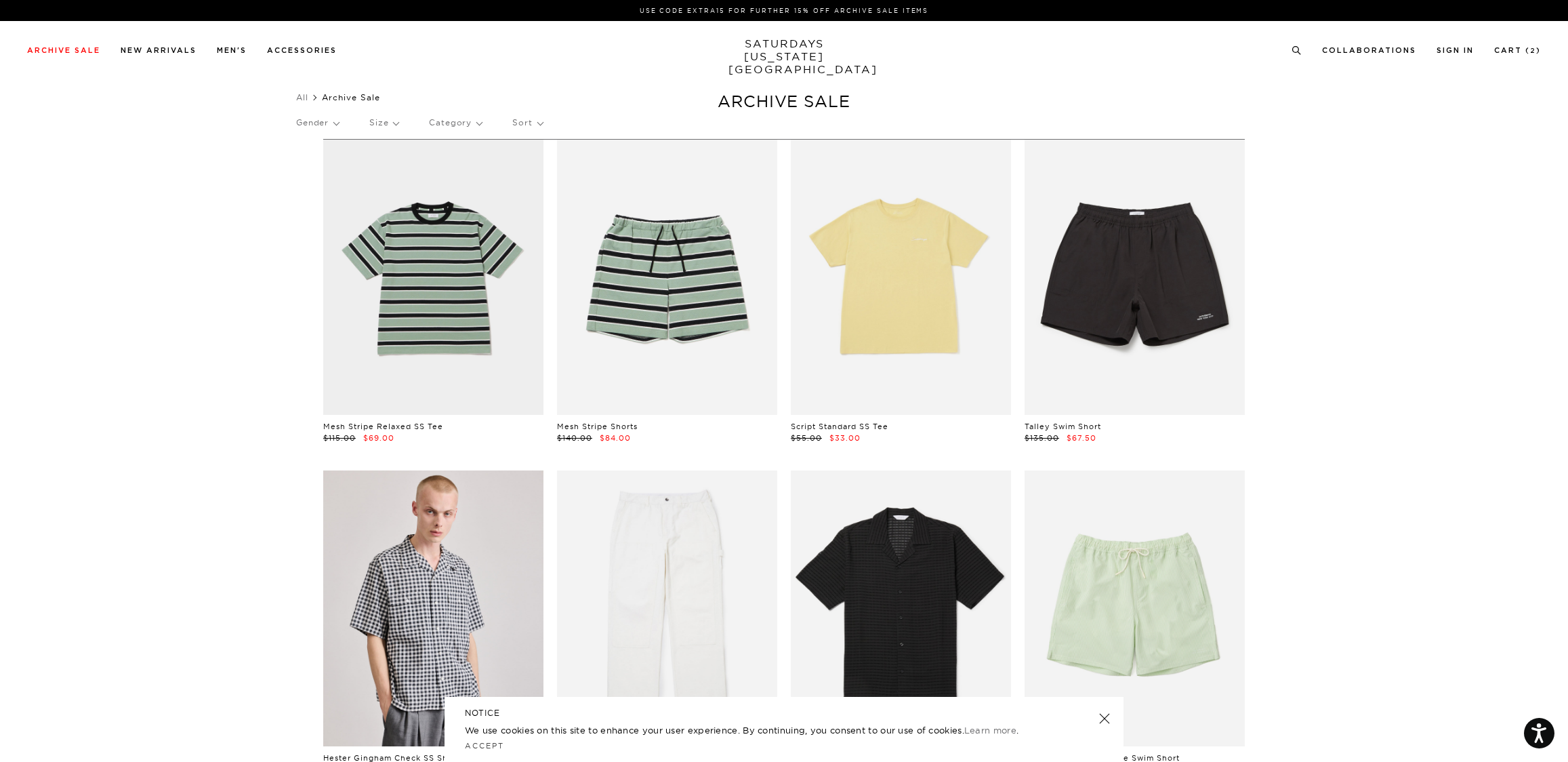
click at [464, 124] on p "Category" at bounding box center [455, 123] width 53 height 32
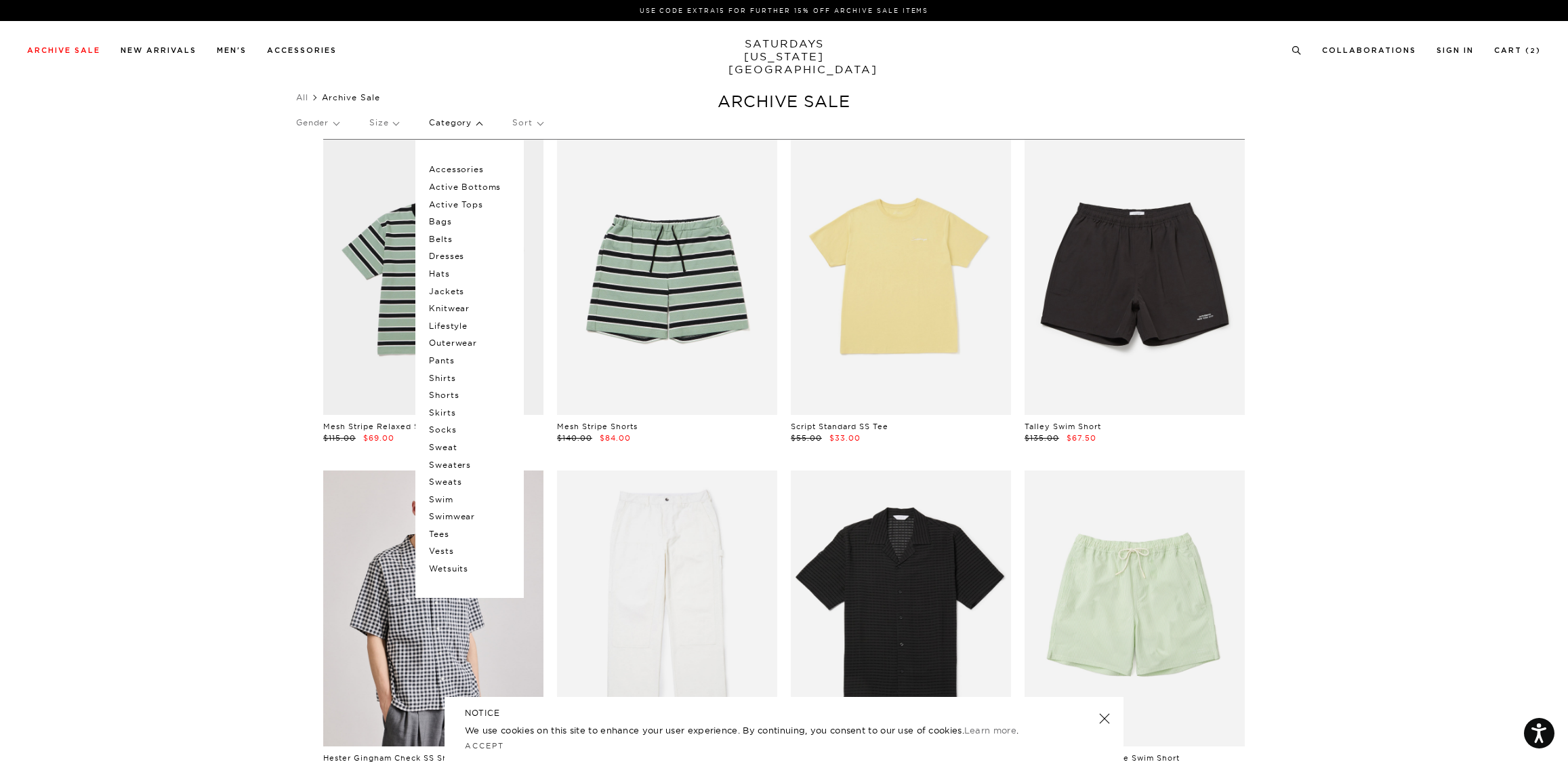
click at [458, 378] on p "Shirts" at bounding box center [469, 378] width 82 height 18
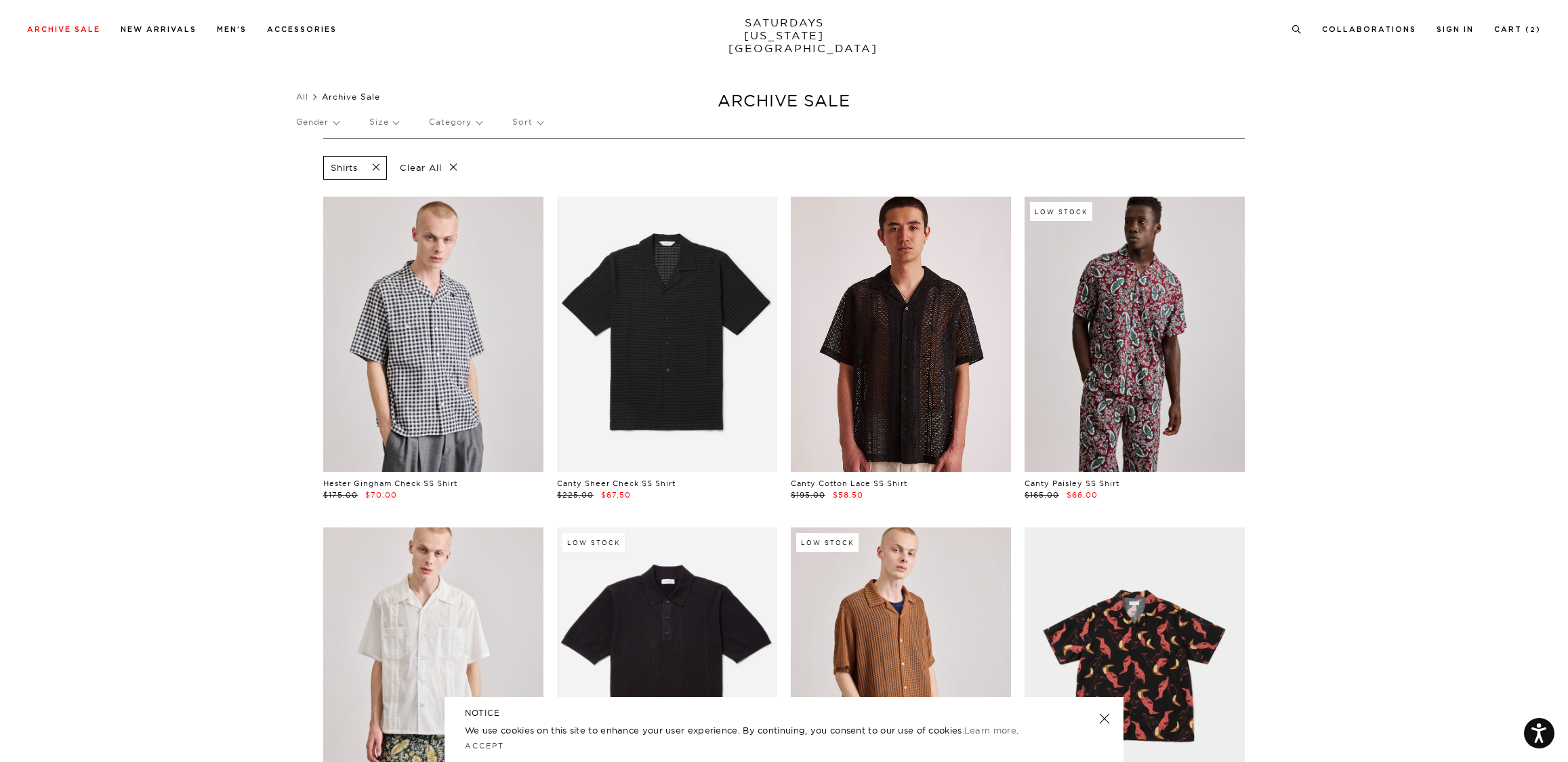
click at [885, 417] on link at bounding box center [901, 334] width 220 height 275
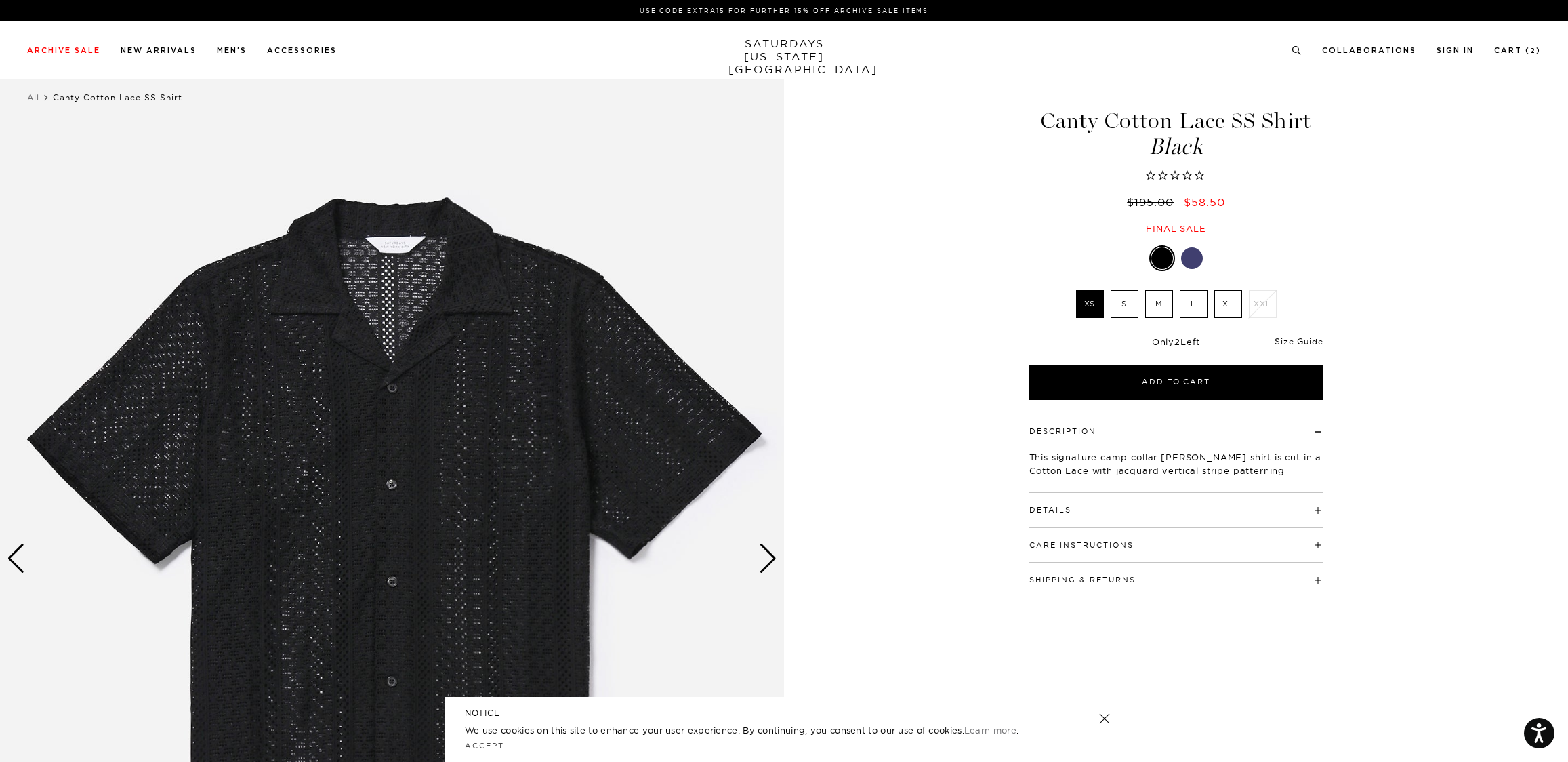
click at [1301, 339] on link "Size Guide" at bounding box center [1299, 341] width 48 height 11
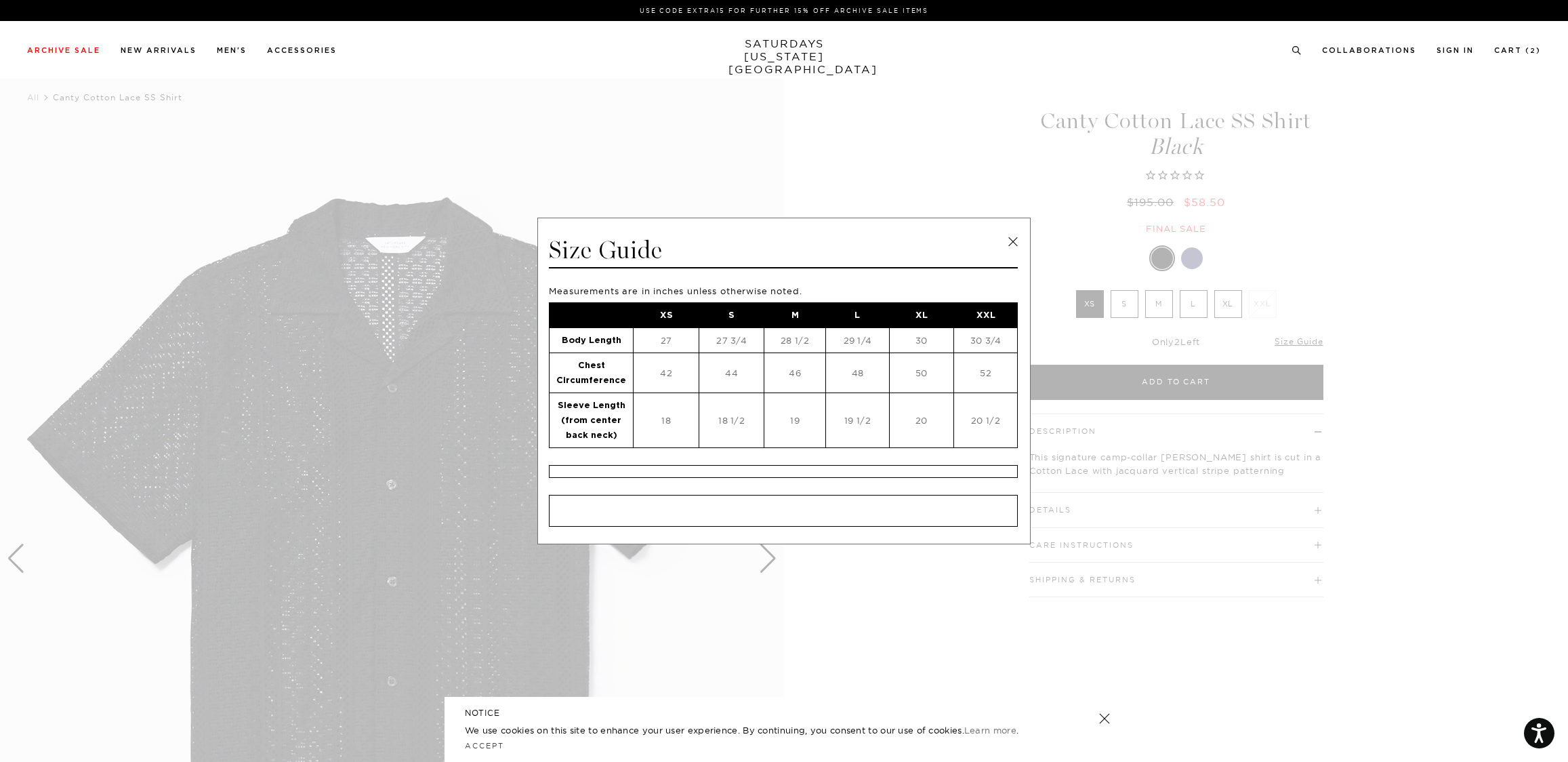
click at [1431, 313] on span at bounding box center [779, 381] width 1558 height 762
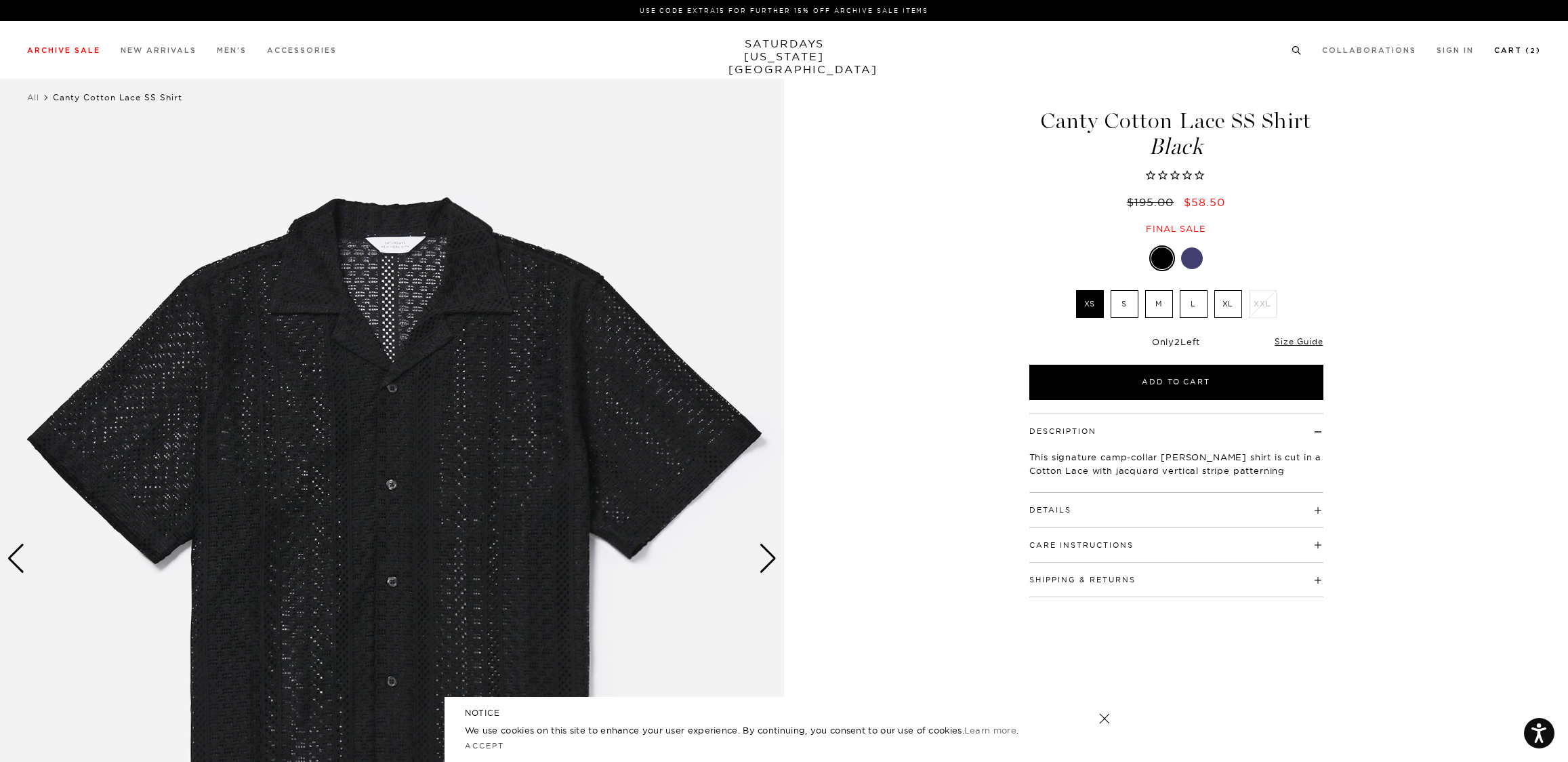
scroll to position [1, 8]
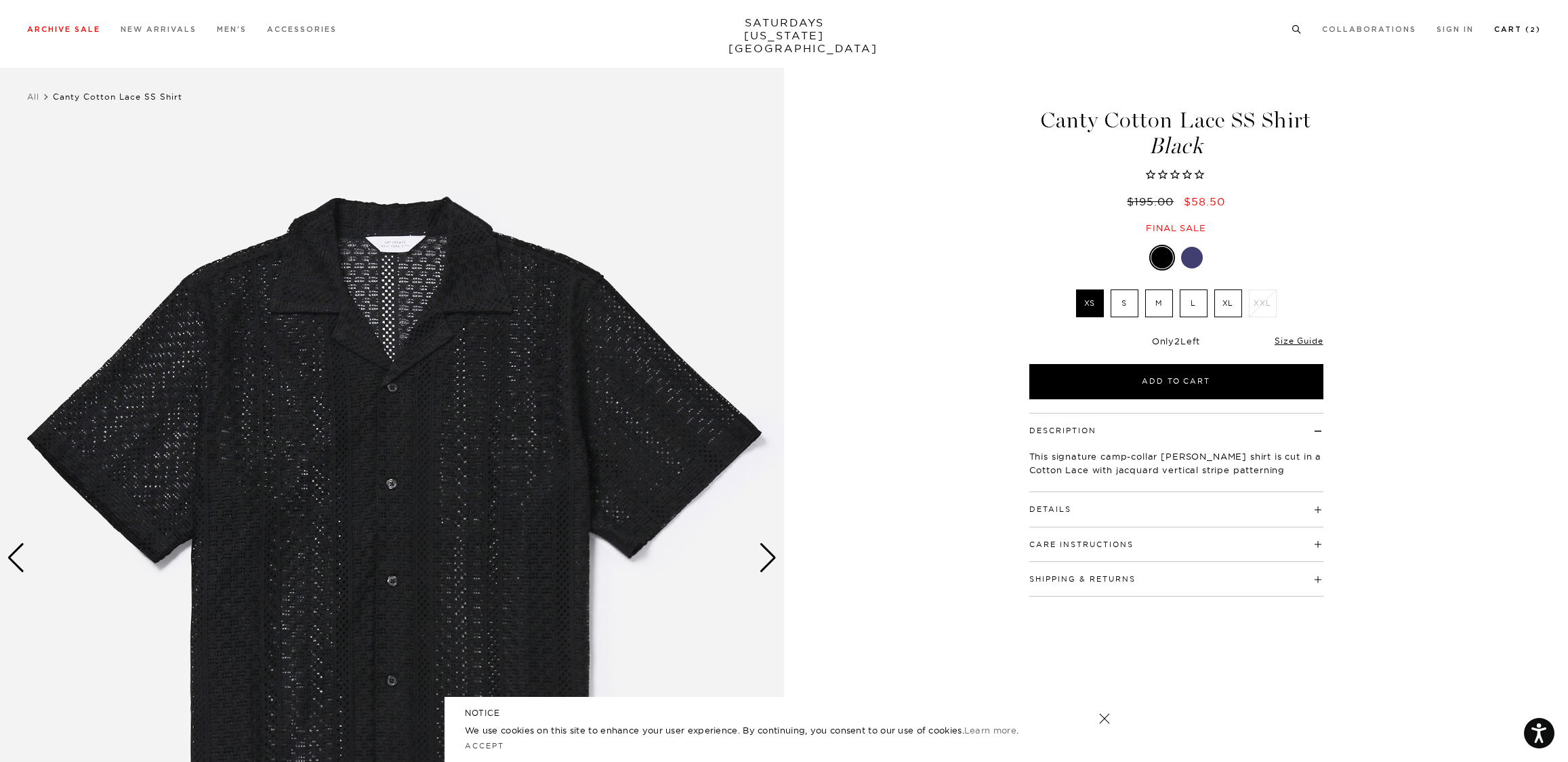
click at [1511, 30] on link "Cart ( 2 )" at bounding box center [1517, 29] width 46 height 8
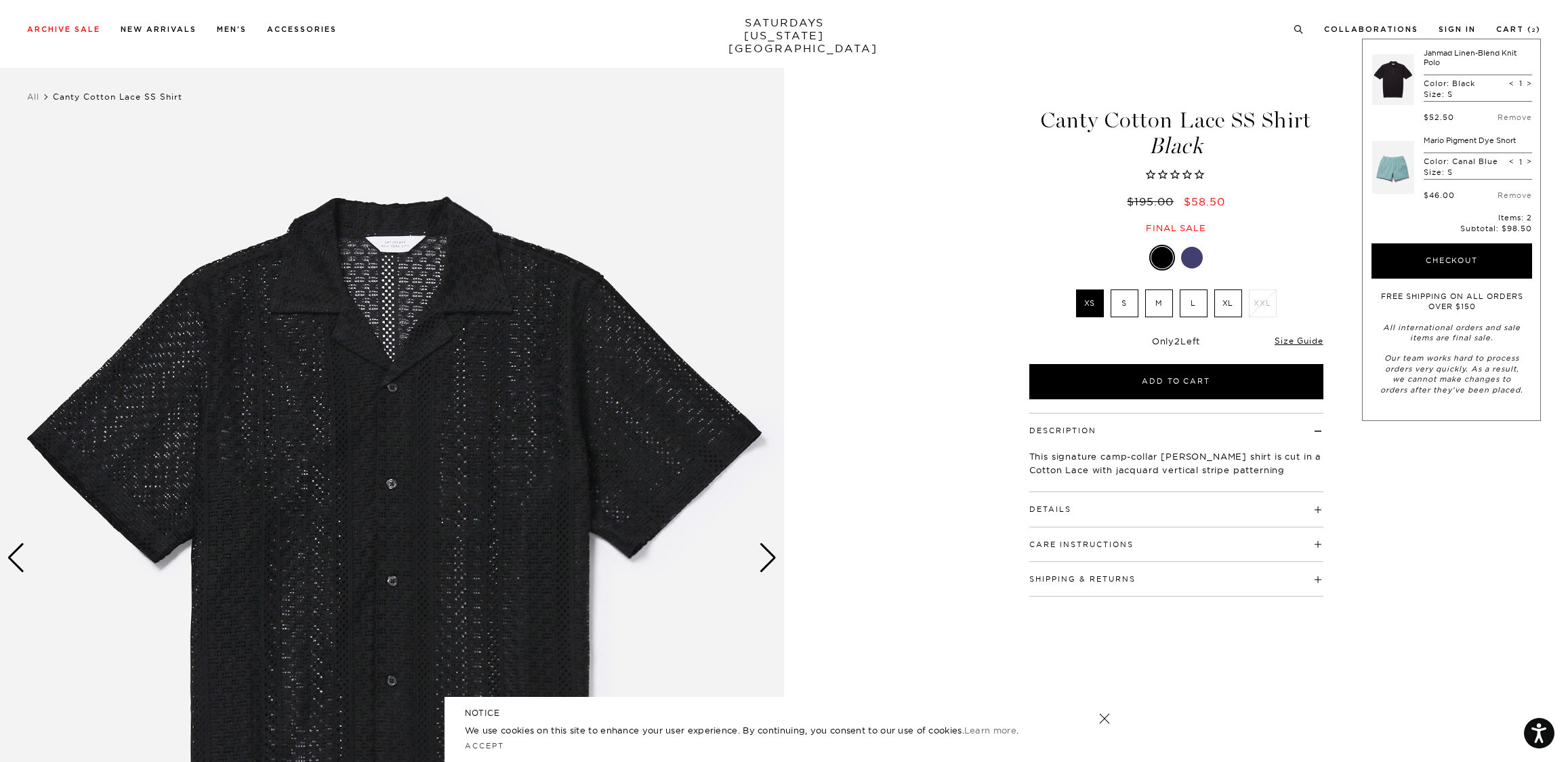
click at [1393, 75] on link at bounding box center [1393, 80] width 42 height 64
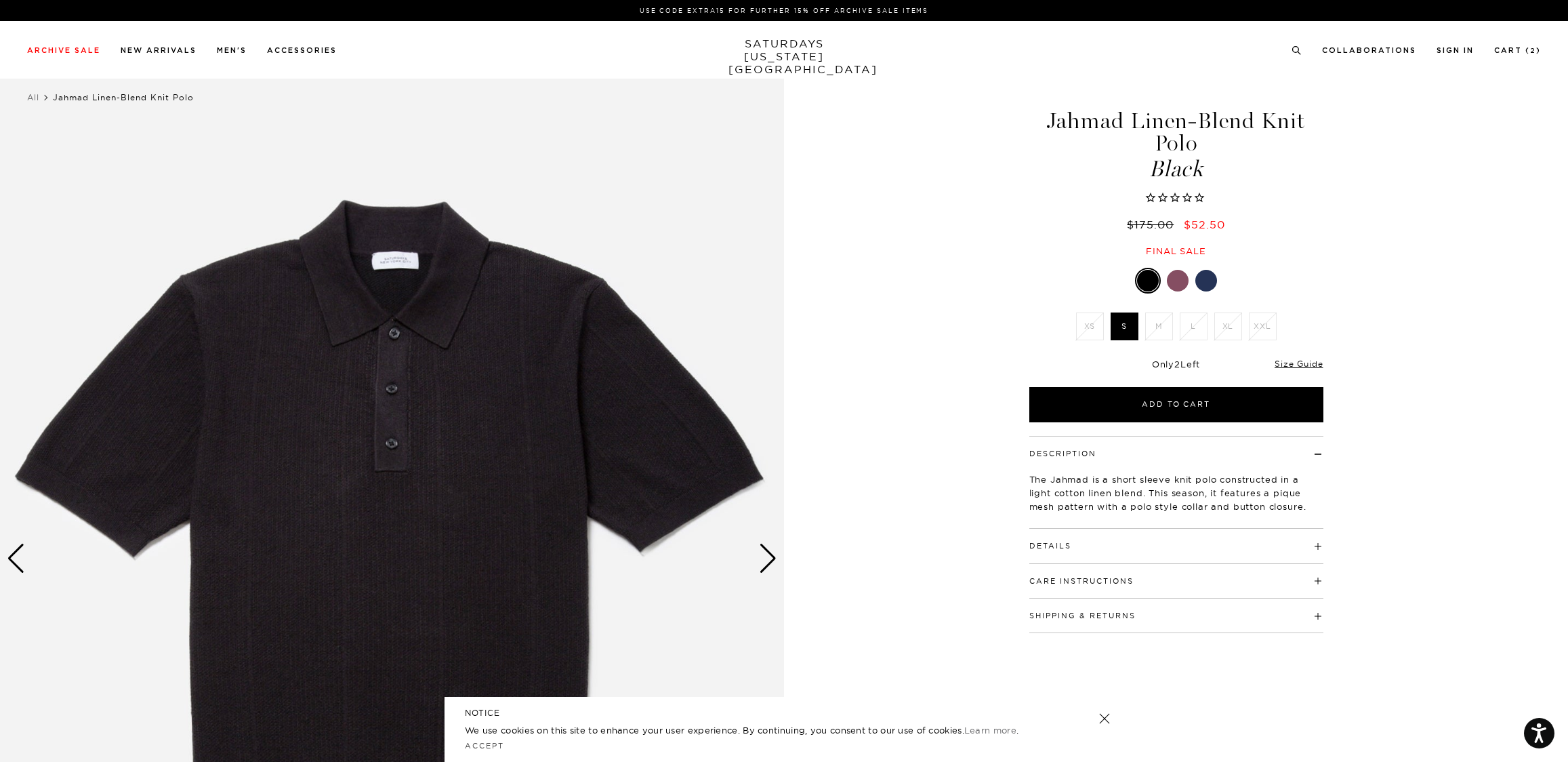
click at [1311, 366] on link "Size Guide" at bounding box center [1299, 364] width 48 height 11
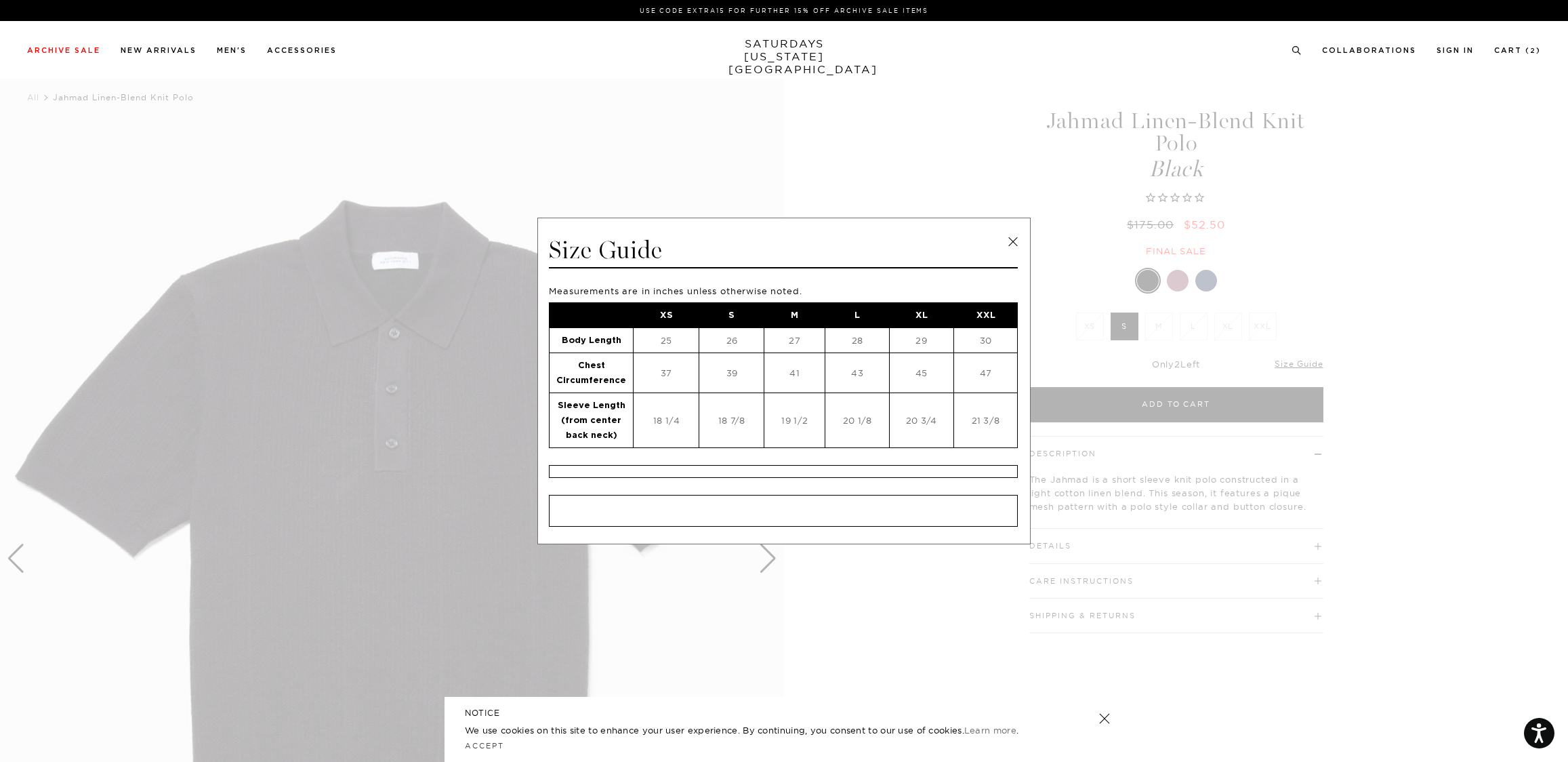
click at [1329, 255] on span at bounding box center [779, 381] width 1558 height 762
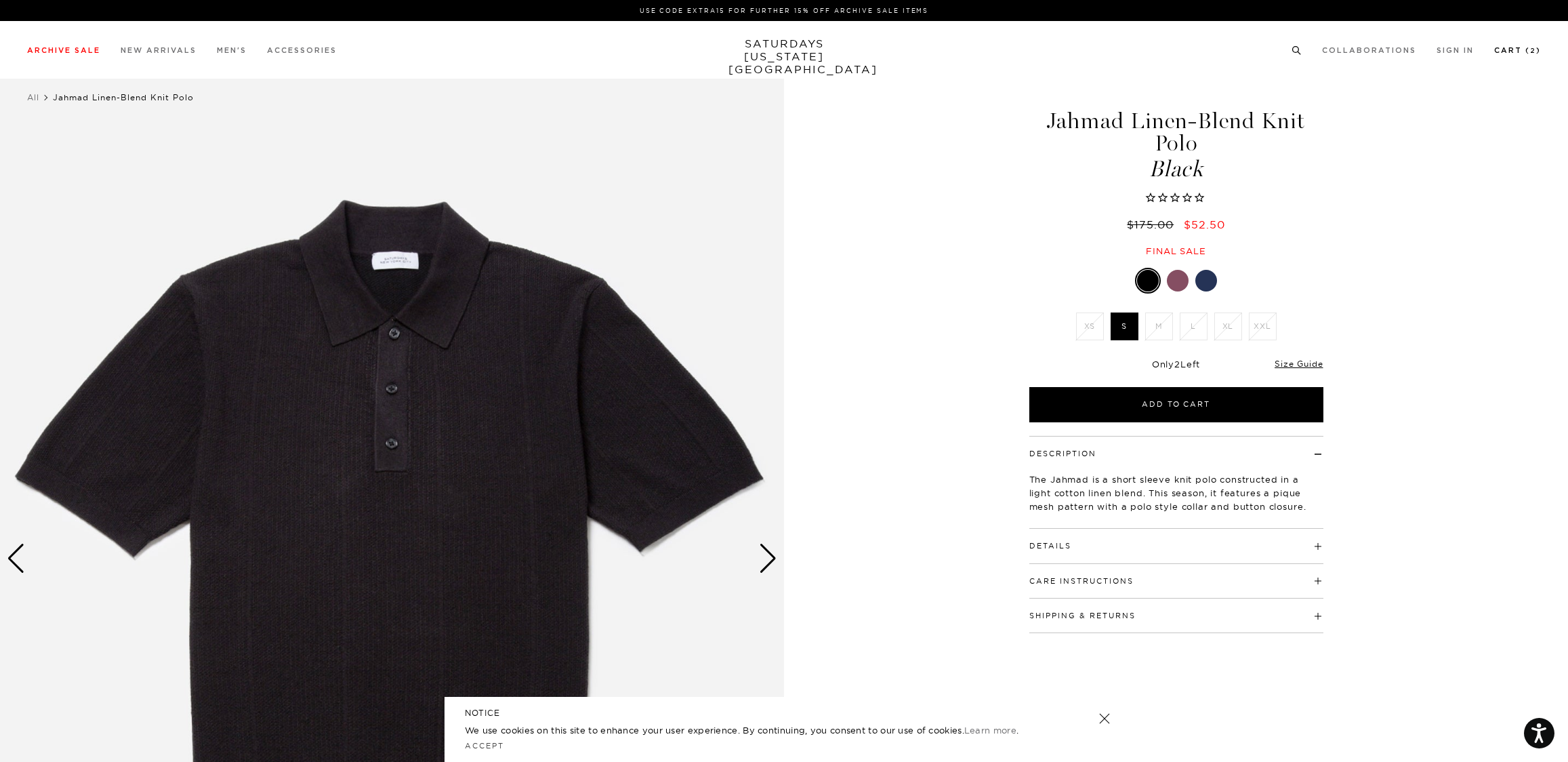
scroll to position [0, 1]
click at [1505, 46] on li "Cart ( 2 )" at bounding box center [1517, 49] width 46 height 12
click at [1514, 53] on link "Cart ( 2 )" at bounding box center [1517, 50] width 46 height 8
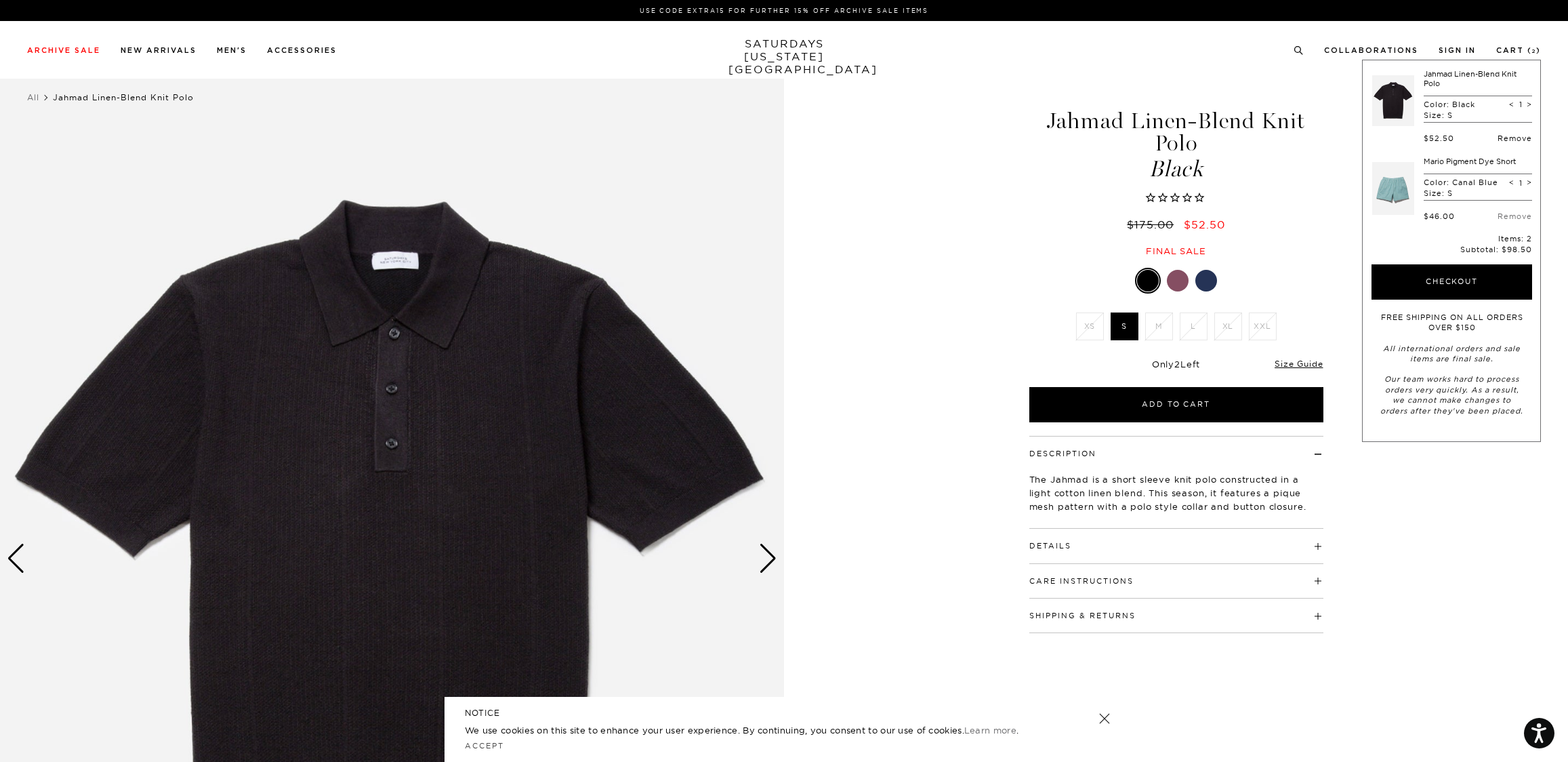
click at [1515, 139] on link "Remove" at bounding box center [1515, 138] width 34 height 10
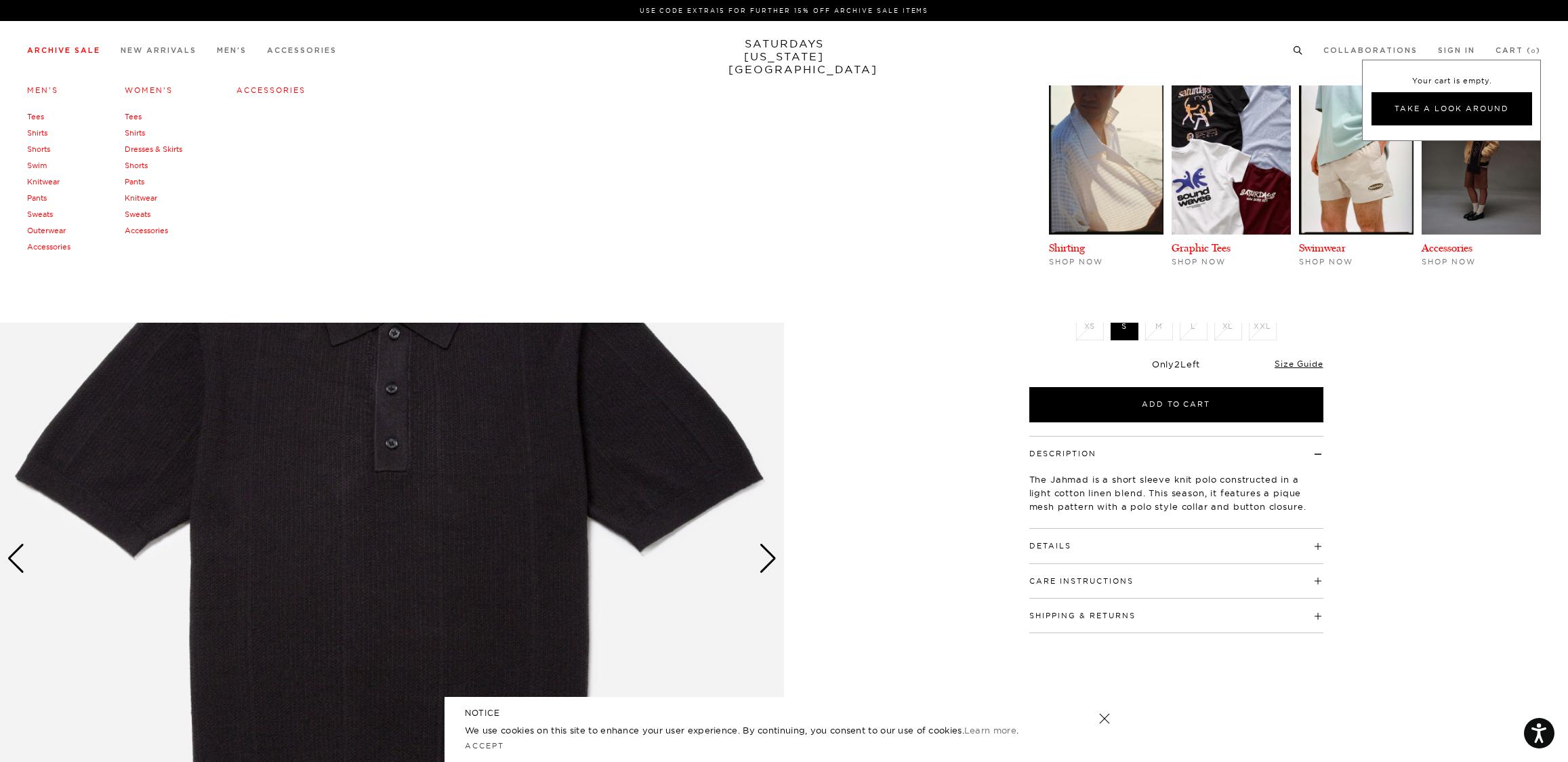
click at [33, 151] on link "Shorts" at bounding box center [39, 149] width 23 height 10
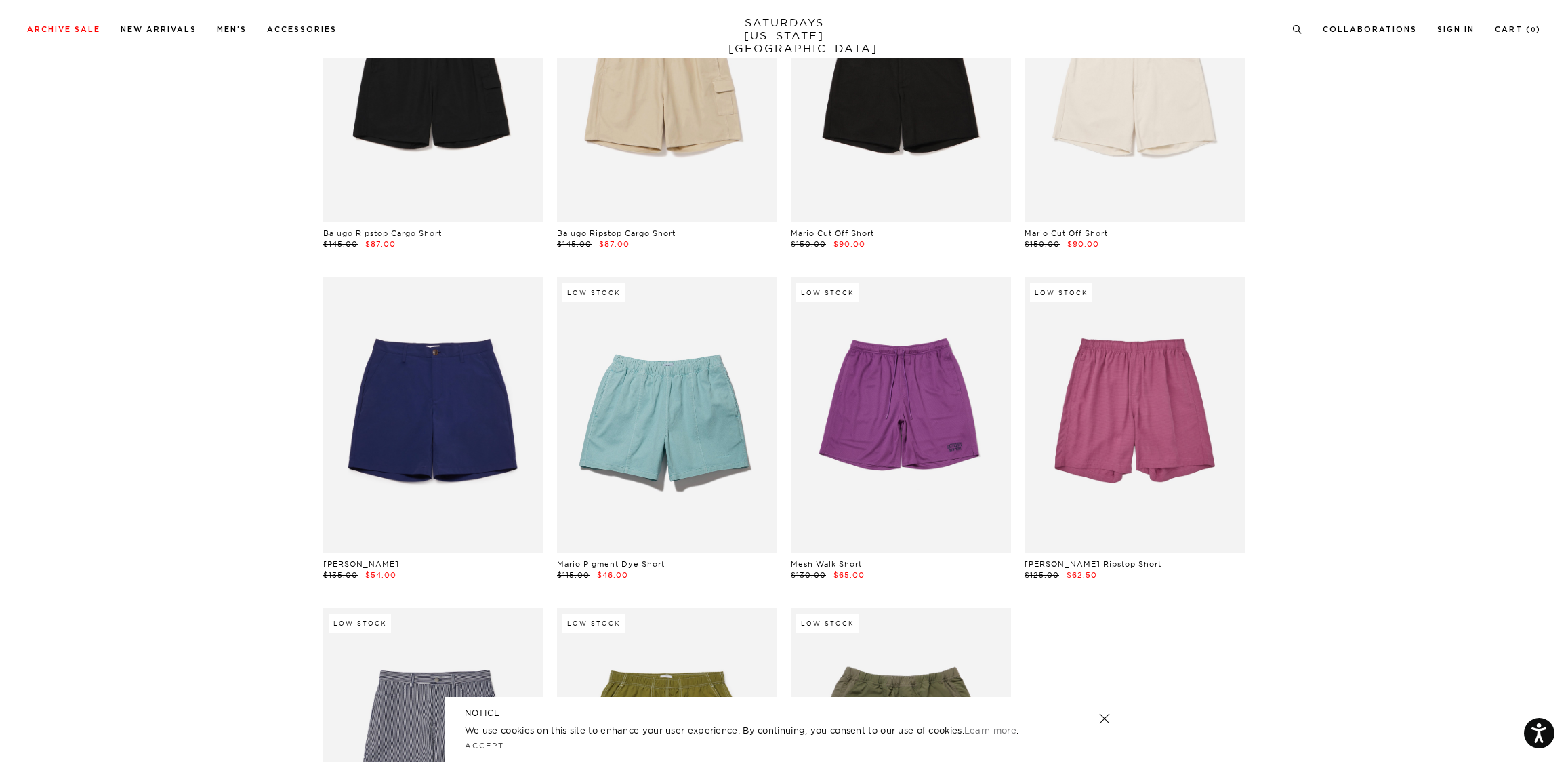
scroll to position [581, 0]
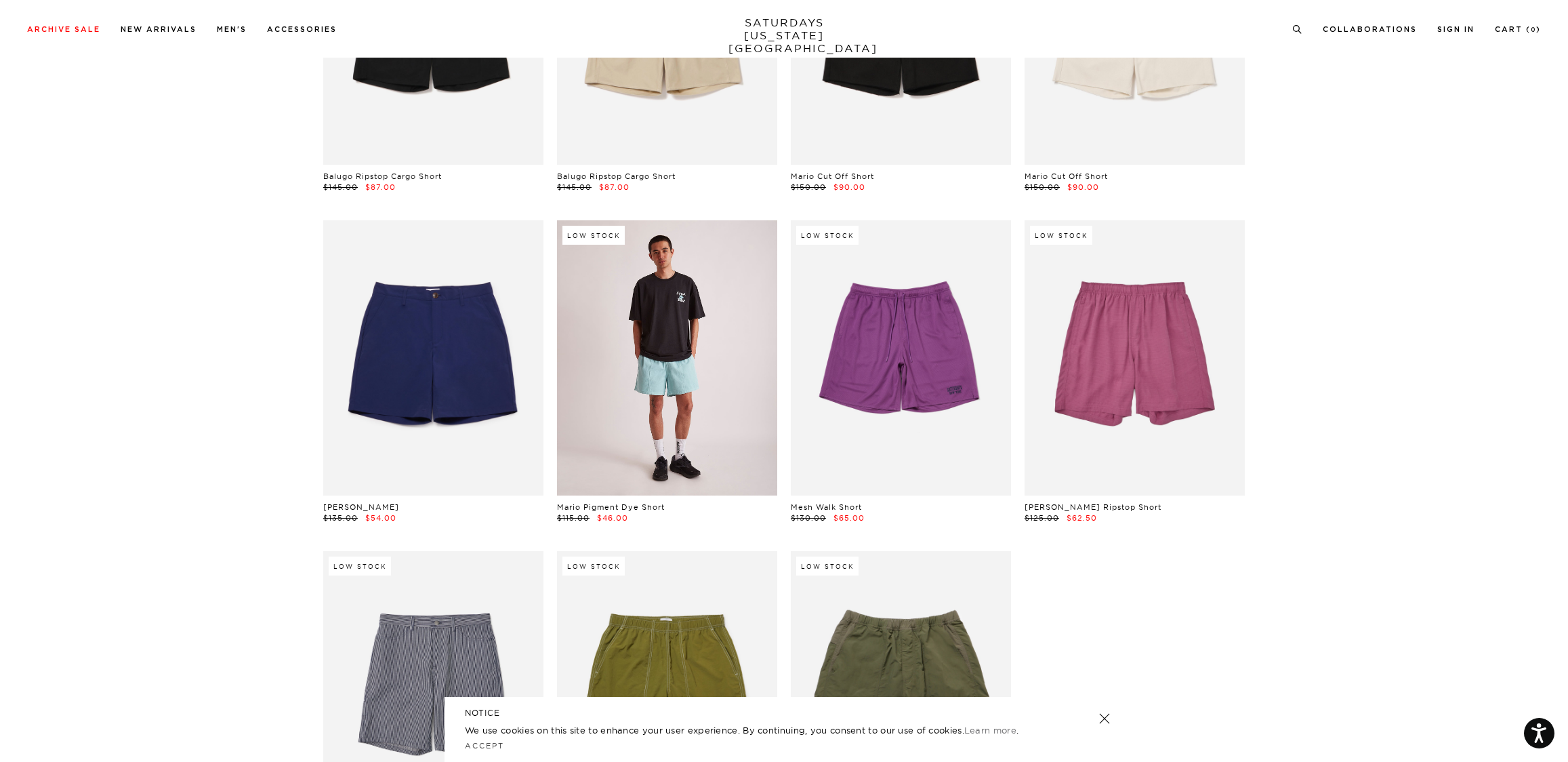
click at [688, 364] on link at bounding box center [666, 358] width 220 height 275
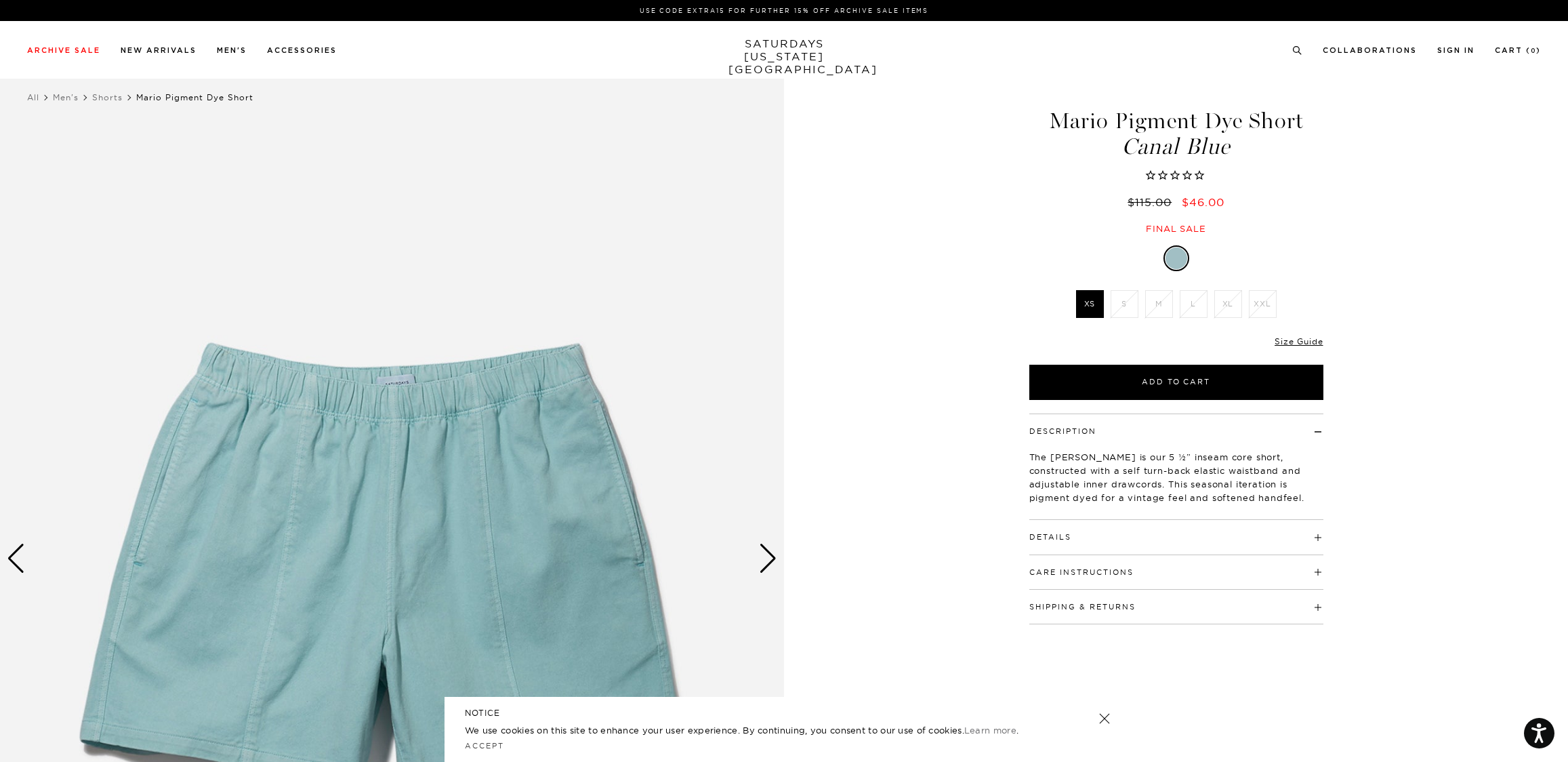
click at [1116, 306] on li "S" at bounding box center [1124, 304] width 34 height 28
click at [1118, 377] on button "Add to Cart" at bounding box center [1176, 382] width 294 height 35
drag, startPoint x: 1002, startPoint y: 300, endPoint x: 1014, endPoint y: 295, distance: 13.0
click at [1002, 300] on div "1 / 5" at bounding box center [784, 559] width 1568 height 980
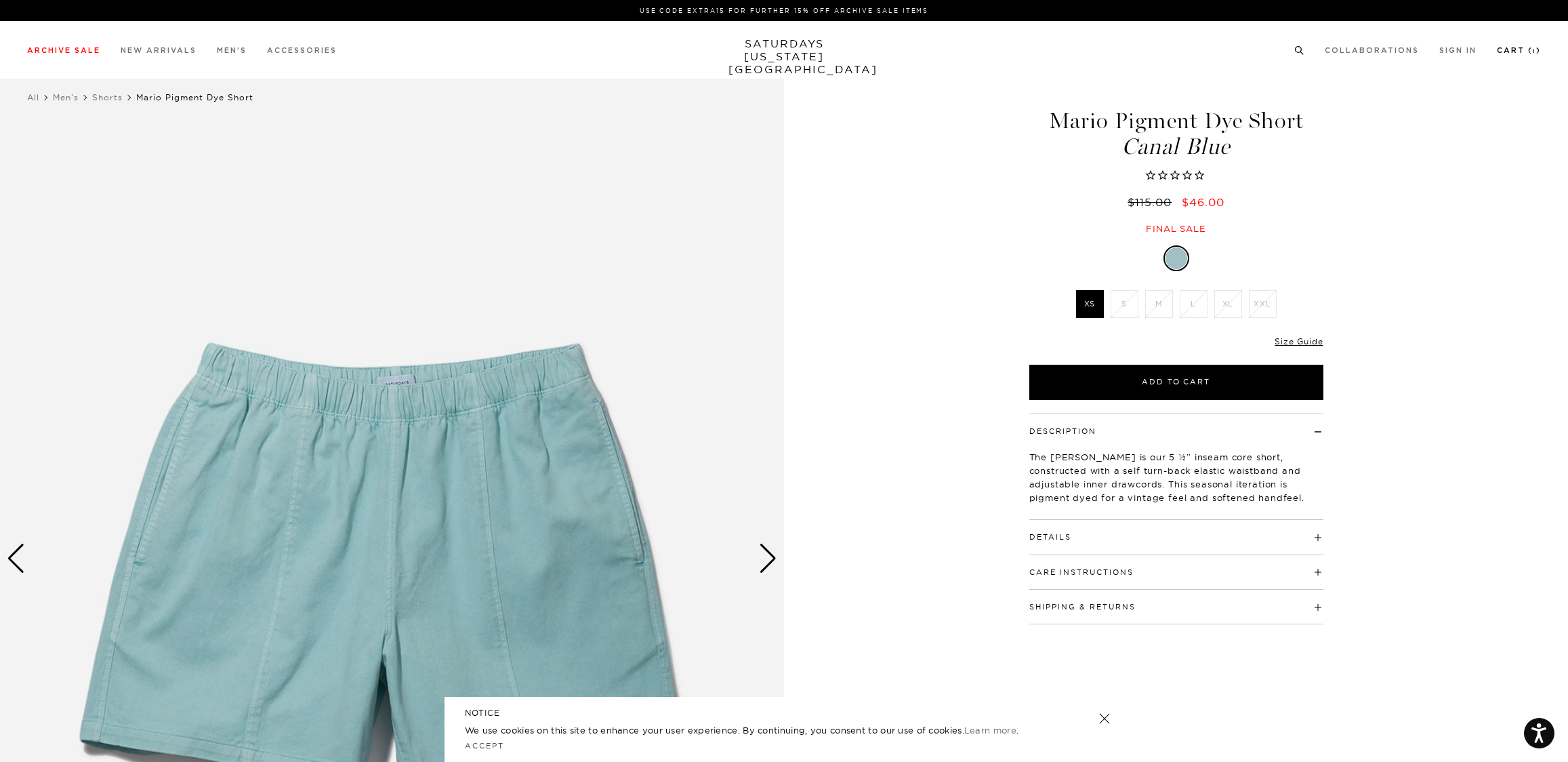
click at [1514, 47] on link "Cart ( 1 )" at bounding box center [1519, 50] width 44 height 8
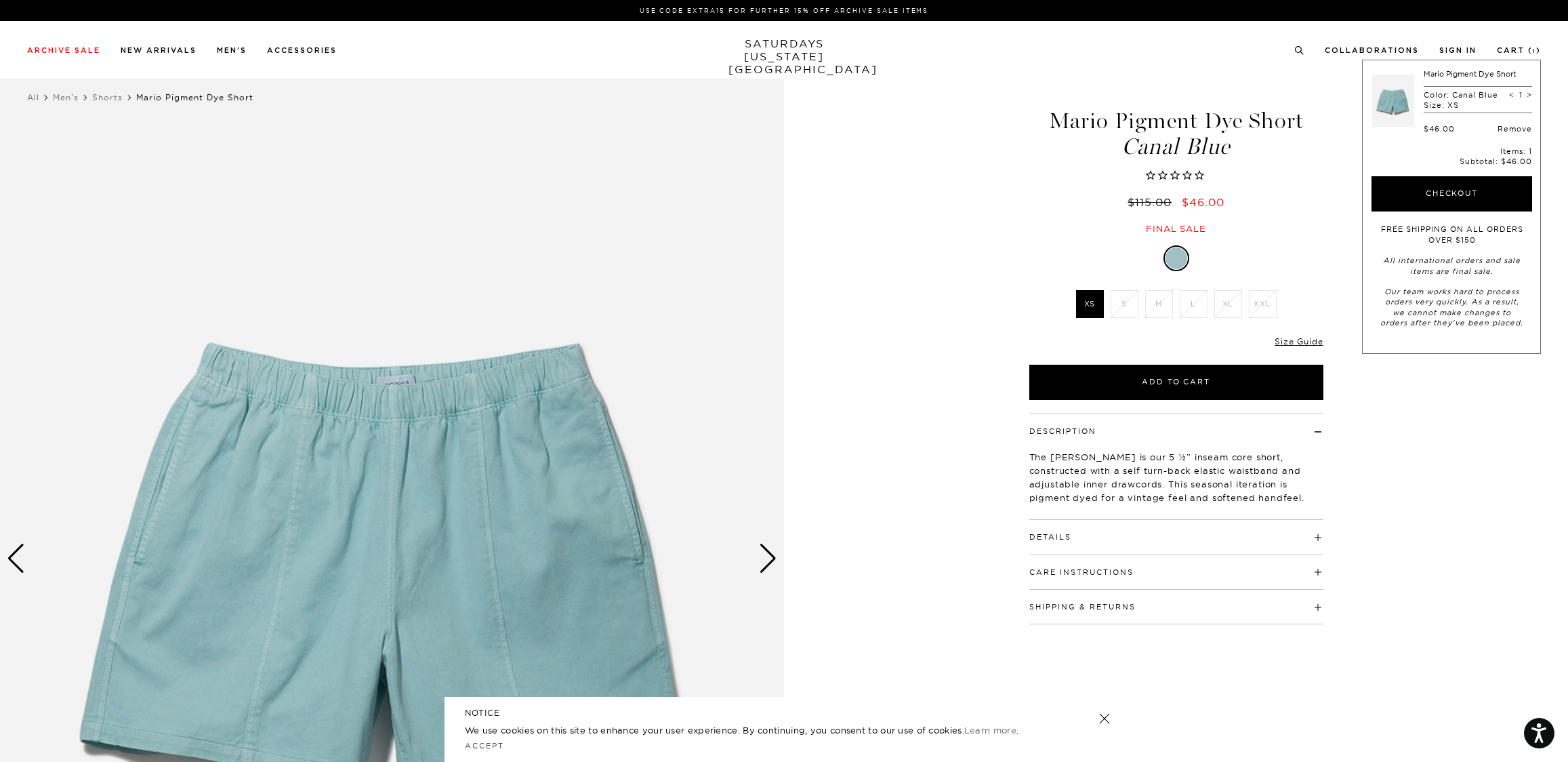
click at [1518, 130] on link "Remove" at bounding box center [1515, 128] width 34 height 10
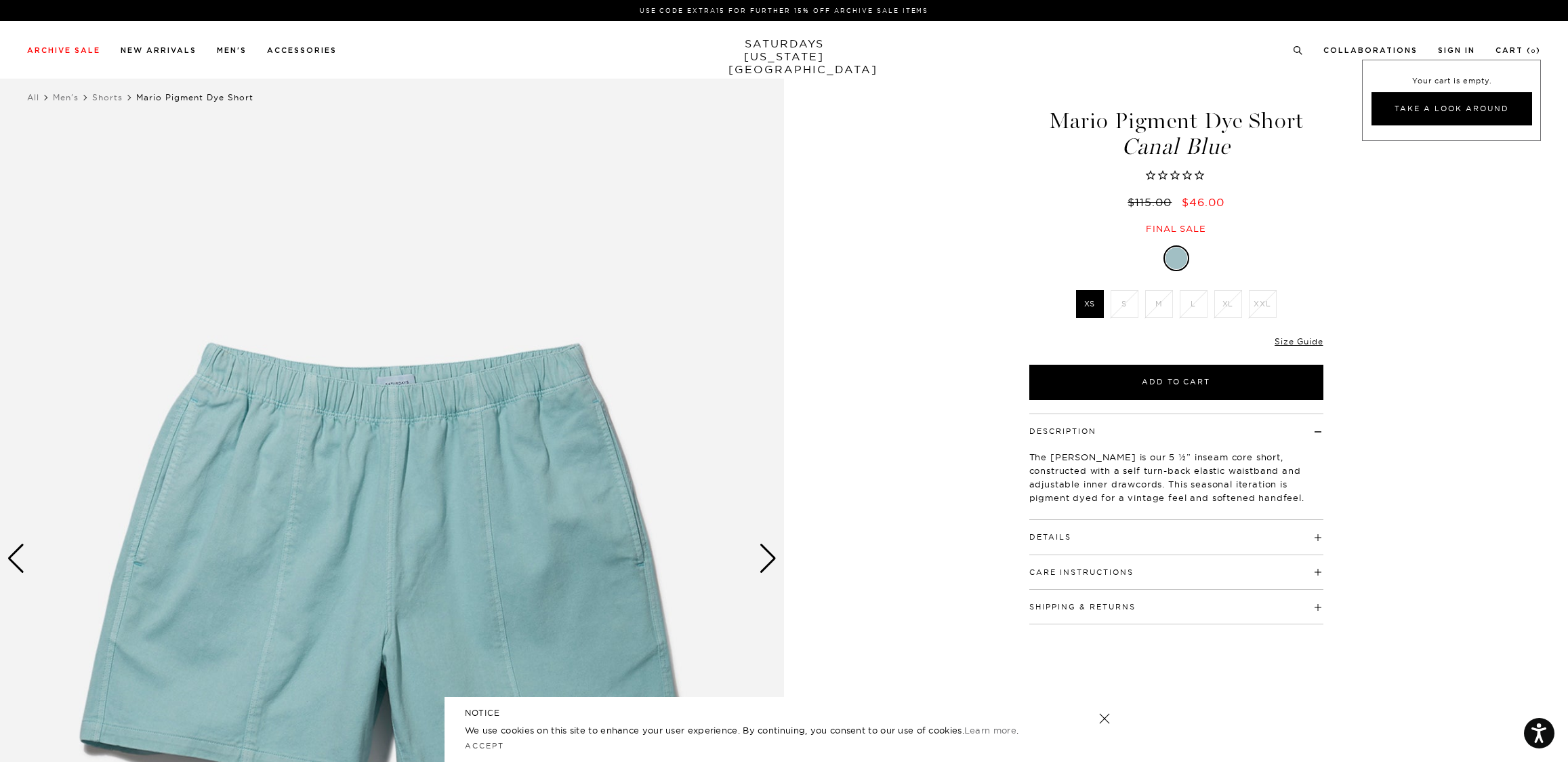
drag, startPoint x: 1413, startPoint y: 236, endPoint x: 1300, endPoint y: 256, distance: 114.8
click at [1413, 236] on div "1 / 5" at bounding box center [784, 559] width 1568 height 980
click at [445, 466] on img at bounding box center [392, 559] width 784 height 980
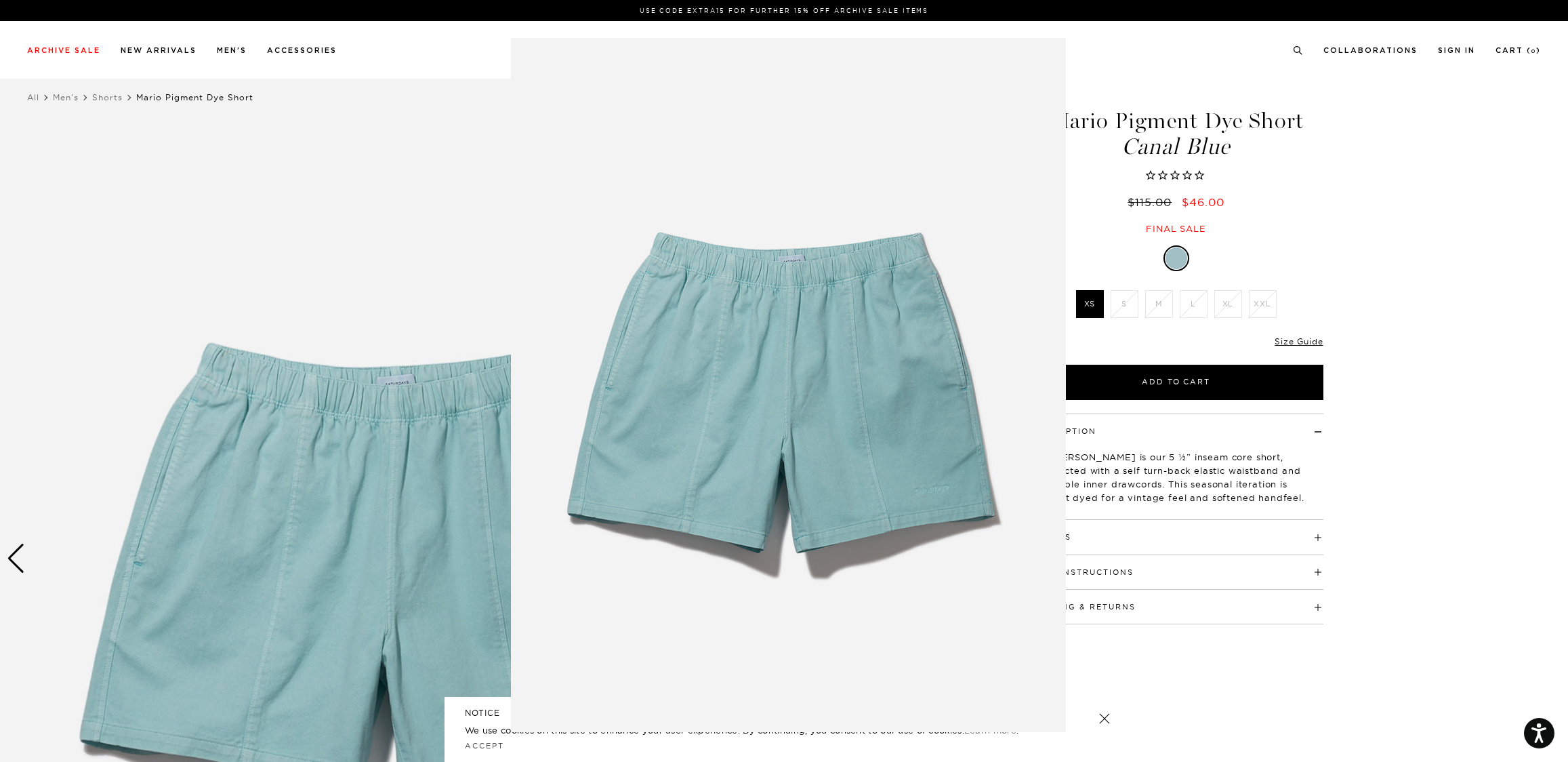
click at [1123, 305] on figure at bounding box center [784, 381] width 1568 height 762
click at [1123, 304] on li "S" at bounding box center [1124, 304] width 34 height 28
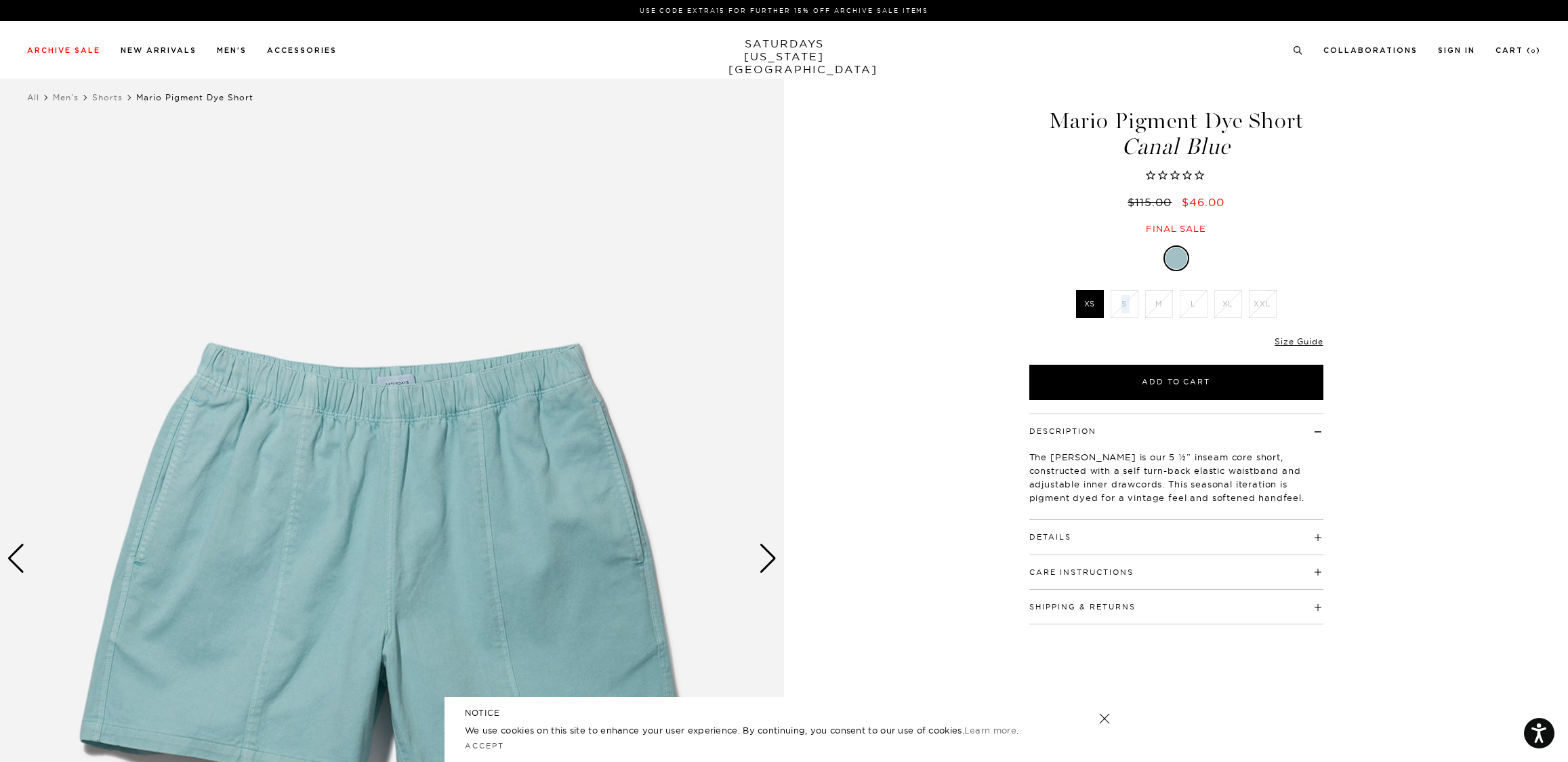
click at [1123, 304] on li "S" at bounding box center [1124, 304] width 34 height 28
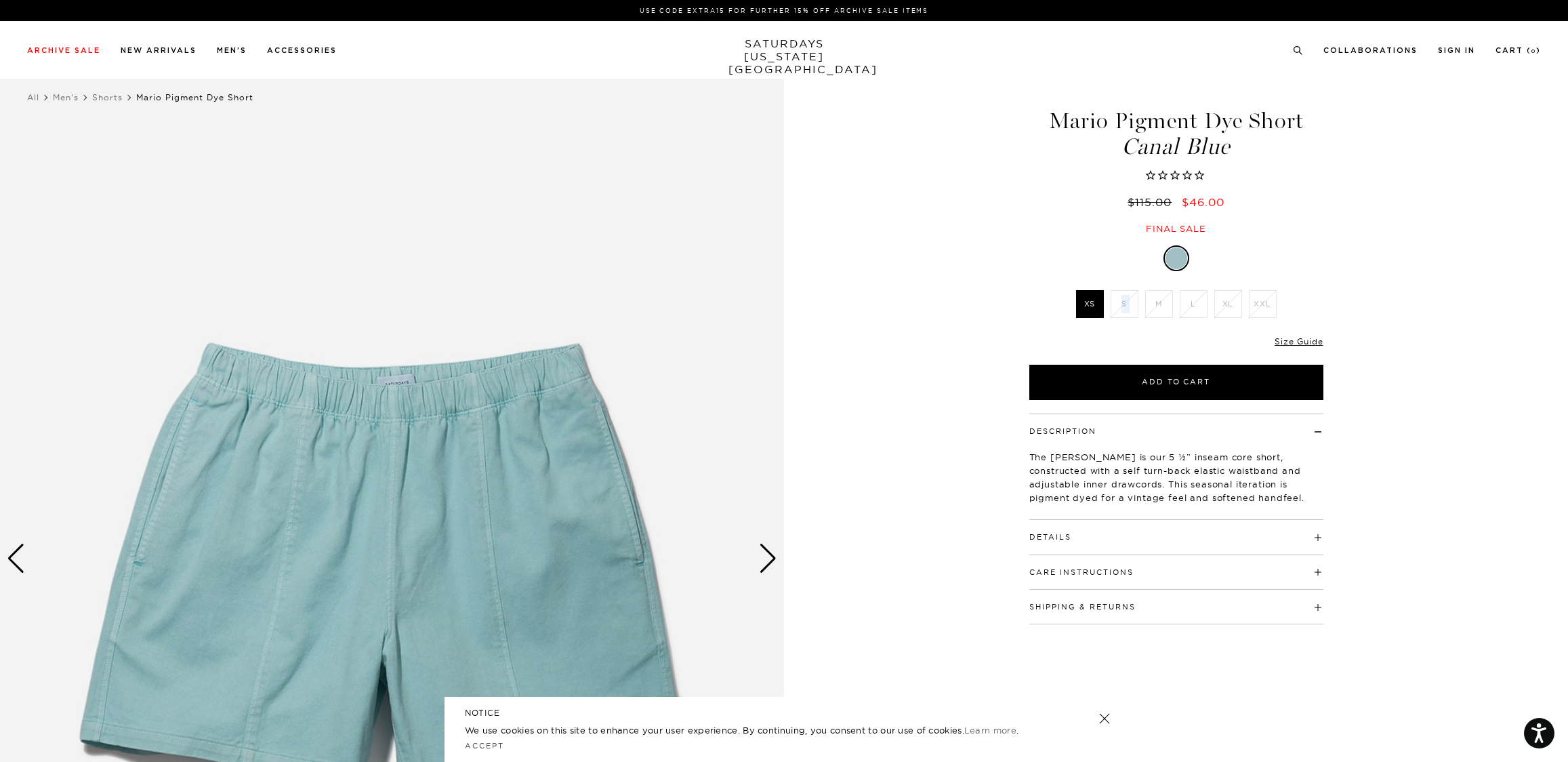
click at [1123, 304] on li "S" at bounding box center [1124, 304] width 34 height 28
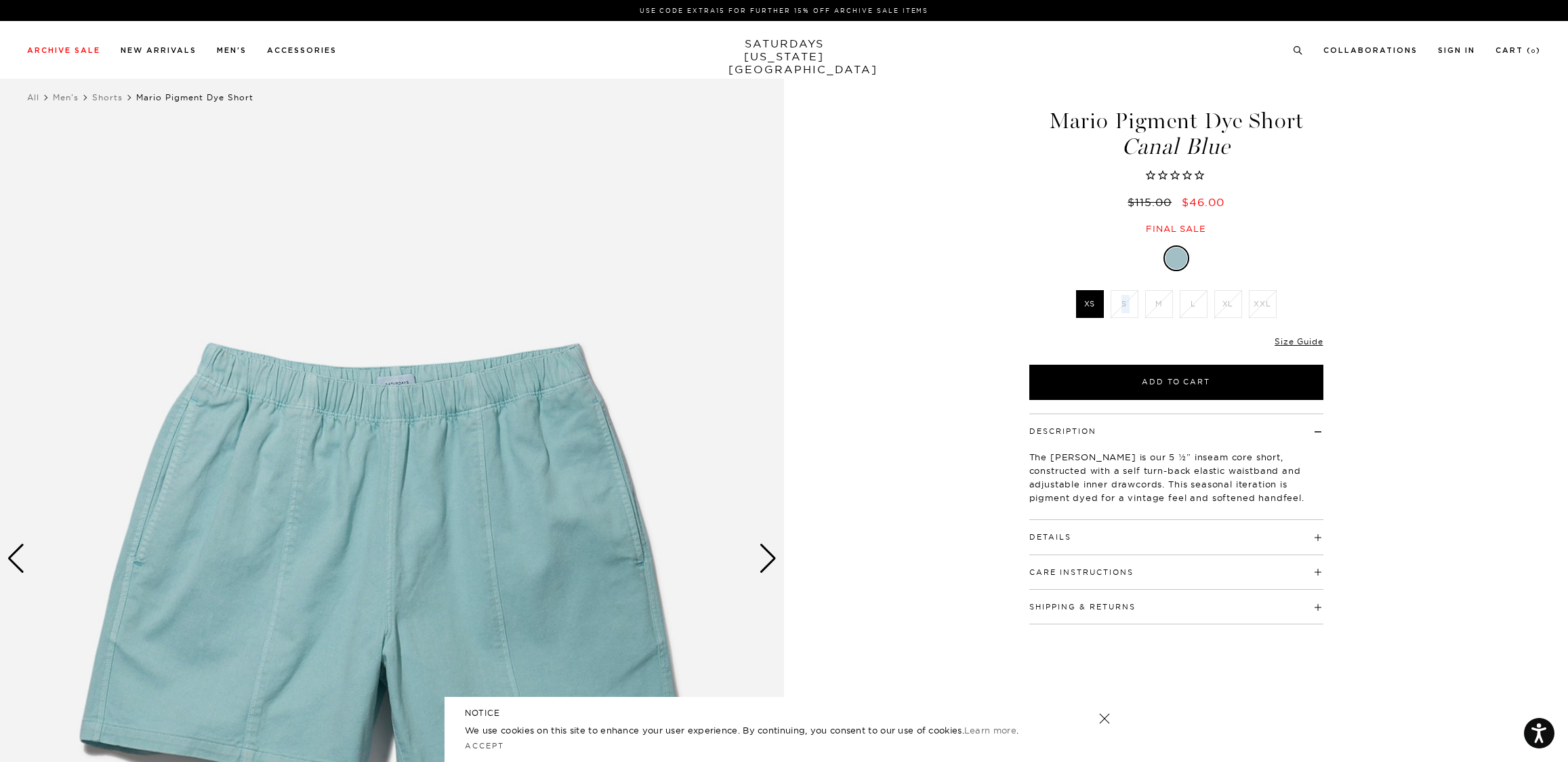
click at [1123, 304] on li "S" at bounding box center [1124, 304] width 34 height 28
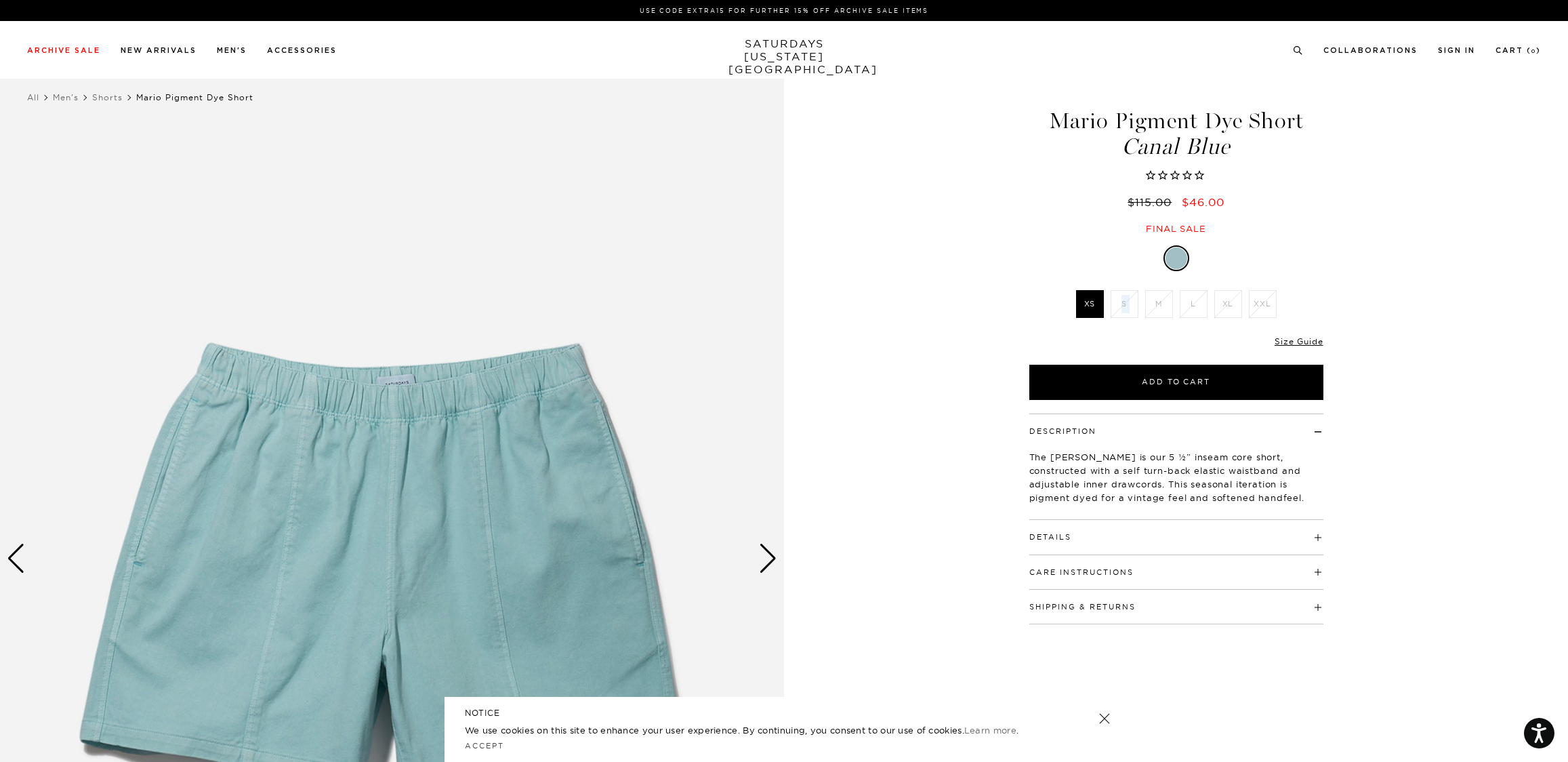
click at [1123, 304] on li "S" at bounding box center [1124, 304] width 34 height 28
drag, startPoint x: 1123, startPoint y: 304, endPoint x: 1066, endPoint y: 310, distance: 57.3
click at [1123, 304] on li "S" at bounding box center [1124, 304] width 34 height 28
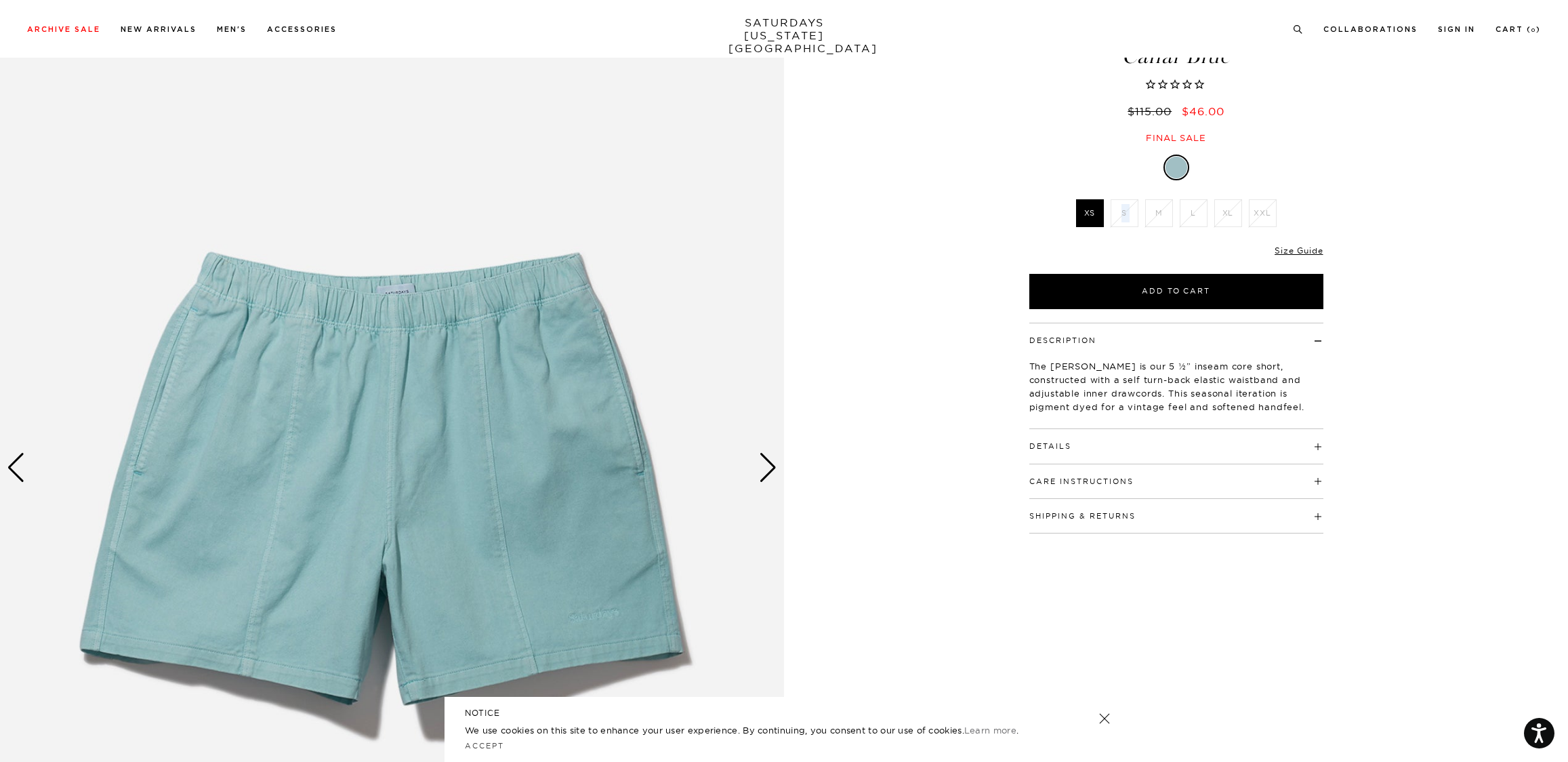
scroll to position [92, 4]
click at [947, 319] on div "1 / 5" at bounding box center [784, 466] width 1568 height 980
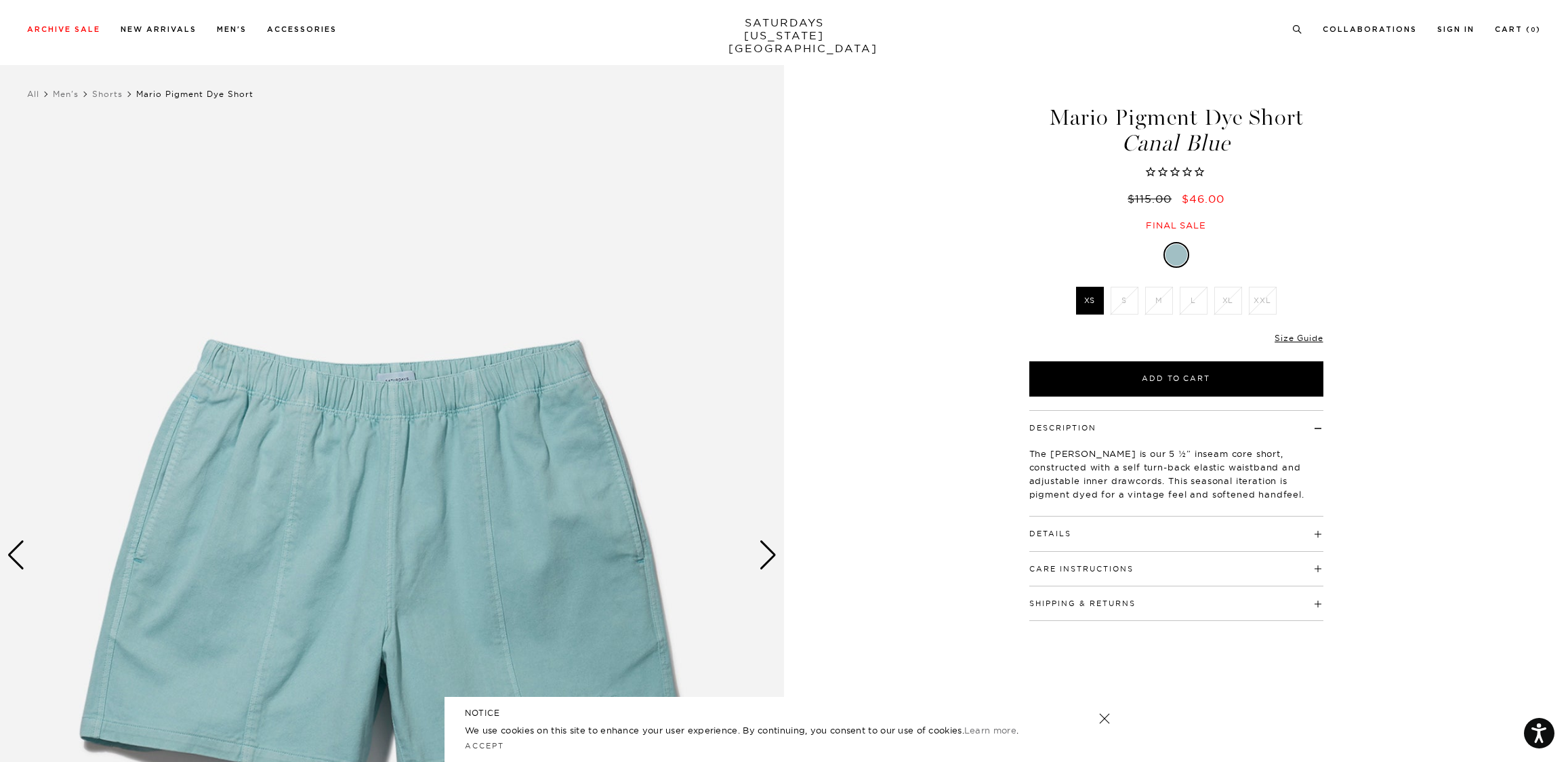
scroll to position [0, 4]
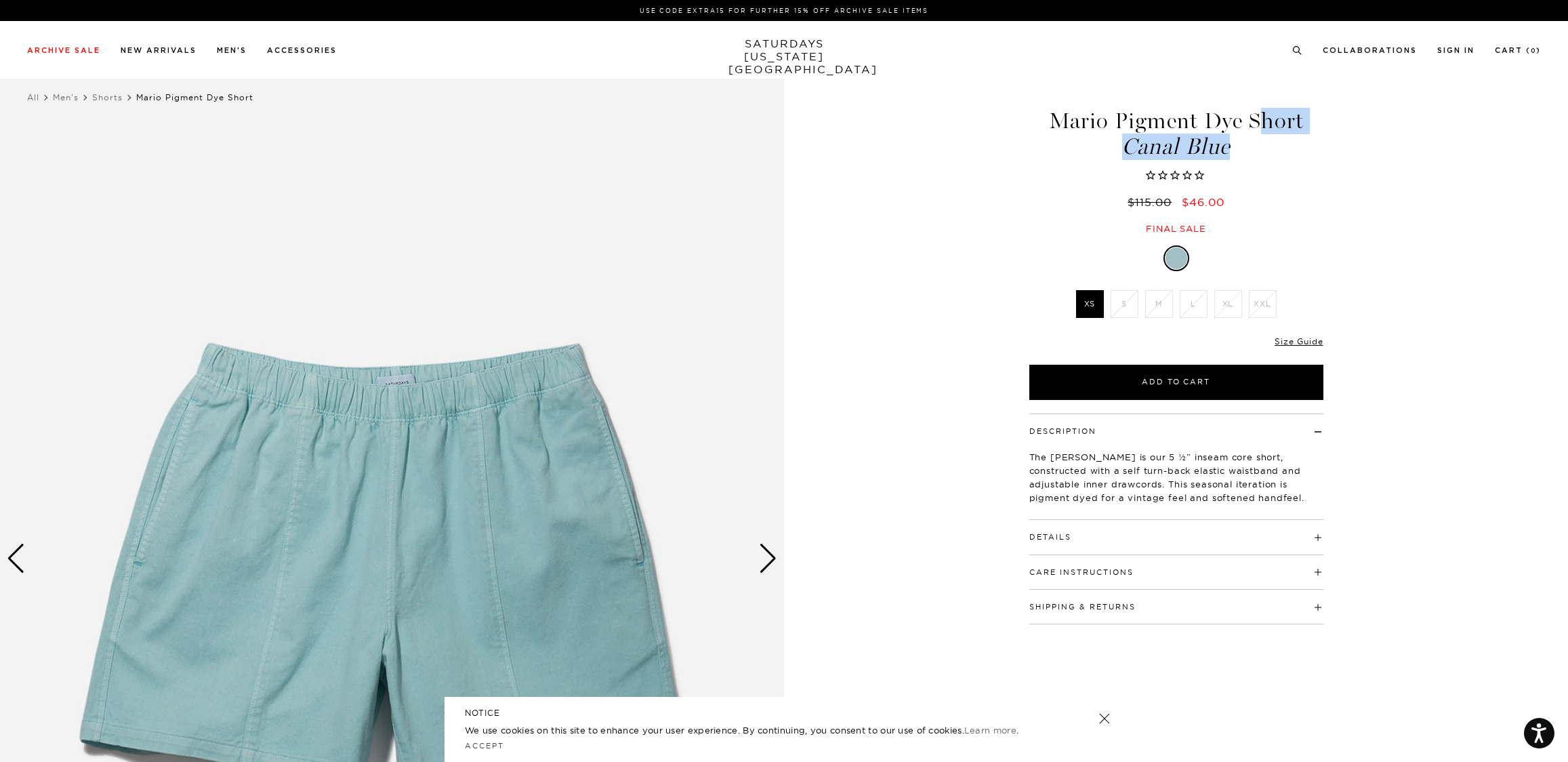
drag, startPoint x: 1240, startPoint y: 153, endPoint x: 1025, endPoint y: 113, distance: 218.7
click at [1028, 113] on h1 "Mario Pigment Dye Short Canal Blue" at bounding box center [1177, 133] width 298 height 48
copy h1 "Mario Pigment Dye Short Canal Blue"
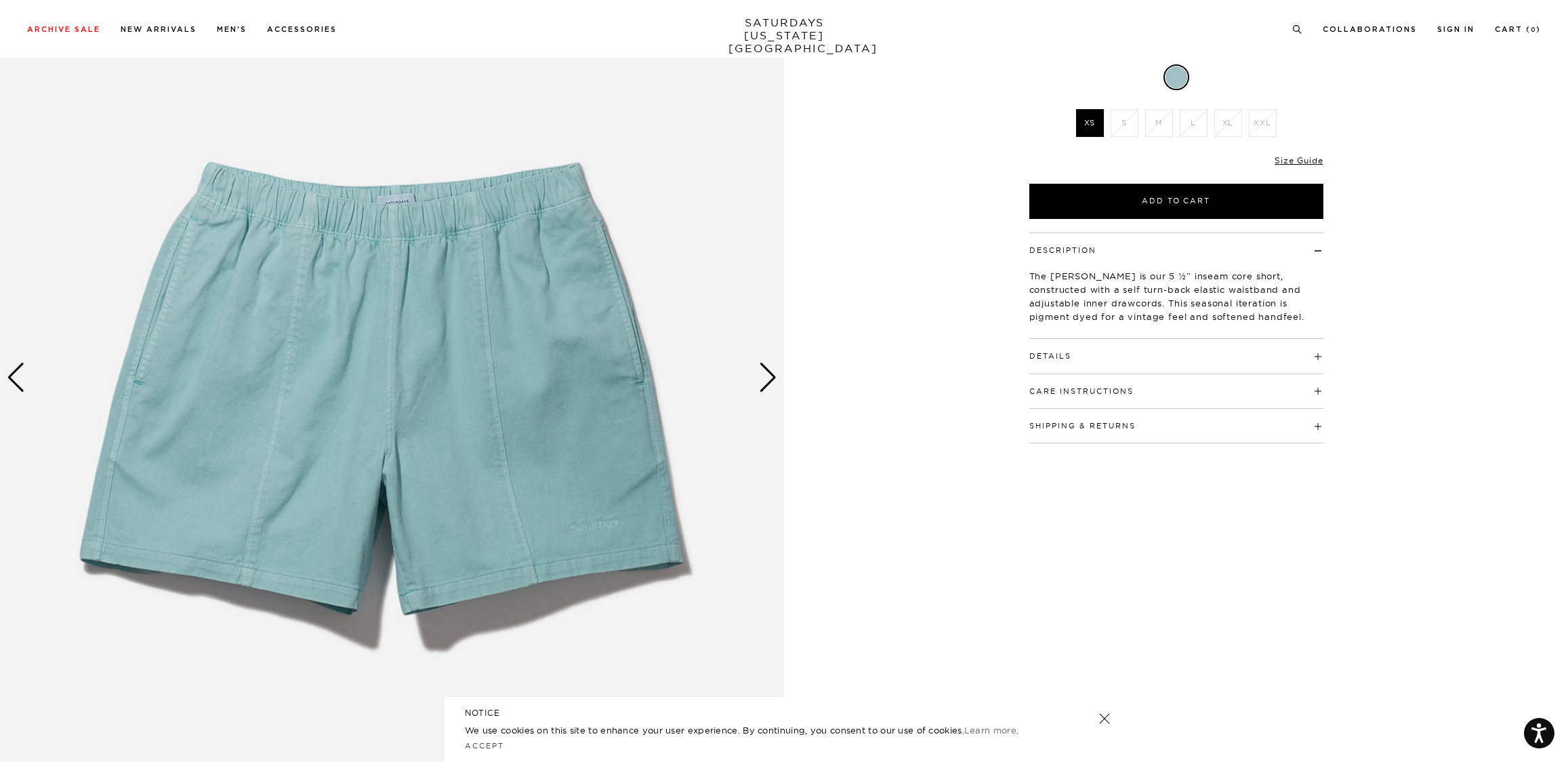
scroll to position [234, 4]
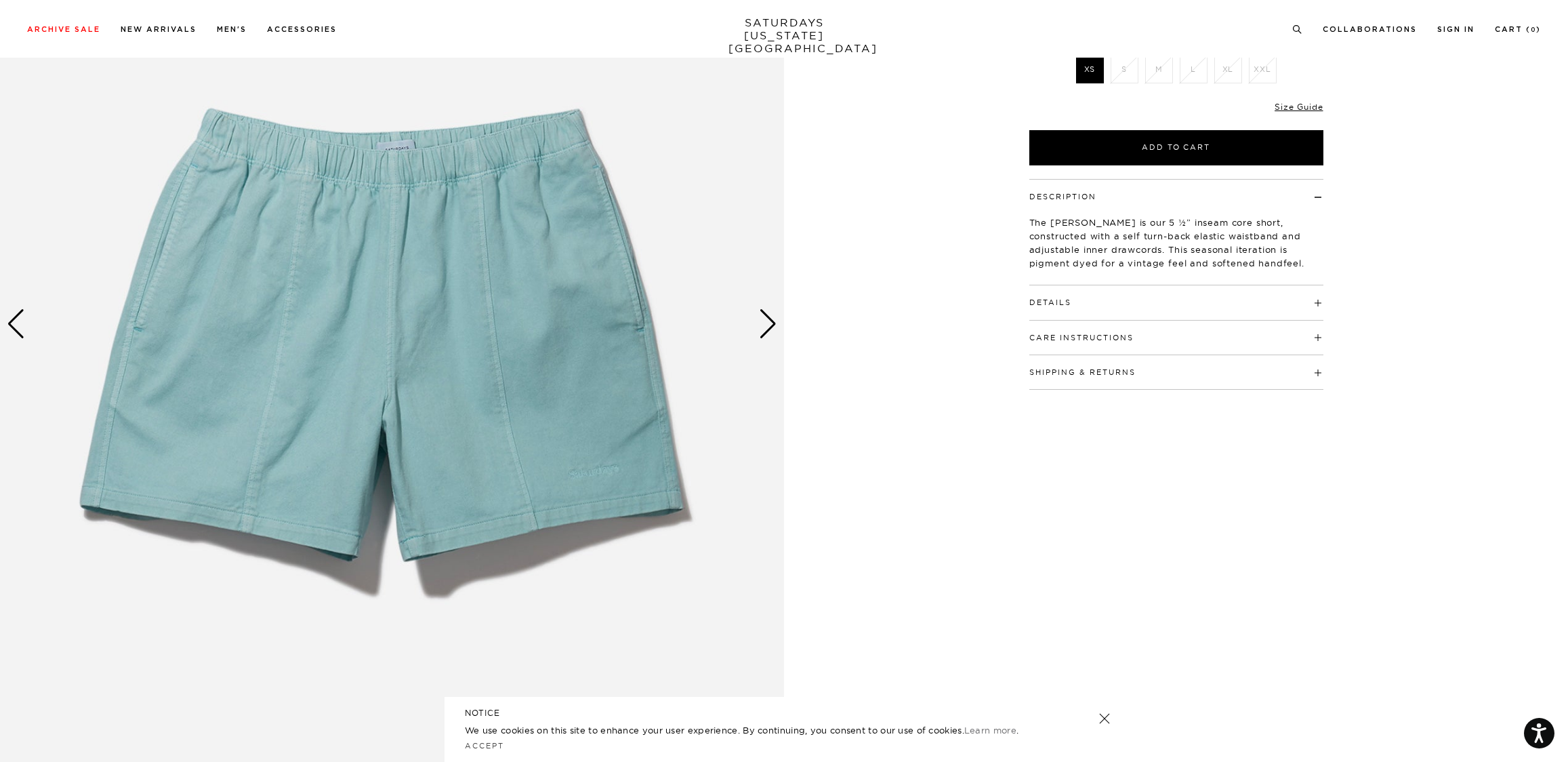
click at [763, 323] on div "Next slide" at bounding box center [768, 324] width 18 height 30
click at [764, 323] on div "Next slide" at bounding box center [768, 324] width 18 height 30
click at [767, 319] on div "Next slide" at bounding box center [768, 324] width 18 height 30
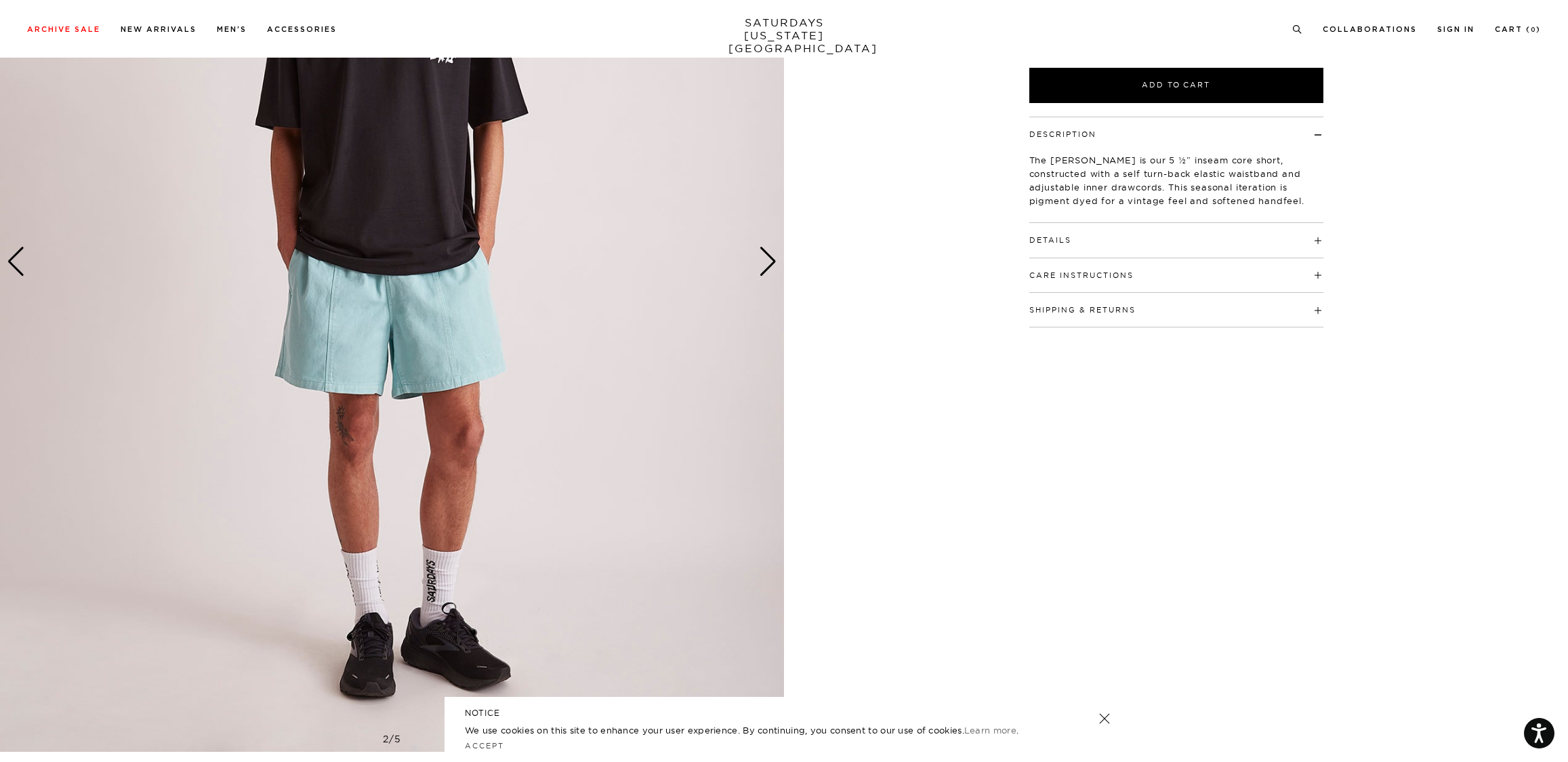
scroll to position [297, 8]
click at [759, 261] on div "Next slide" at bounding box center [768, 261] width 18 height 30
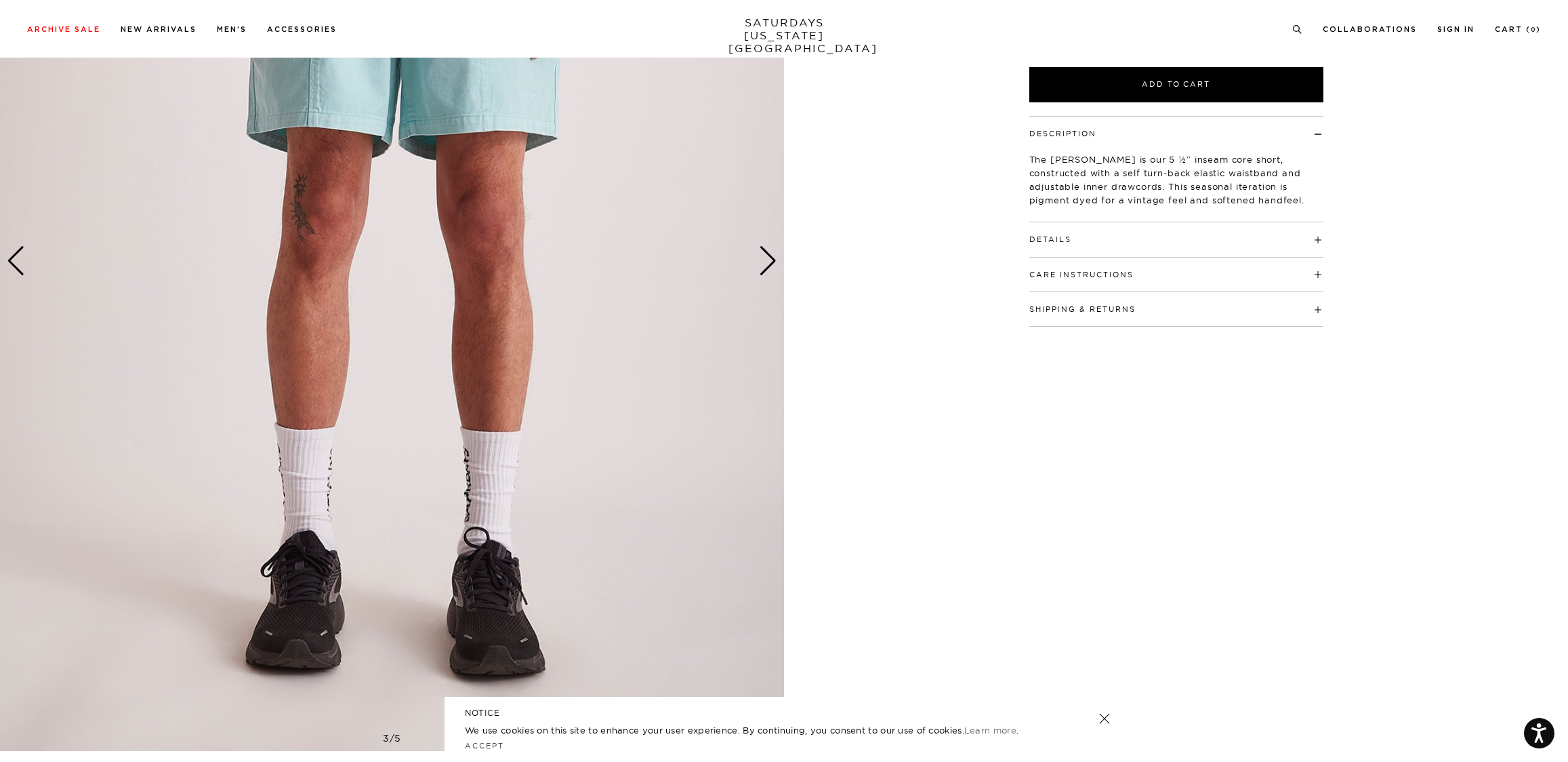
scroll to position [296, 8]
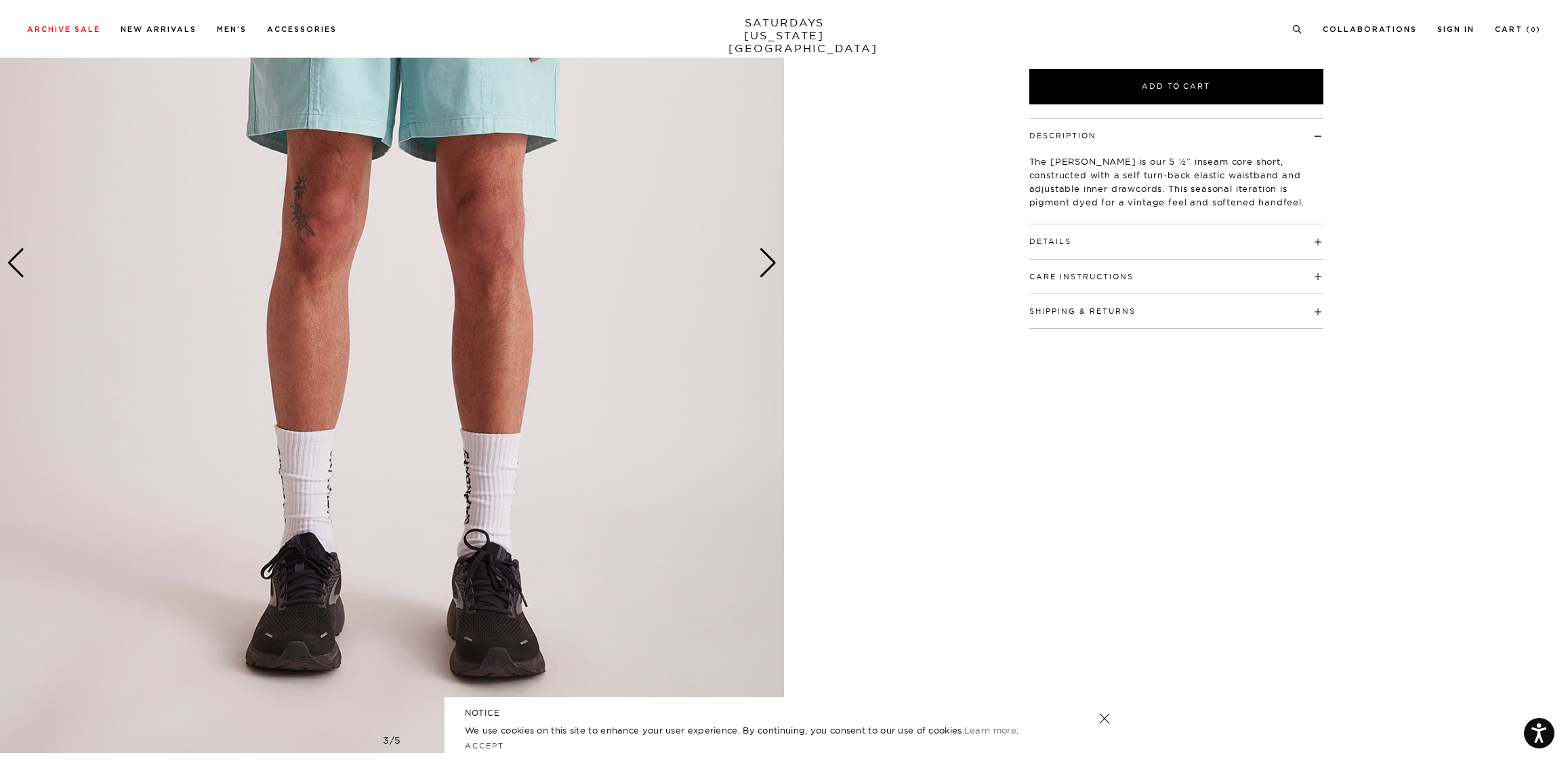
click at [754, 261] on img at bounding box center [392, 263] width 784 height 980
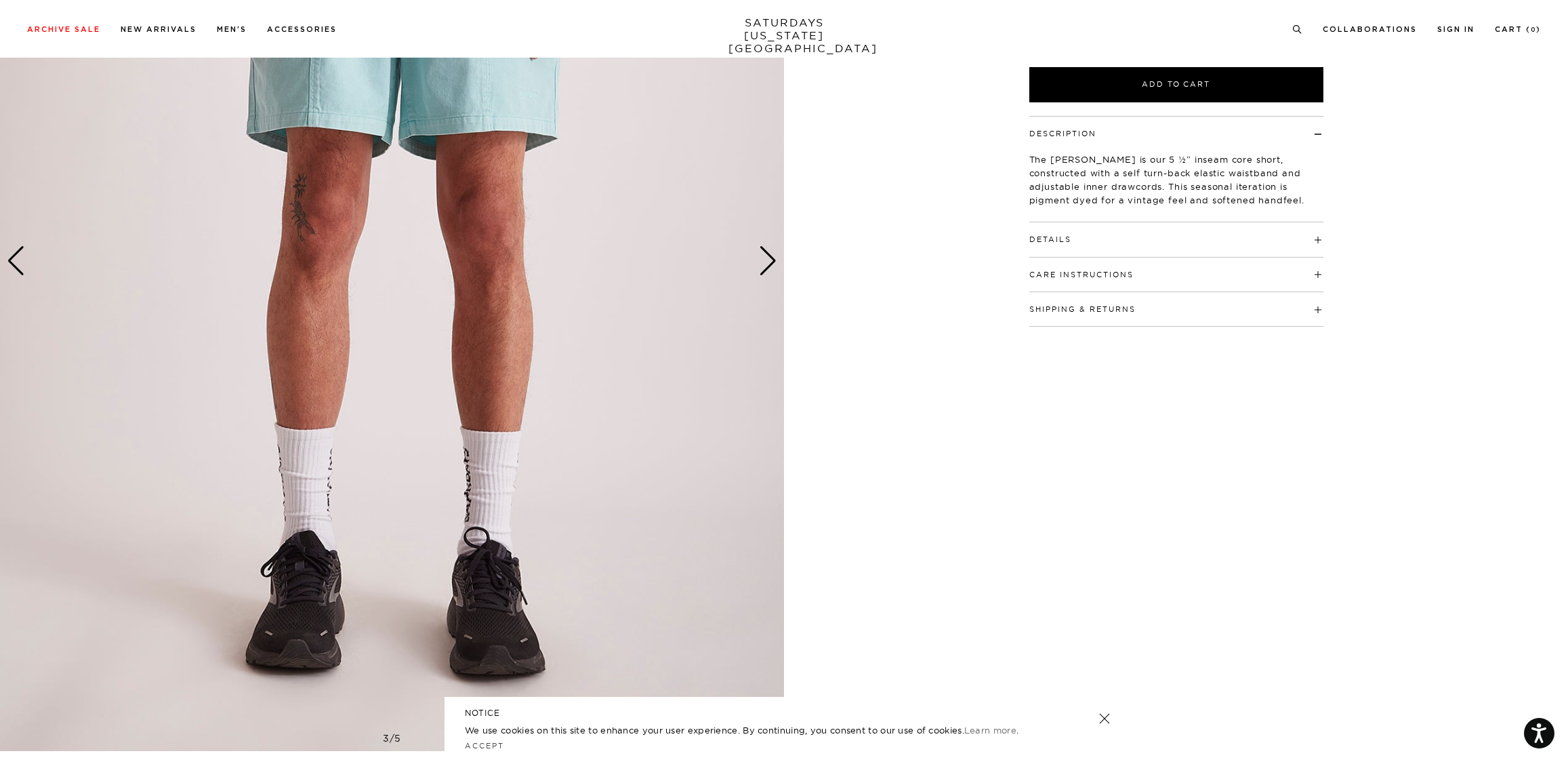
scroll to position [299, 2]
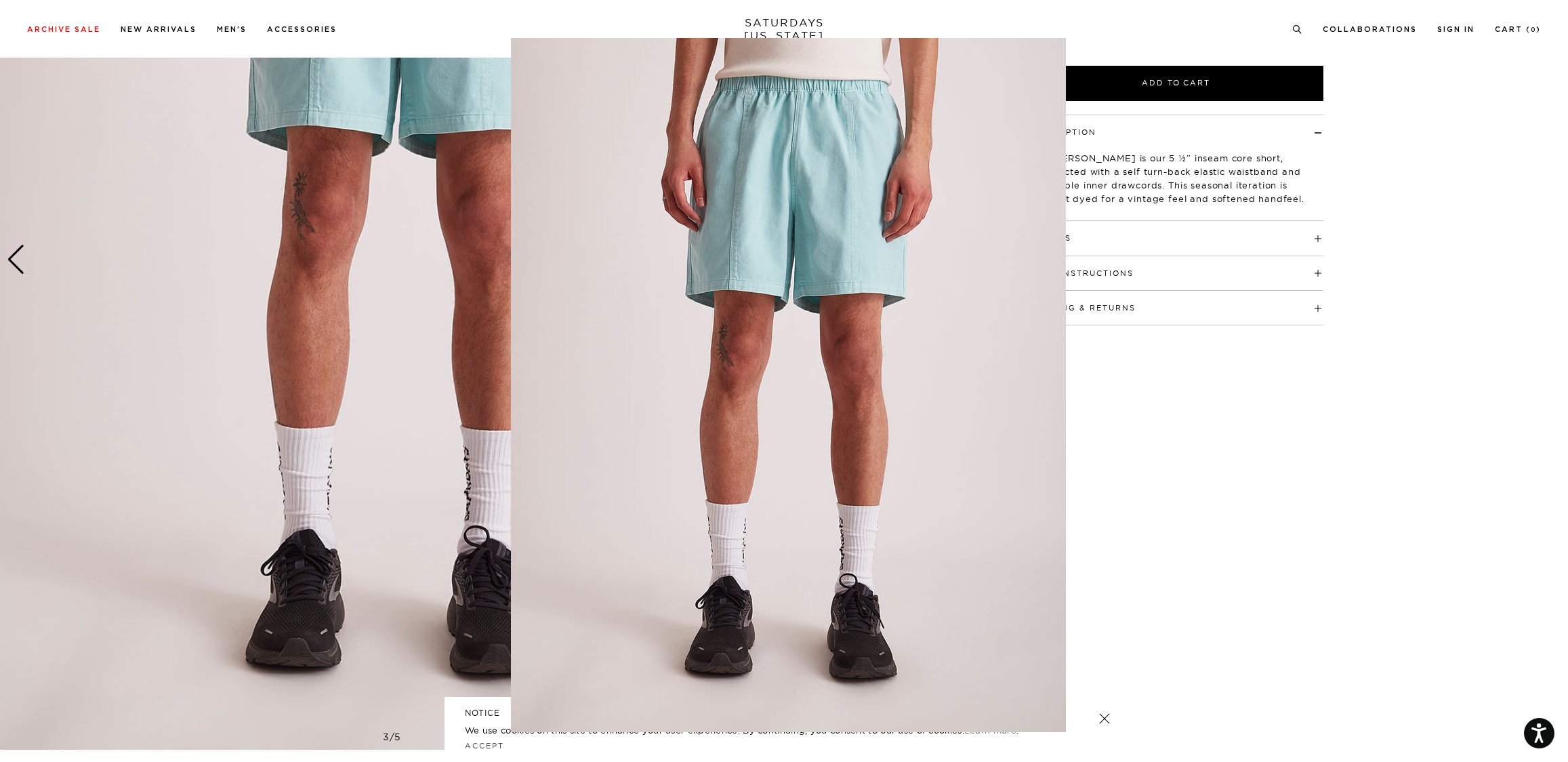
click at [777, 264] on img at bounding box center [788, 384] width 555 height 694
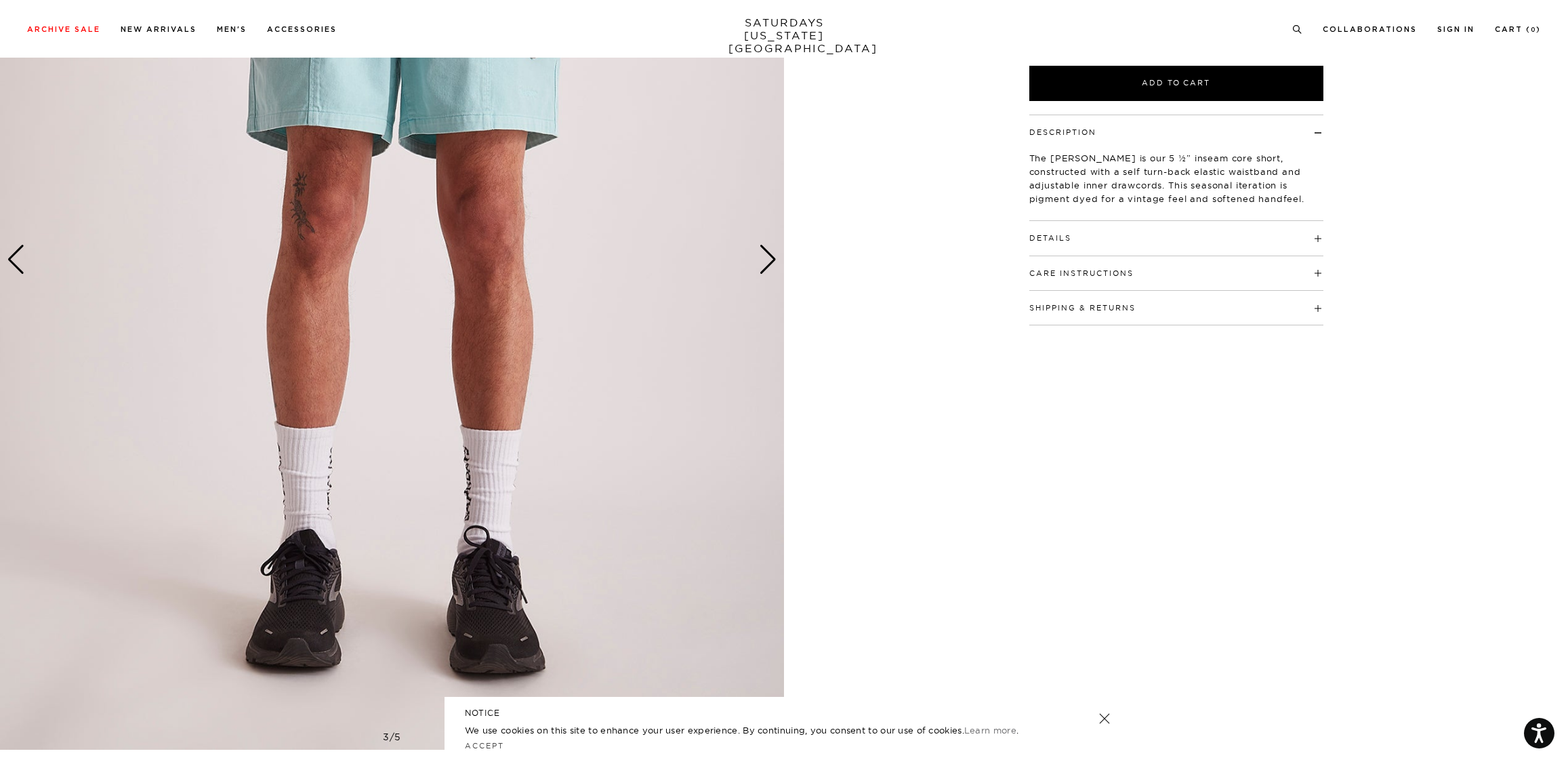
click at [767, 261] on div "Next slide" at bounding box center [768, 260] width 18 height 30
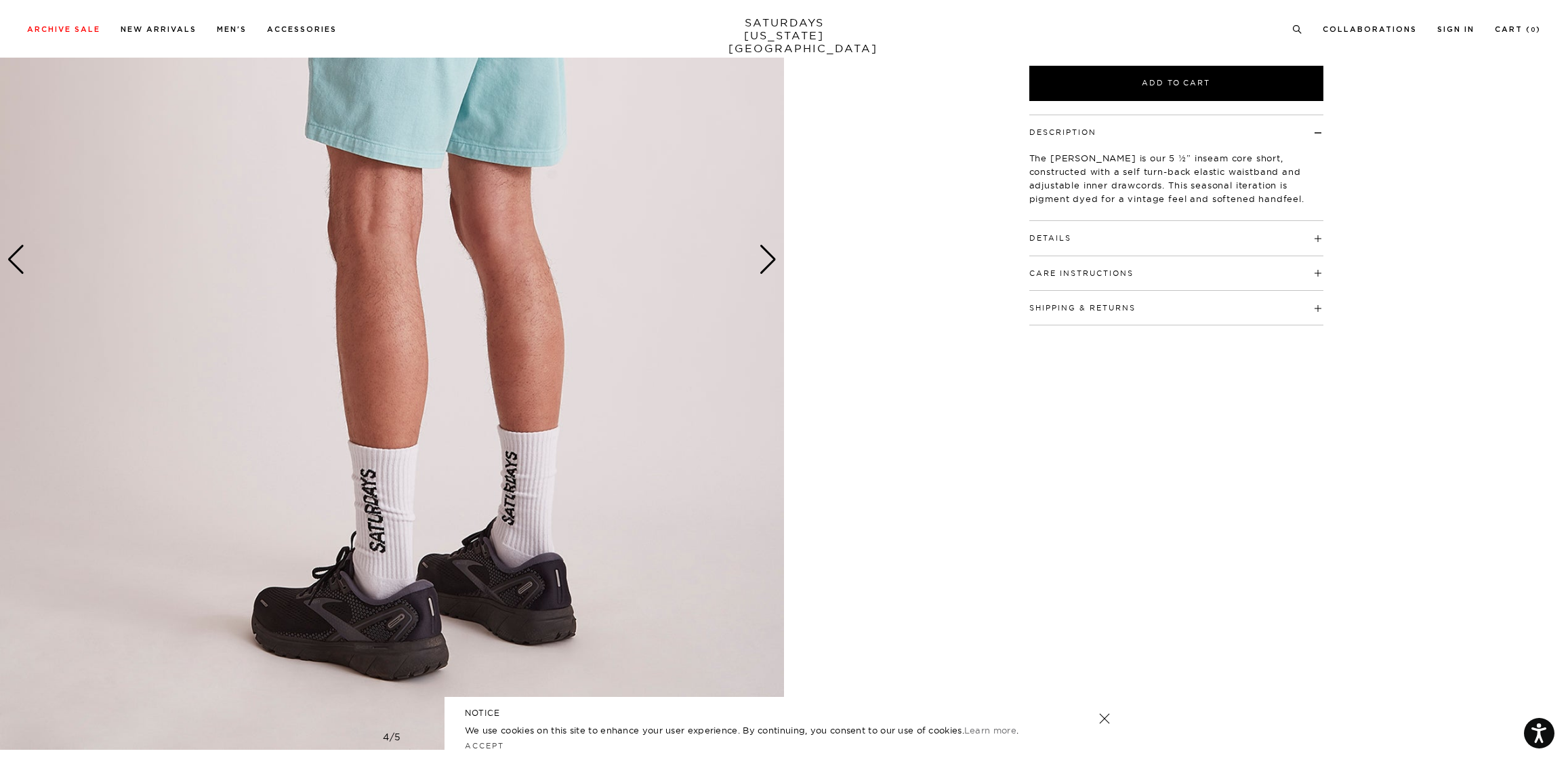
click at [767, 261] on div "Next slide" at bounding box center [768, 260] width 18 height 30
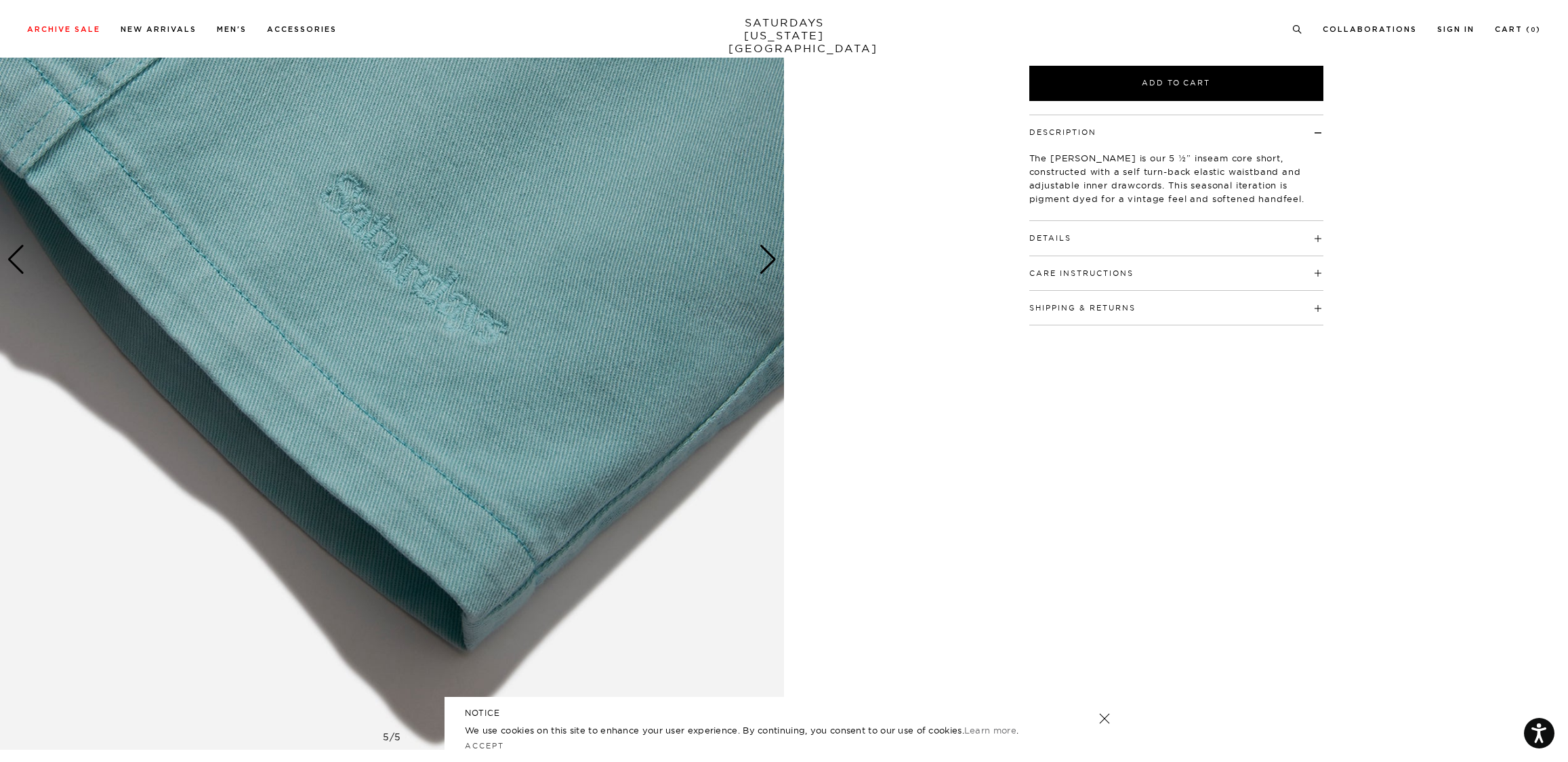
click at [767, 261] on div "Next slide" at bounding box center [768, 260] width 18 height 30
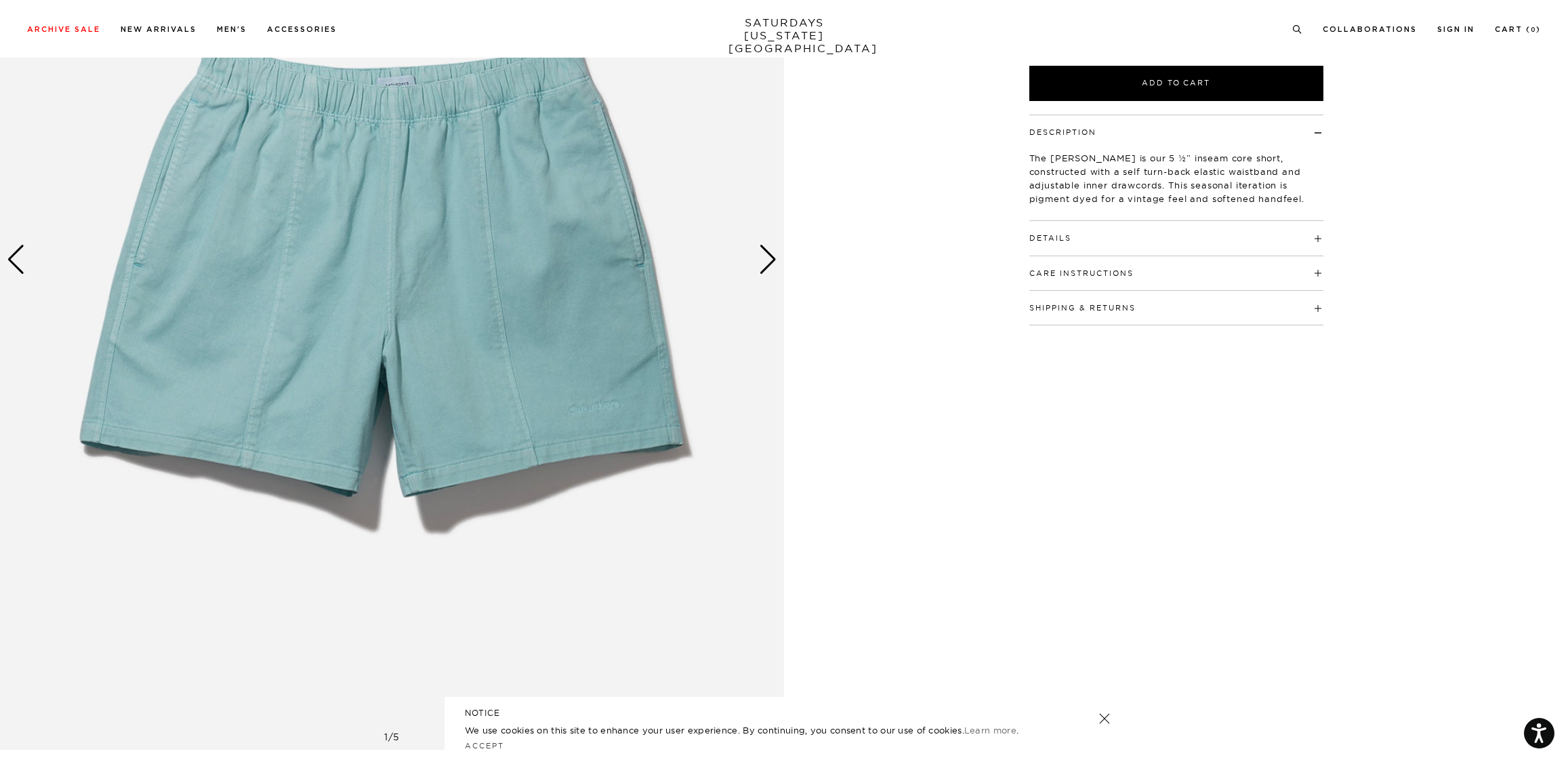
click at [767, 261] on div "Next slide" at bounding box center [768, 260] width 18 height 30
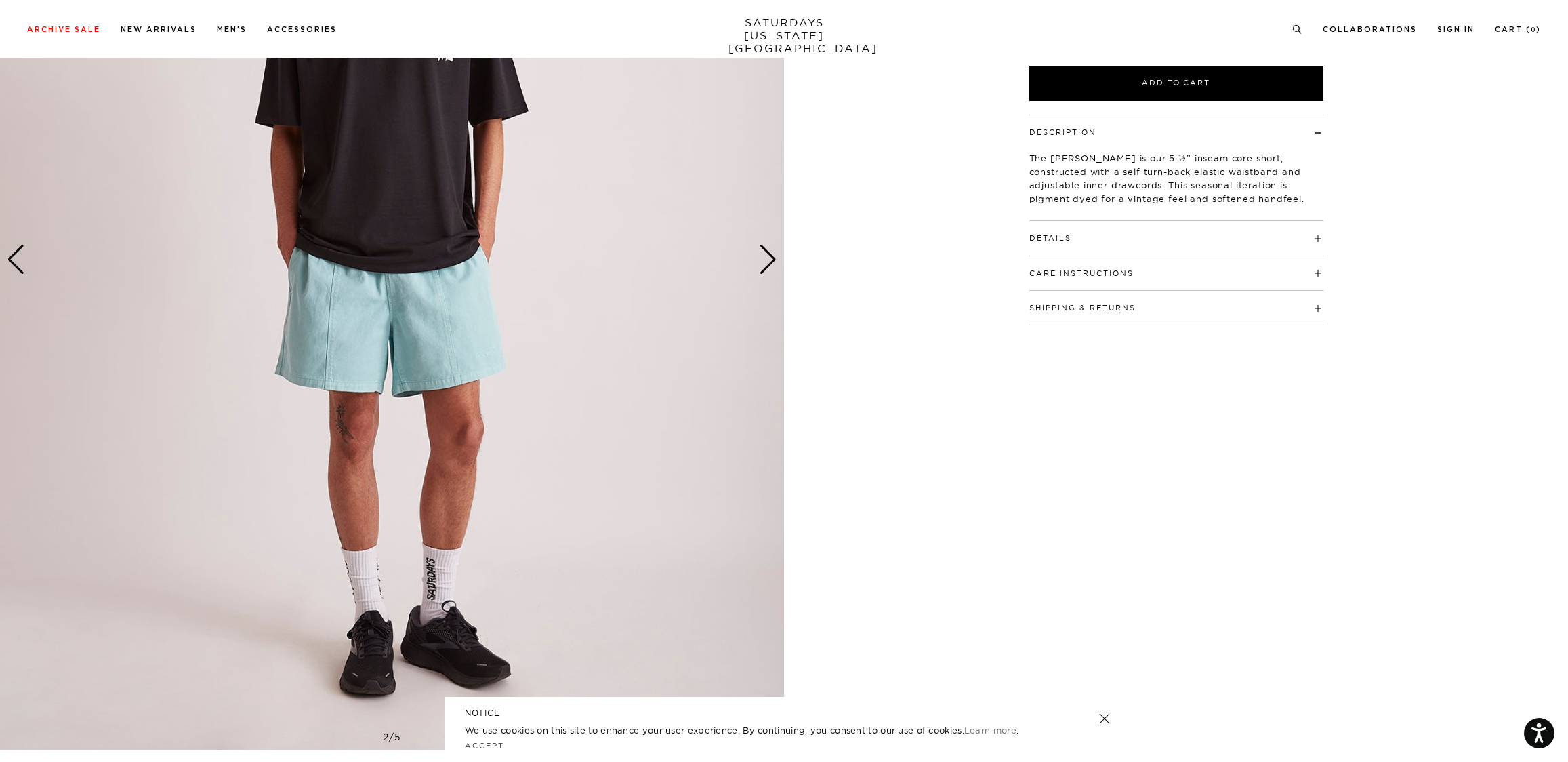
click at [767, 261] on div "Next slide" at bounding box center [768, 260] width 18 height 30
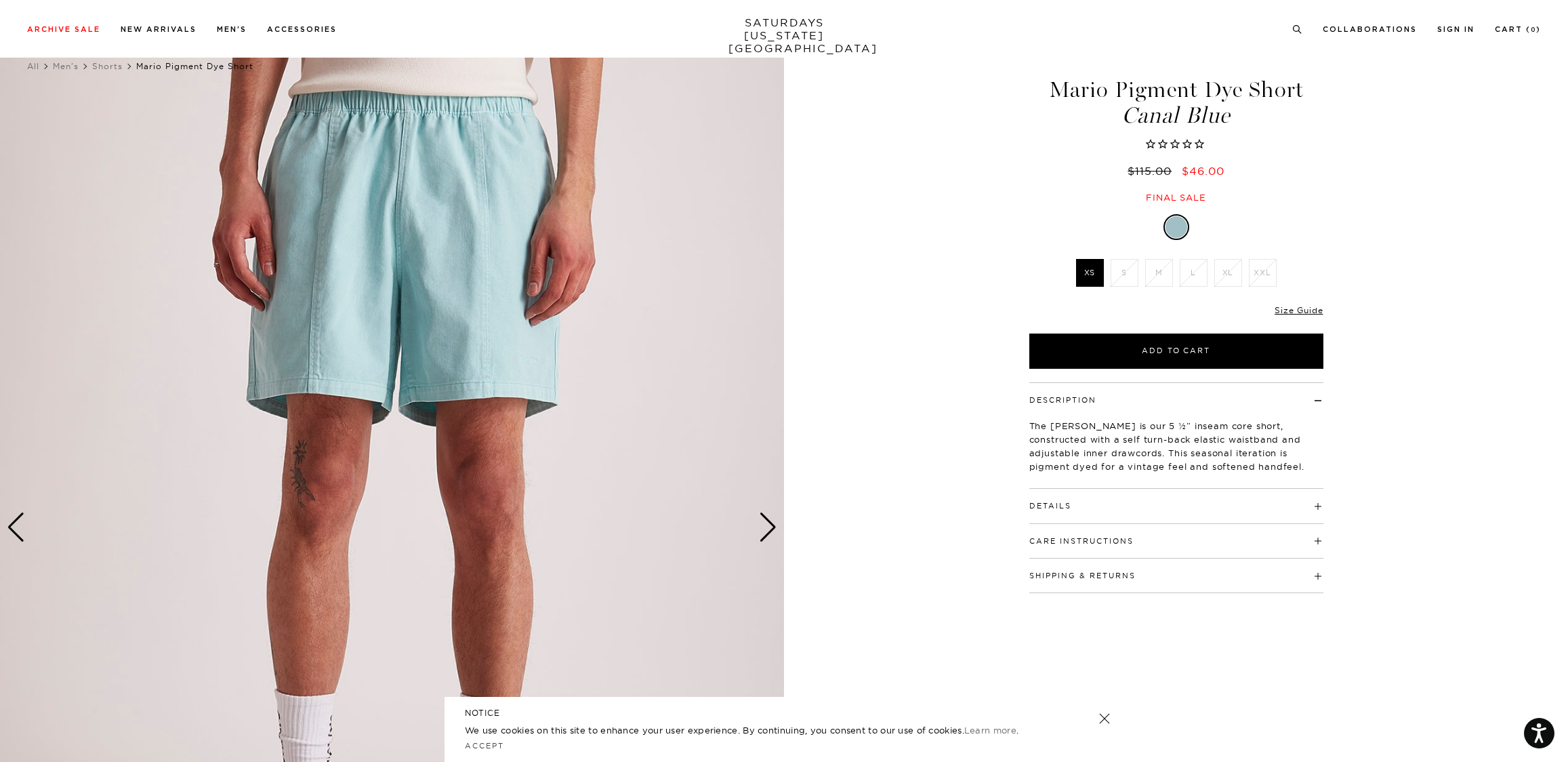
scroll to position [19, 2]
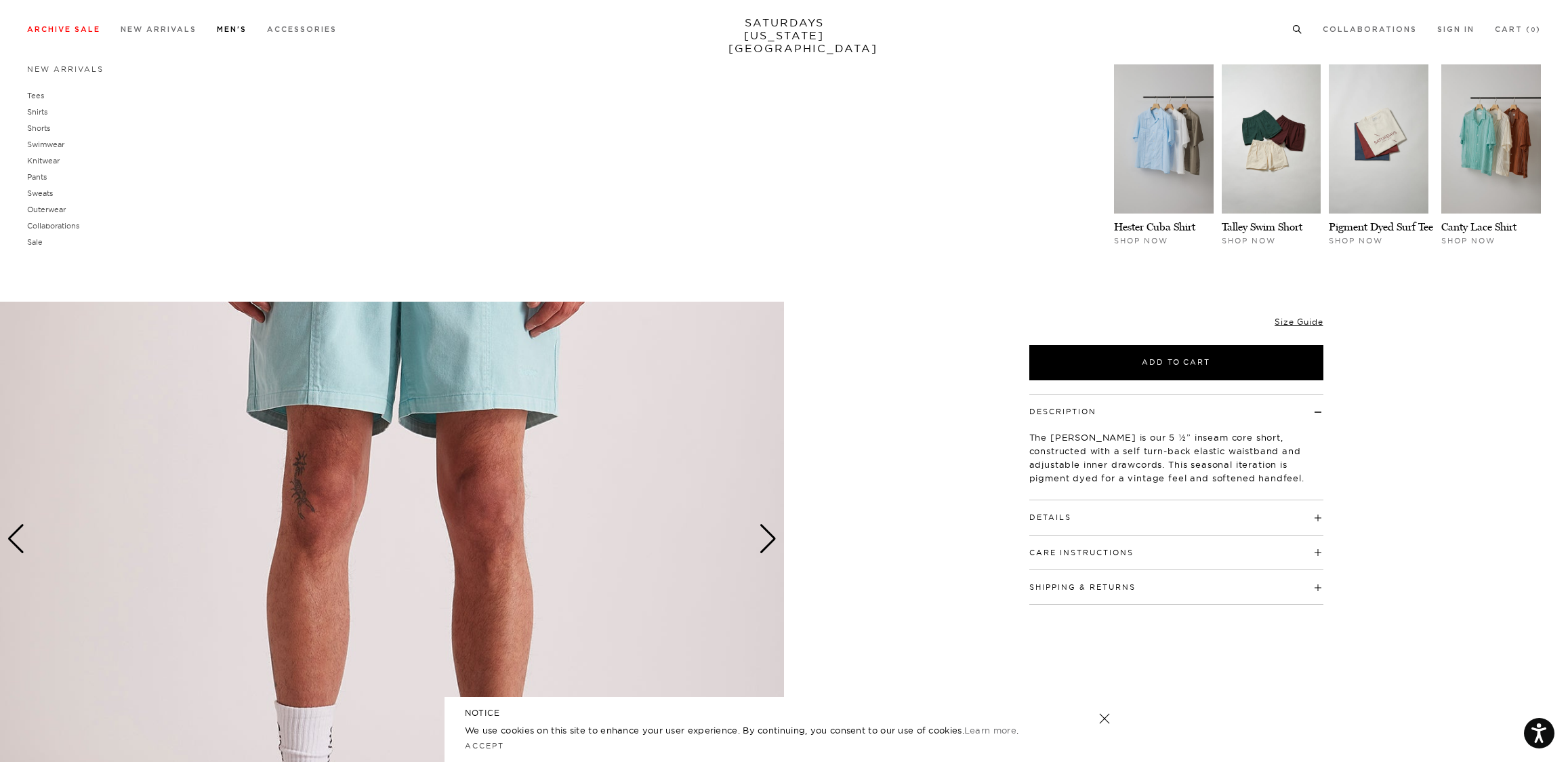
click at [233, 30] on link "Men's" at bounding box center [232, 29] width 30 height 8
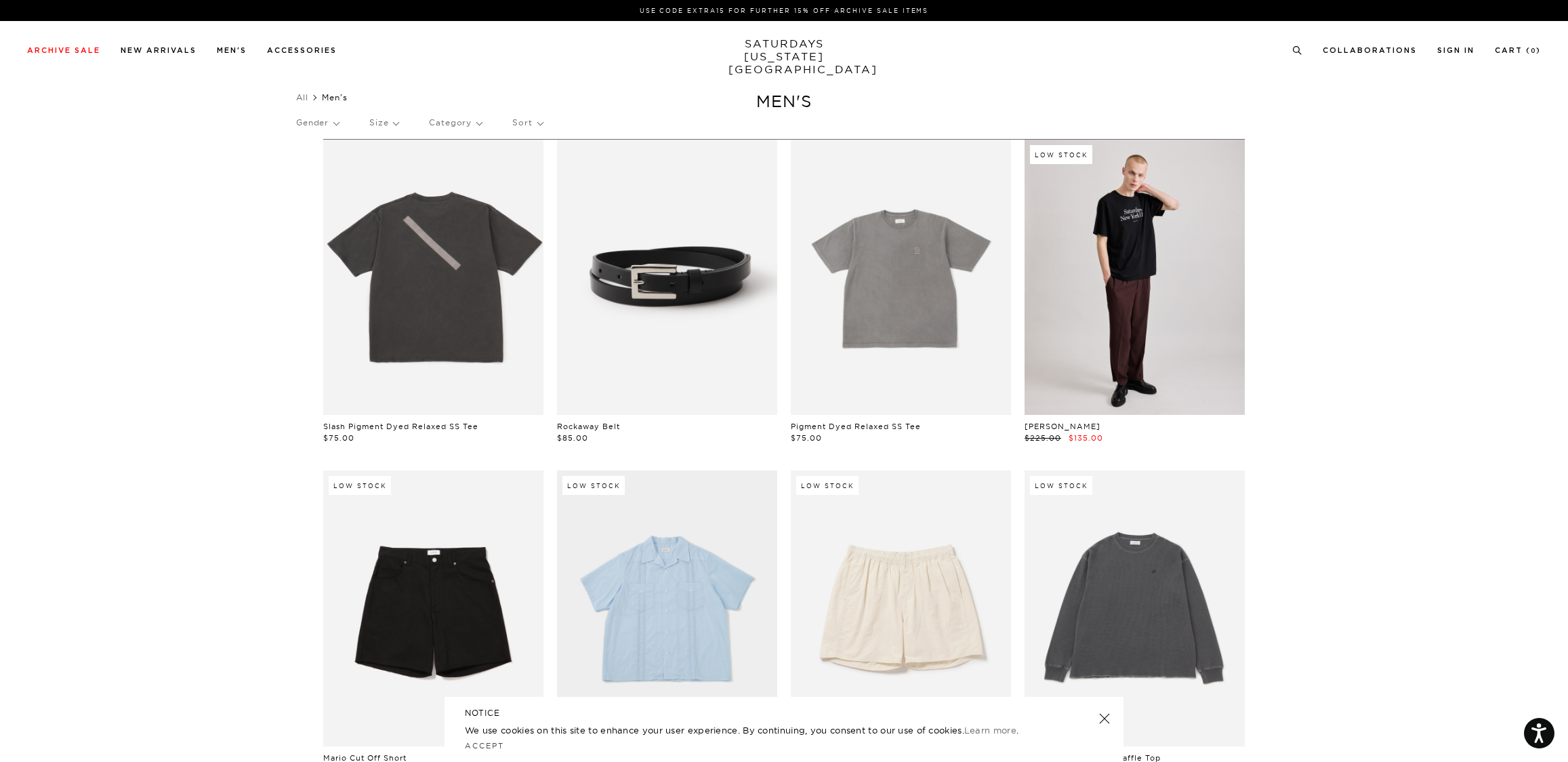
click at [455, 127] on p "Category" at bounding box center [455, 123] width 53 height 32
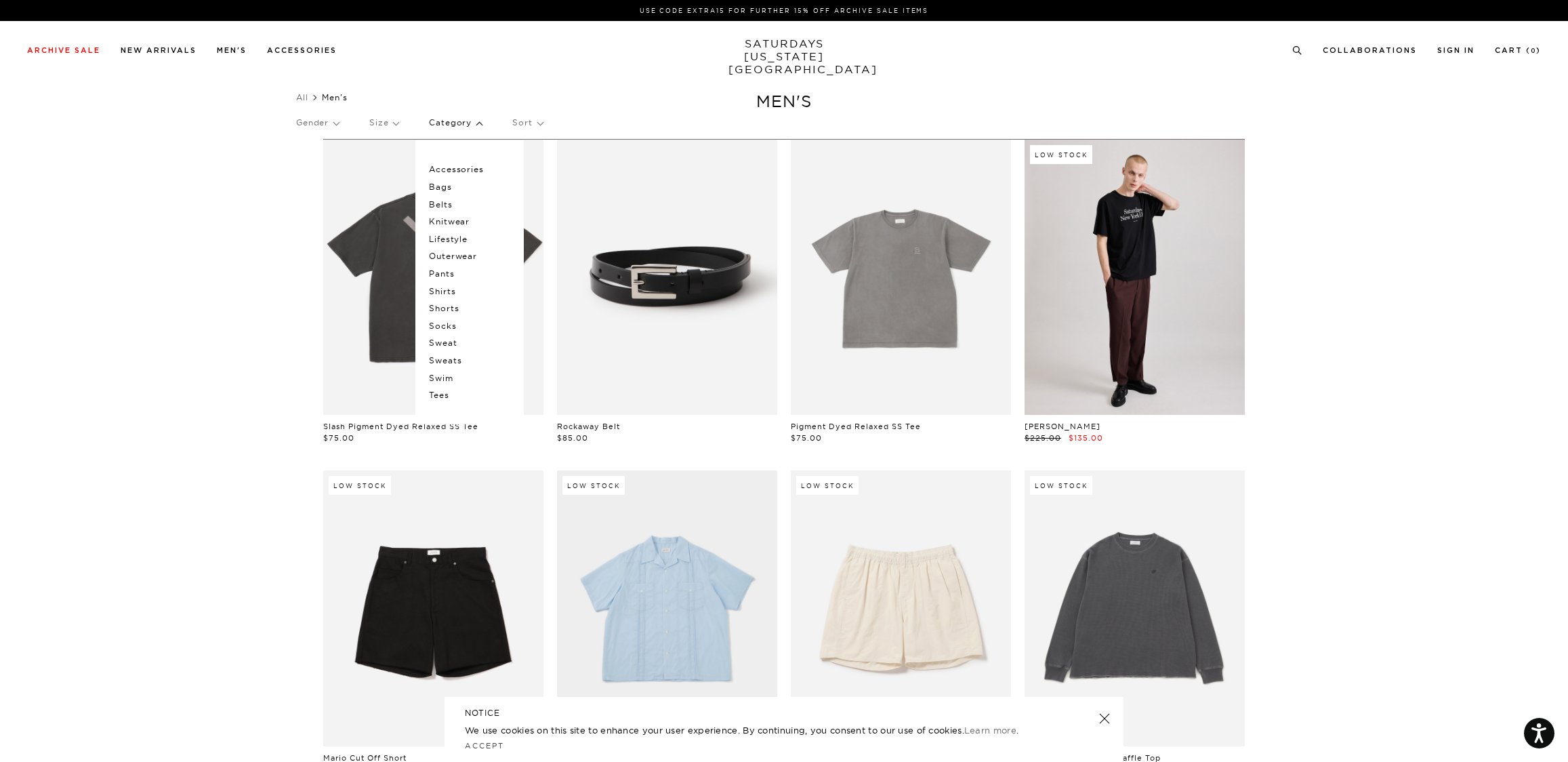
click at [460, 313] on p "Shorts" at bounding box center [469, 309] width 82 height 18
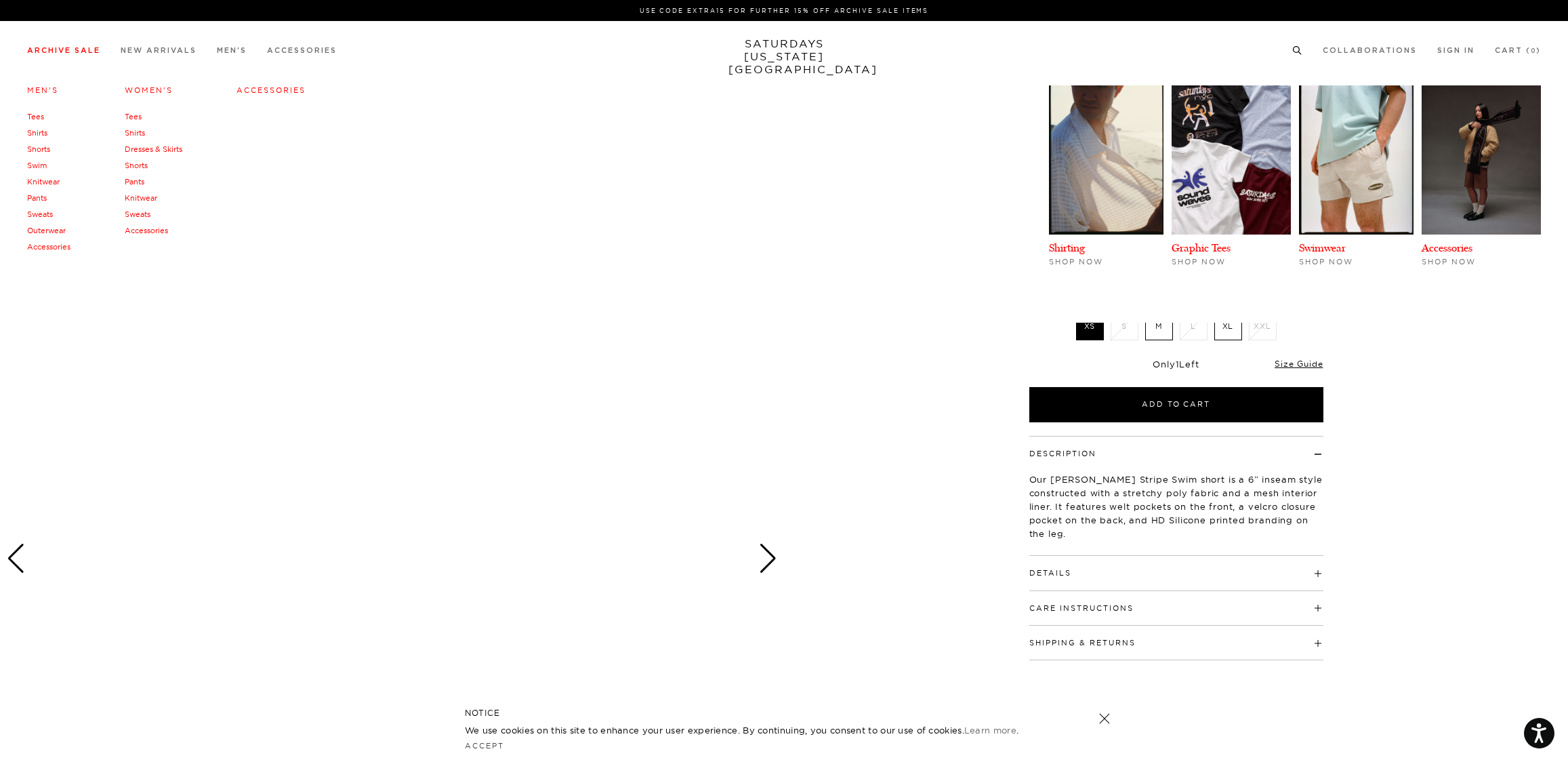
click at [32, 46] on li "Archive Sale Men's Tees Shirts Shorts Swim Knitwear Pants Sweats Outerwear" at bounding box center [63, 49] width 73 height 12
click at [142, 168] on link "Shorts" at bounding box center [136, 165] width 23 height 10
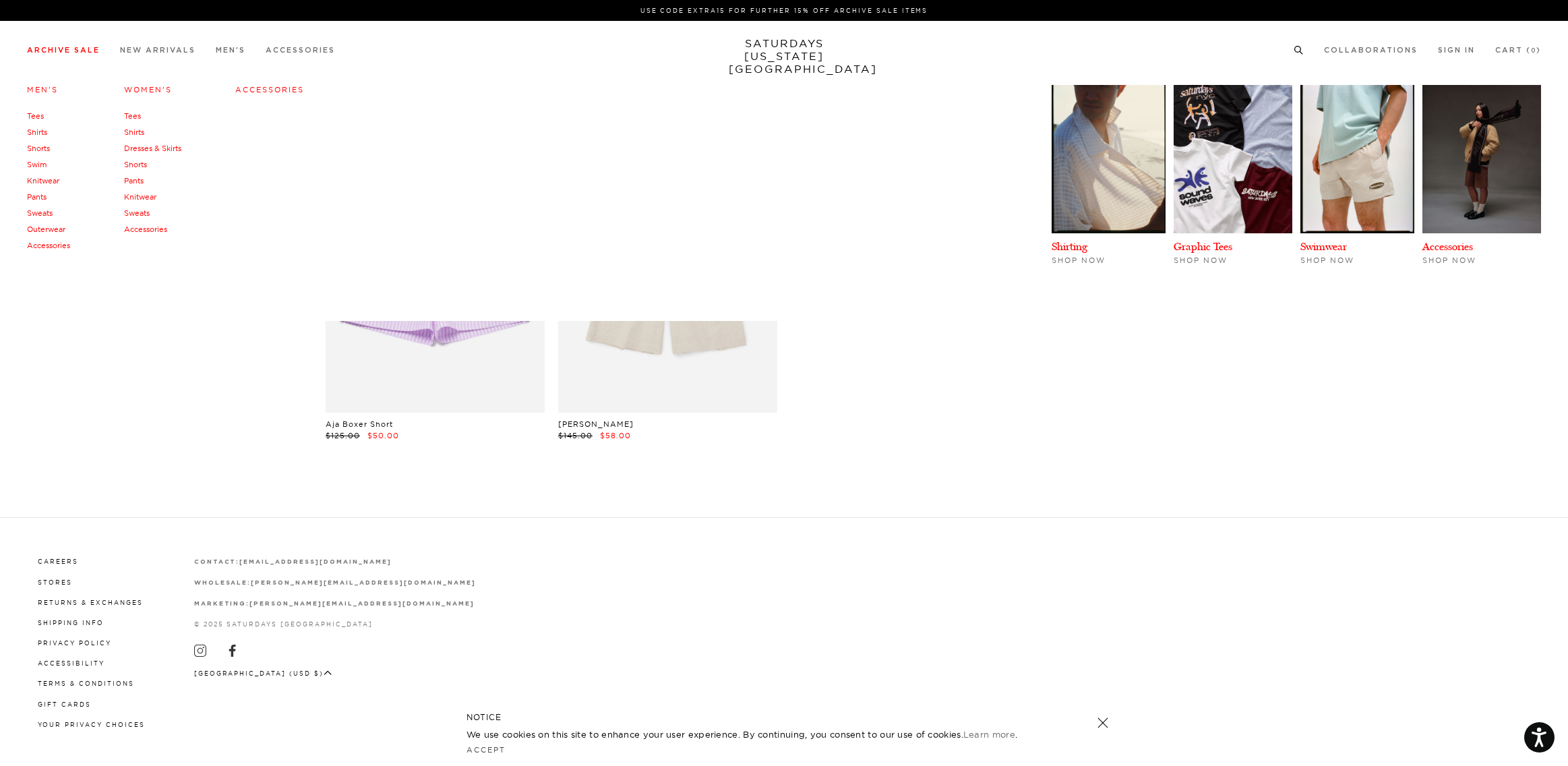
click at [61, 54] on link "Archive Sale" at bounding box center [63, 50] width 72 height 8
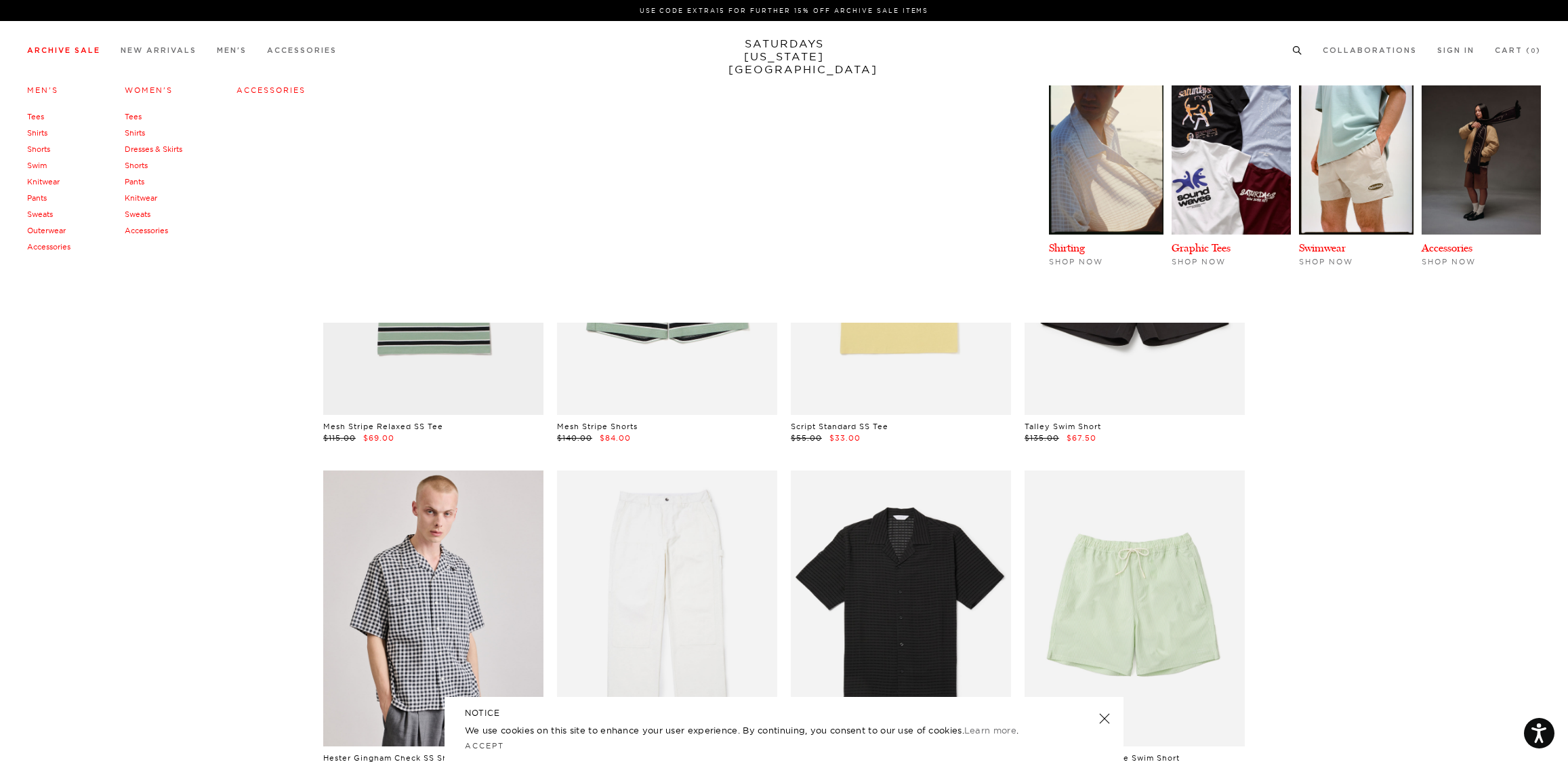
click at [46, 54] on link "Archive Sale" at bounding box center [63, 50] width 73 height 8
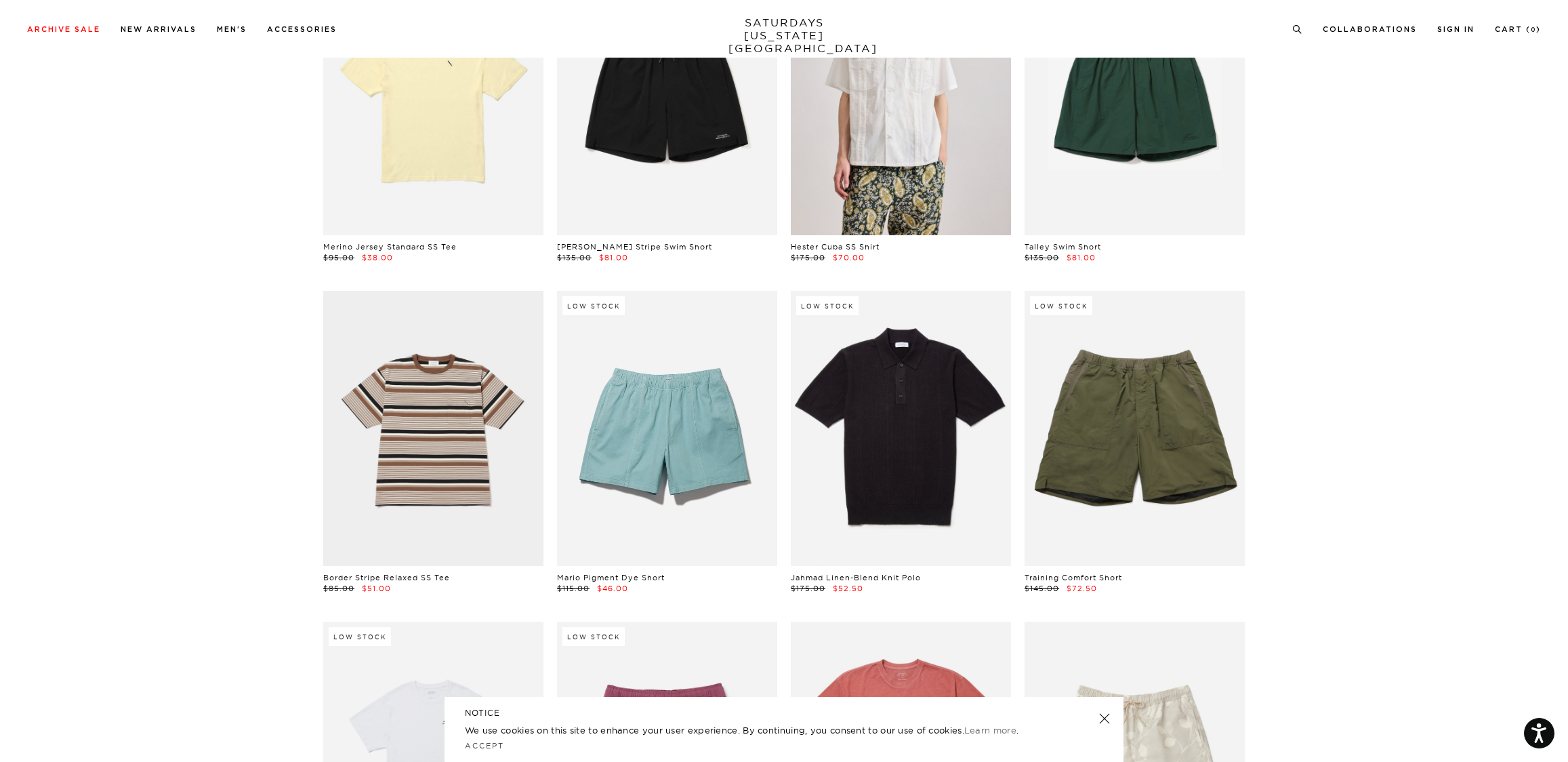
scroll to position [1876, 0]
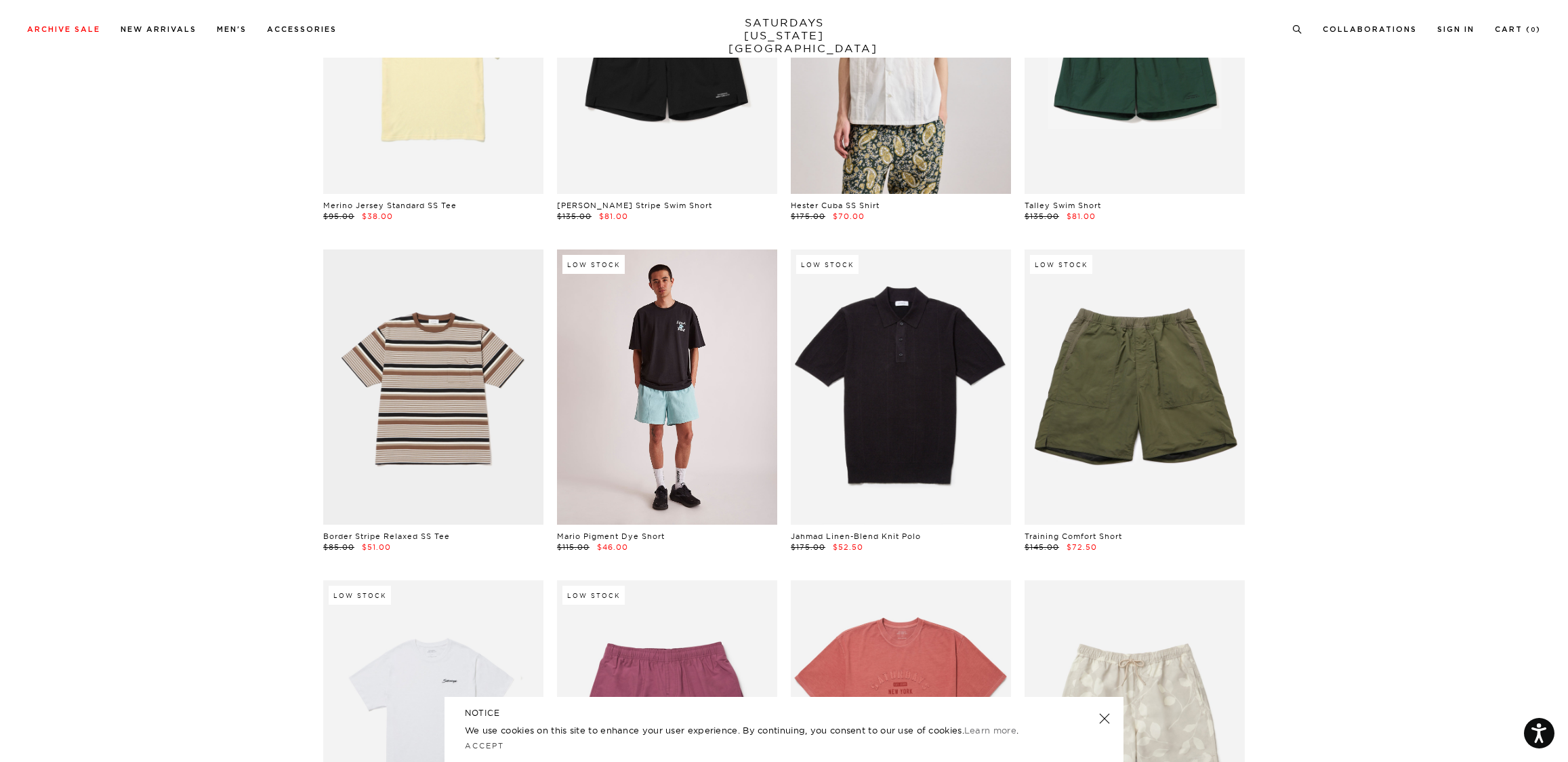
click at [656, 385] on link at bounding box center [666, 387] width 220 height 275
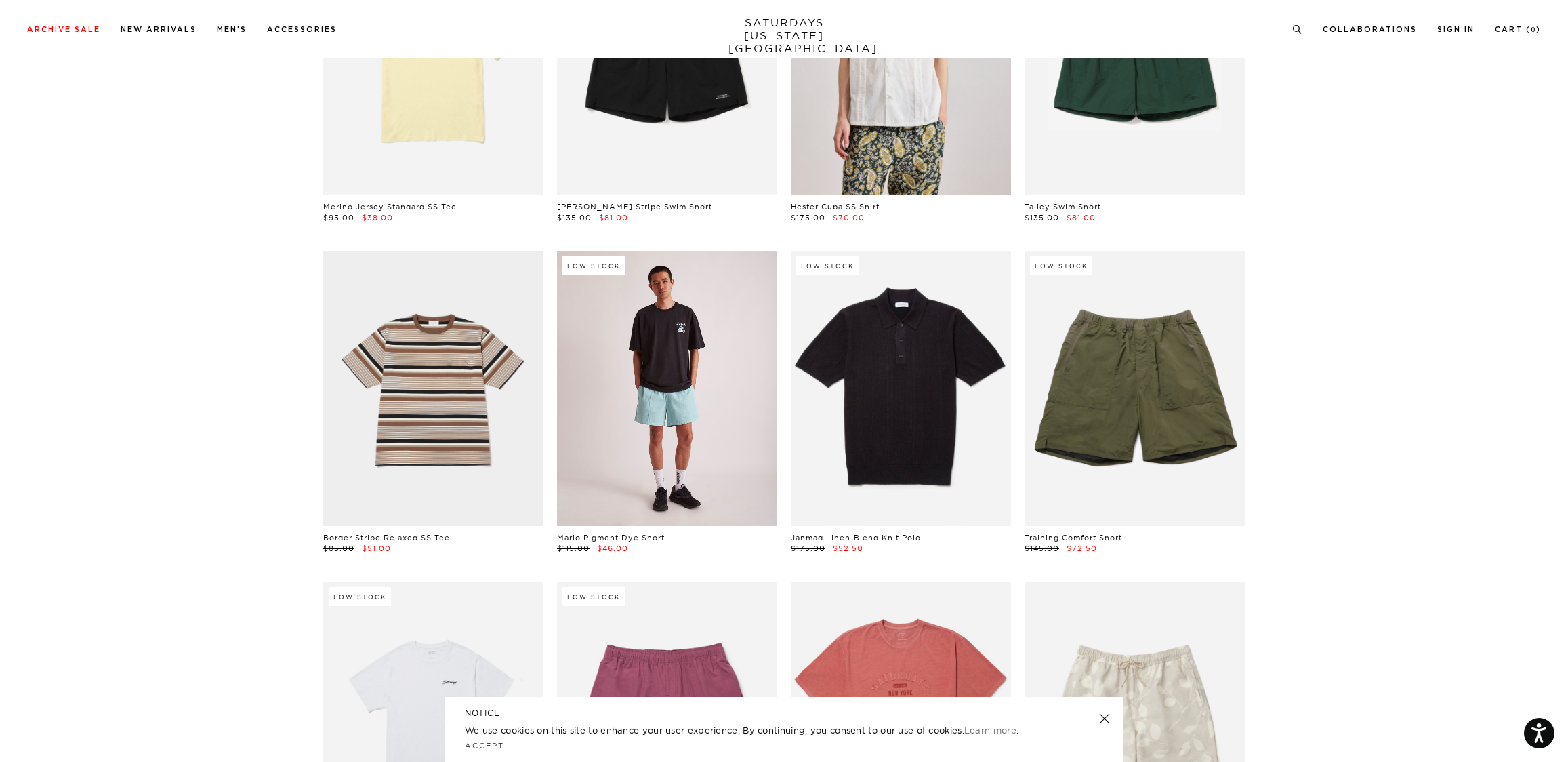
scroll to position [1873, 0]
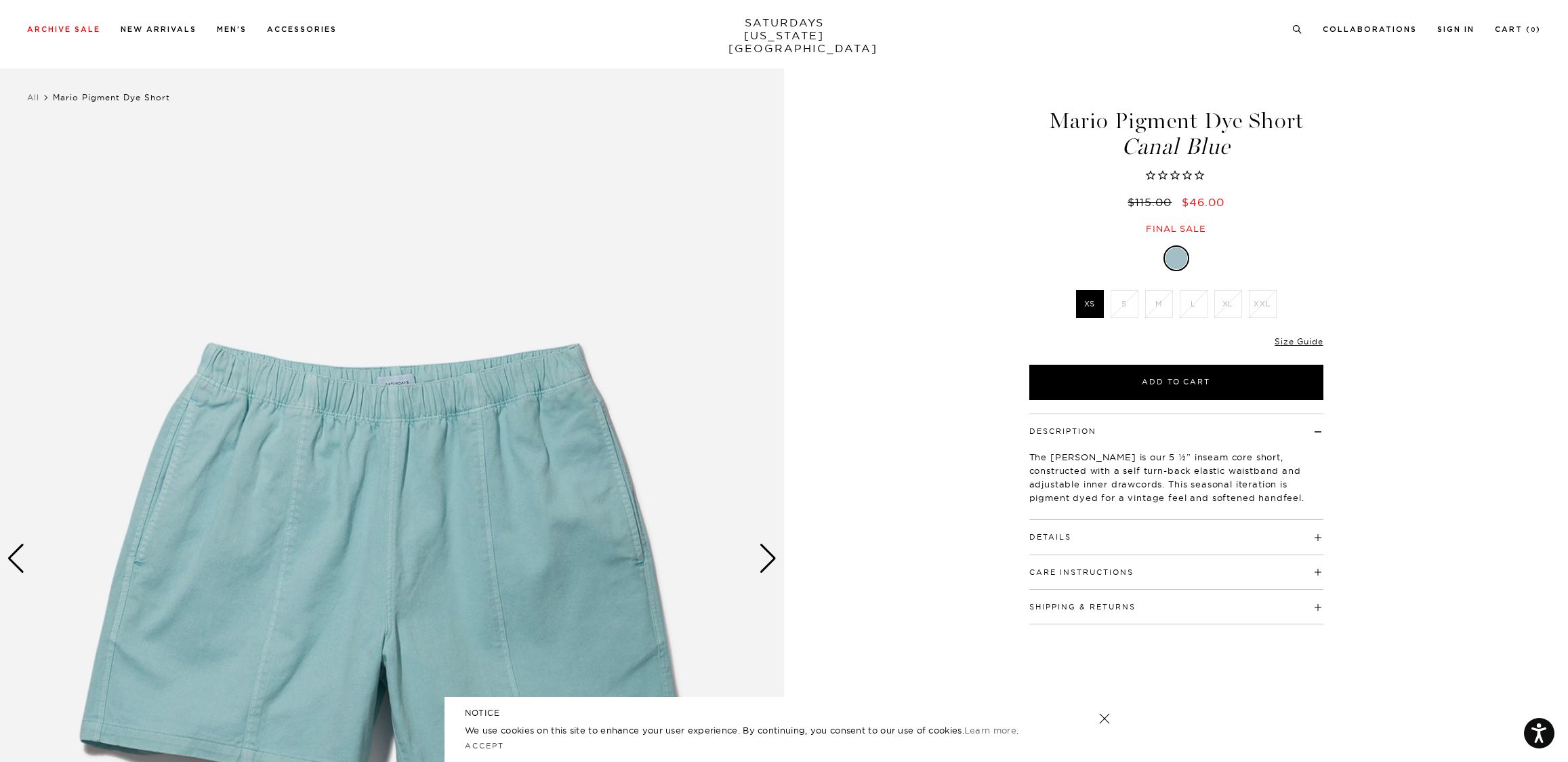
scroll to position [79, 0]
